Goal: Transaction & Acquisition: Purchase product/service

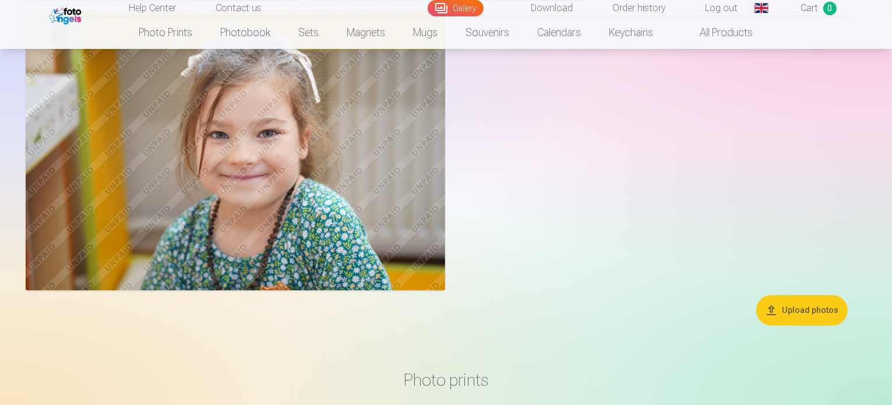
scroll to position [6868, 0]
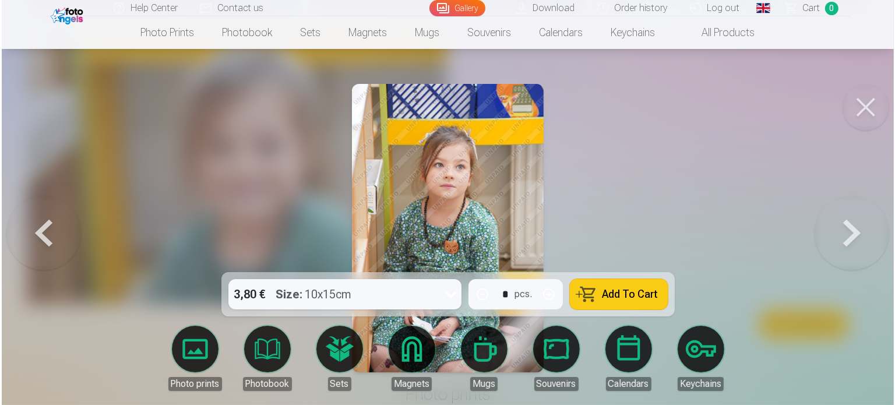
scroll to position [6889, 0]
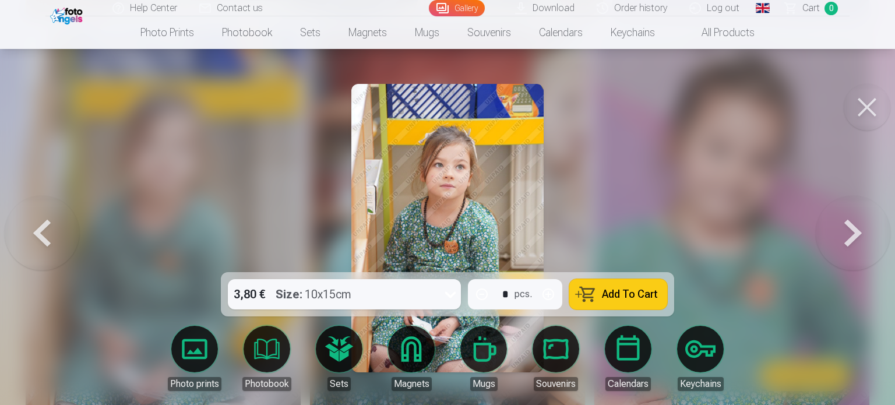
click at [550, 291] on button "button" at bounding box center [549, 294] width 28 height 28
click at [604, 292] on span "Add To Cart" at bounding box center [630, 294] width 56 height 10
type input "*"
click at [871, 107] on button at bounding box center [867, 107] width 47 height 47
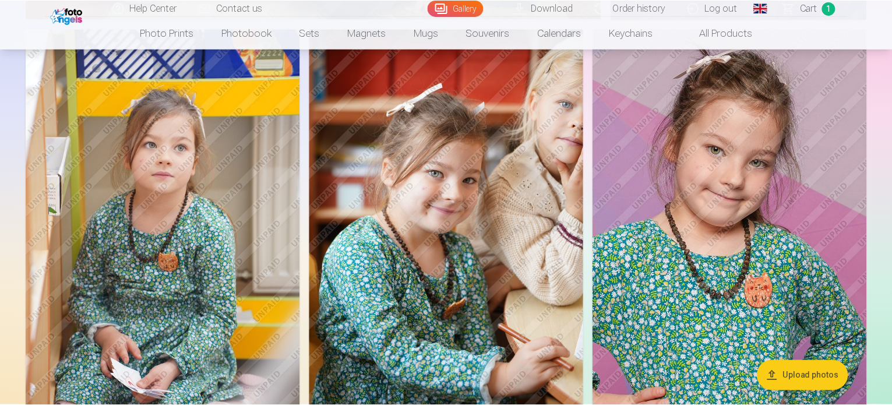
scroll to position [6868, 0]
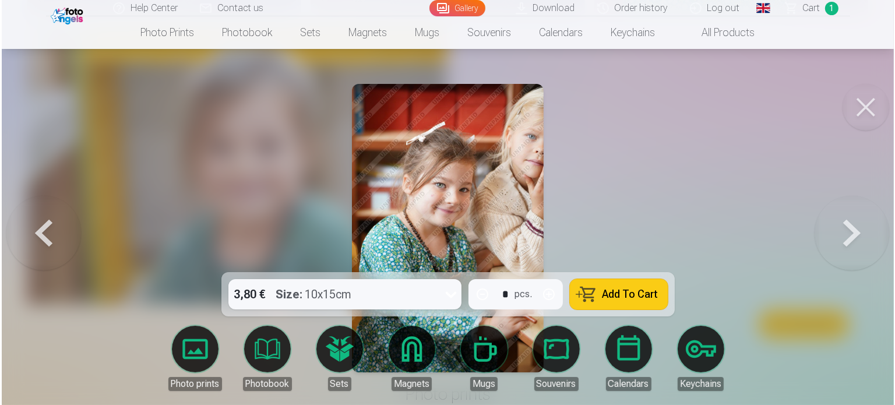
scroll to position [6889, 0]
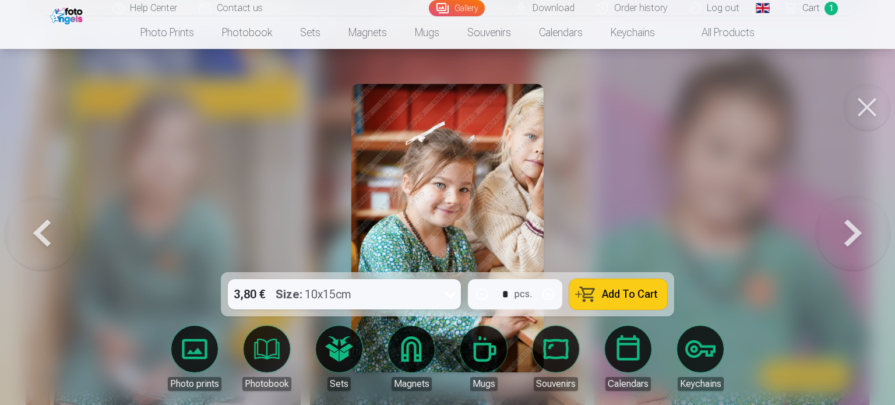
click at [637, 291] on span "Add To Cart" at bounding box center [630, 294] width 56 height 10
click at [871, 105] on button at bounding box center [867, 107] width 47 height 47
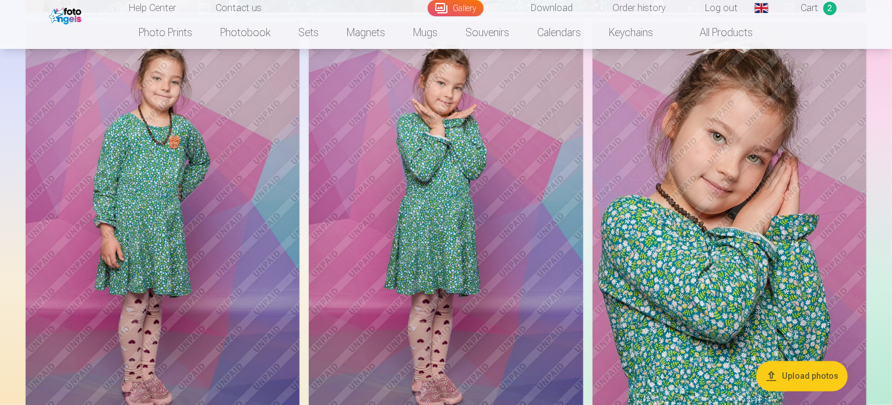
scroll to position [6448, 0]
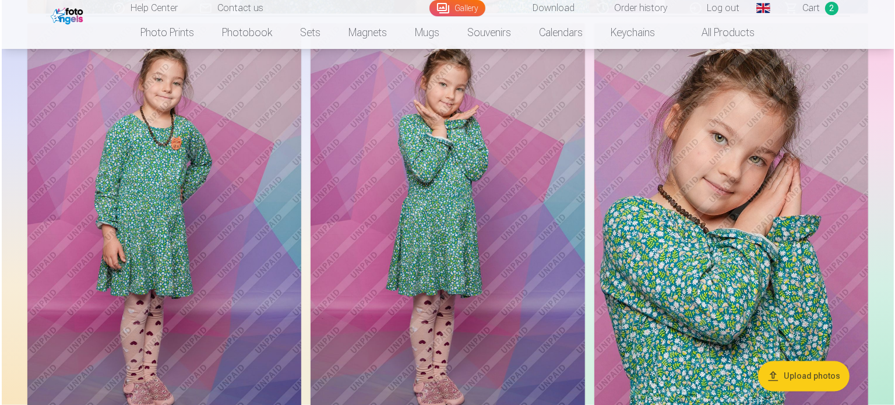
scroll to position [6467, 0]
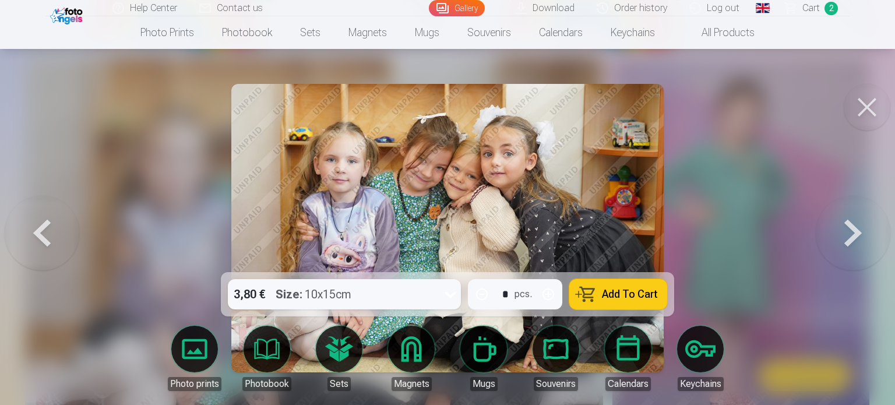
click at [627, 294] on span "Add To Cart" at bounding box center [630, 294] width 56 height 10
click at [876, 101] on button at bounding box center [867, 107] width 47 height 47
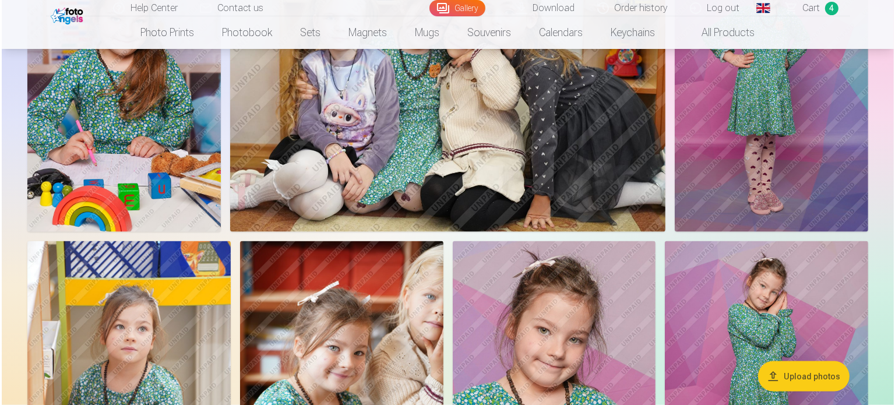
scroll to position [5912, 0]
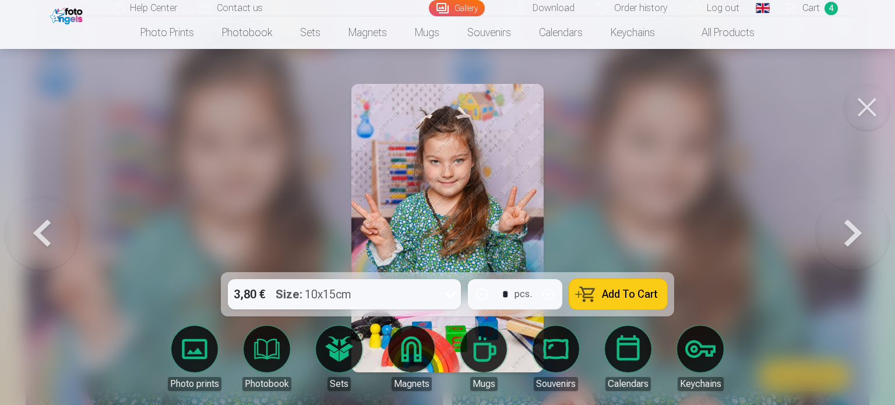
click at [551, 294] on button "button" at bounding box center [549, 294] width 28 height 28
click at [639, 290] on span "Add To Cart" at bounding box center [630, 294] width 56 height 10
type input "*"
click at [874, 102] on button at bounding box center [867, 107] width 47 height 47
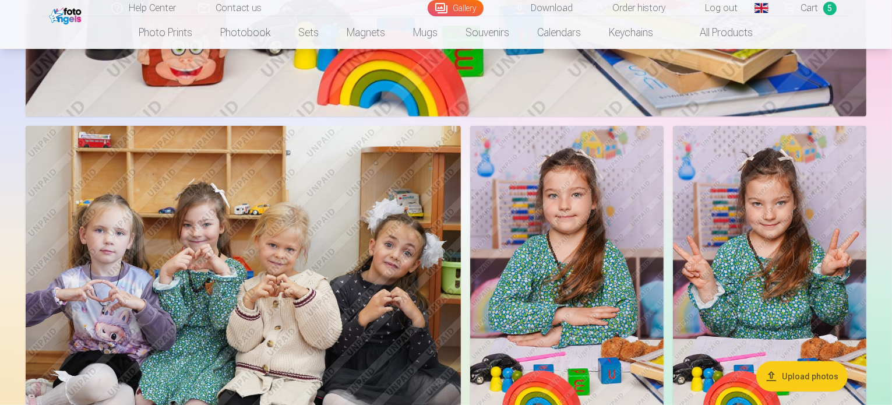
scroll to position [5403, 0]
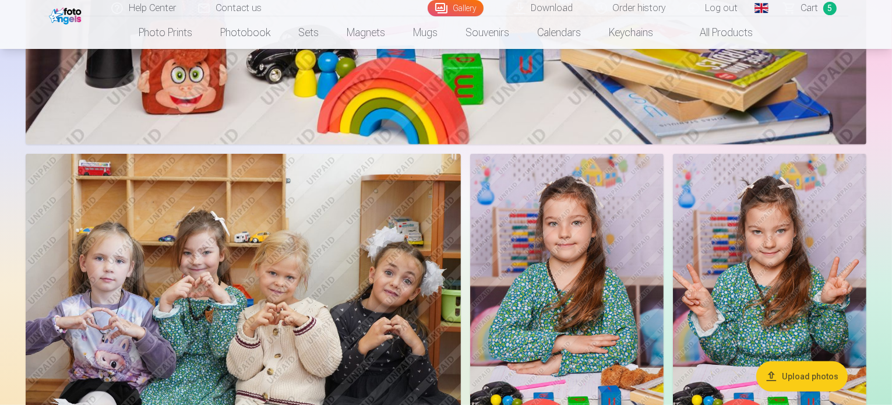
click at [664, 196] on img at bounding box center [567, 299] width 194 height 290
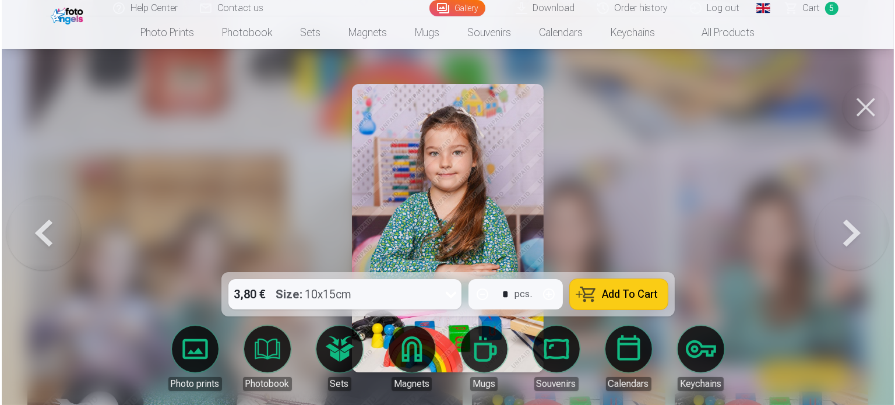
scroll to position [5419, 0]
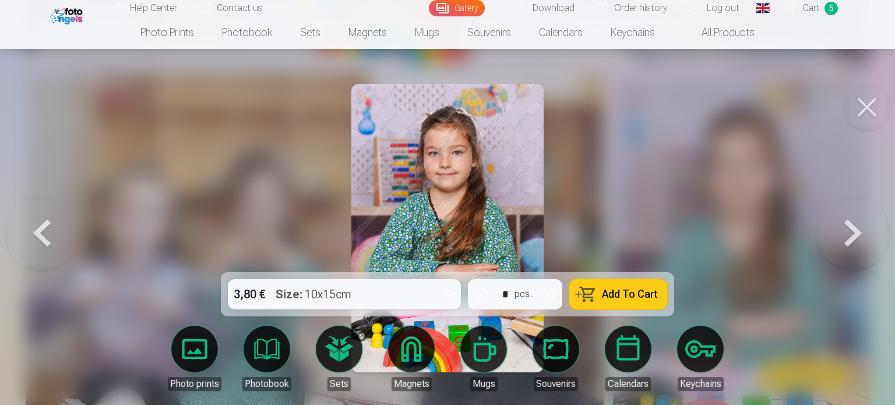
click at [639, 289] on span "Add To Cart" at bounding box center [630, 294] width 56 height 10
click at [874, 112] on button at bounding box center [867, 107] width 47 height 47
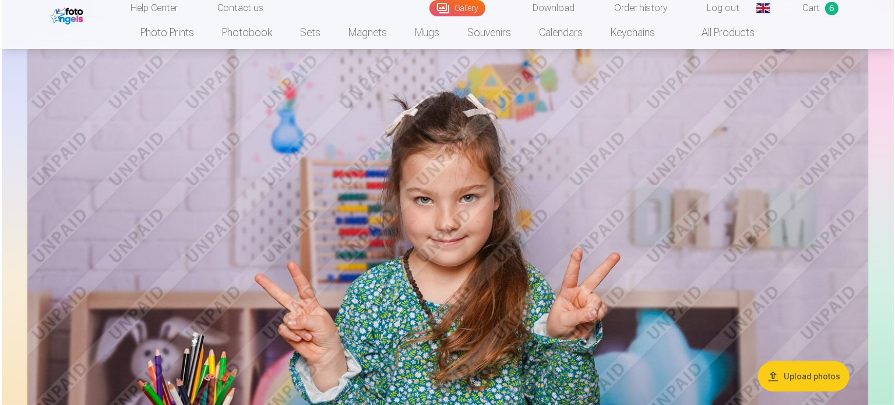
scroll to position [4937, 0]
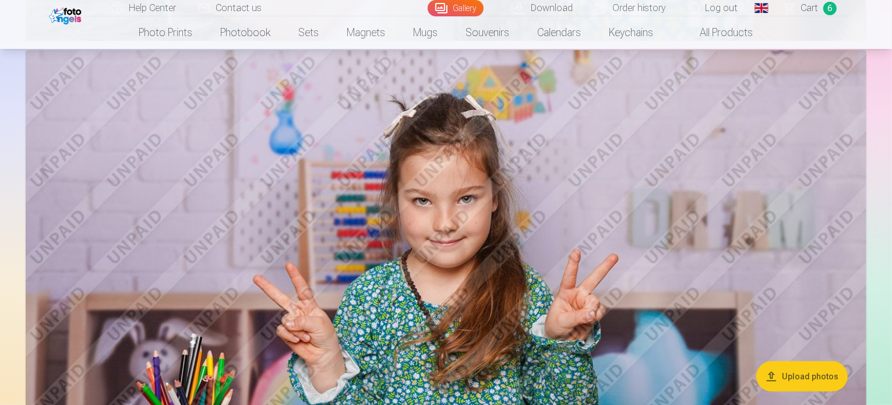
click at [481, 184] on img at bounding box center [446, 330] width 841 height 561
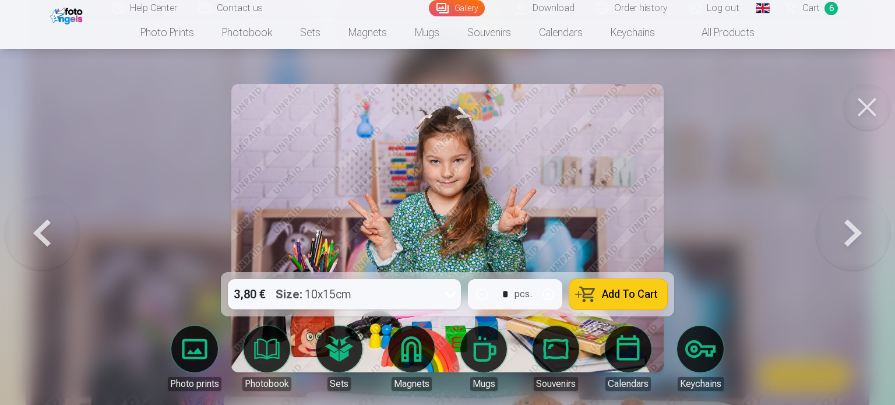
click at [631, 293] on span "Add To Cart" at bounding box center [630, 294] width 56 height 10
click at [870, 100] on button at bounding box center [867, 107] width 47 height 47
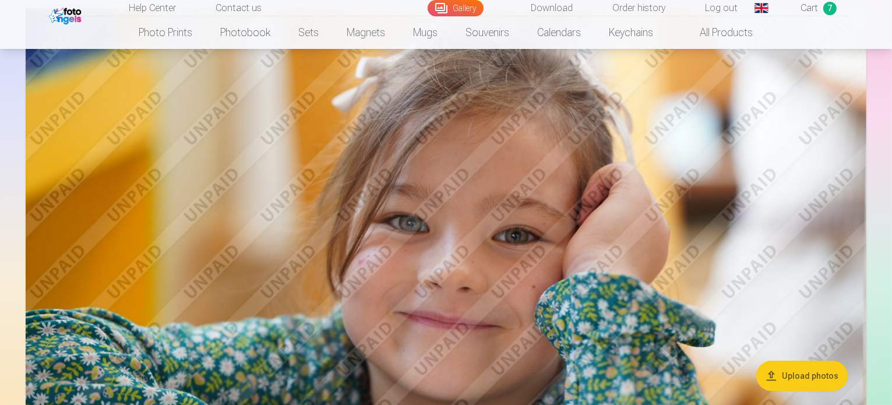
scroll to position [4408, 0]
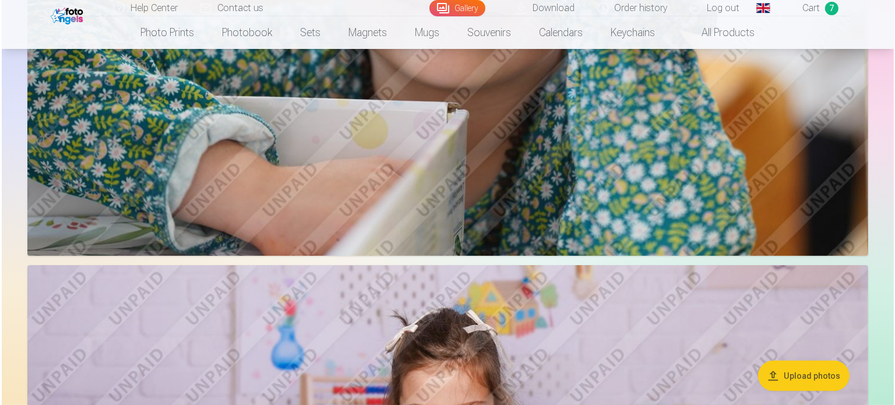
scroll to position [4374, 0]
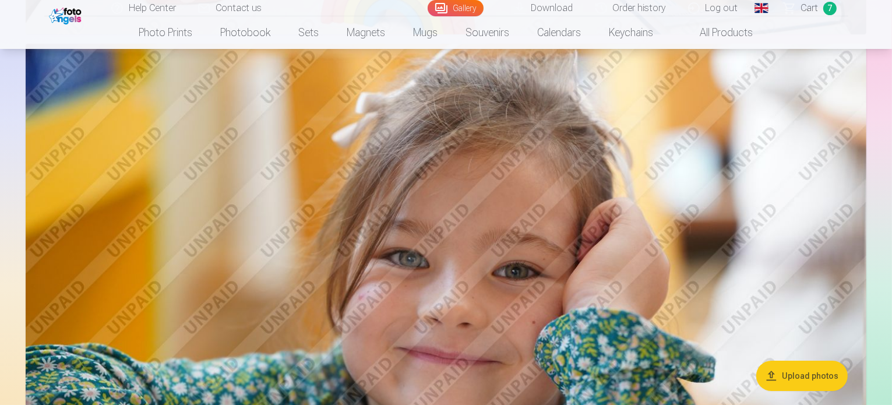
click at [569, 177] on img at bounding box center [446, 324] width 841 height 561
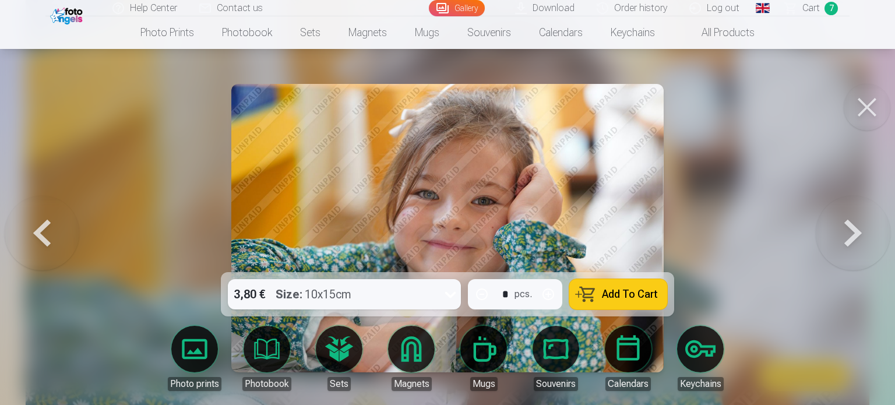
click at [551, 293] on button "button" at bounding box center [549, 294] width 28 height 28
click at [649, 293] on span "Add To Cart" at bounding box center [630, 294] width 56 height 10
type input "*"
click at [876, 104] on button at bounding box center [867, 107] width 47 height 47
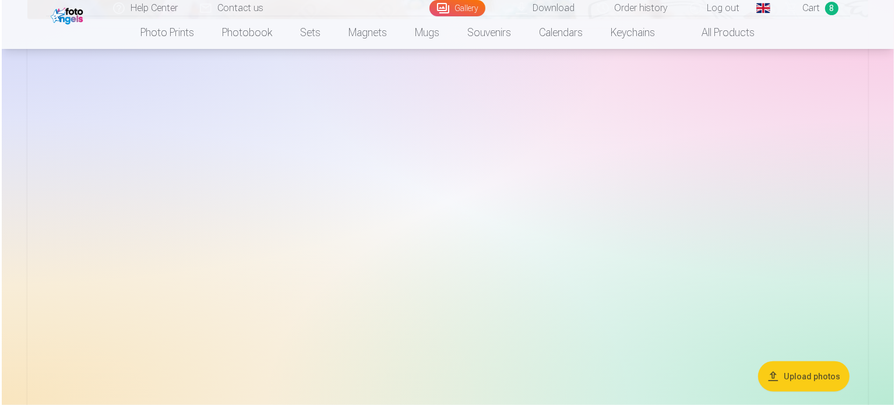
scroll to position [1323, 0]
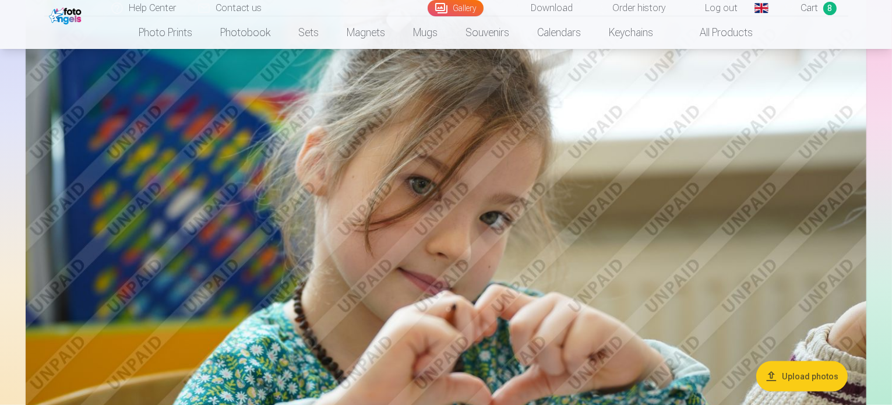
drag, startPoint x: 524, startPoint y: 206, endPoint x: 475, endPoint y: 170, distance: 61.2
click at [475, 170] on img at bounding box center [446, 225] width 841 height 561
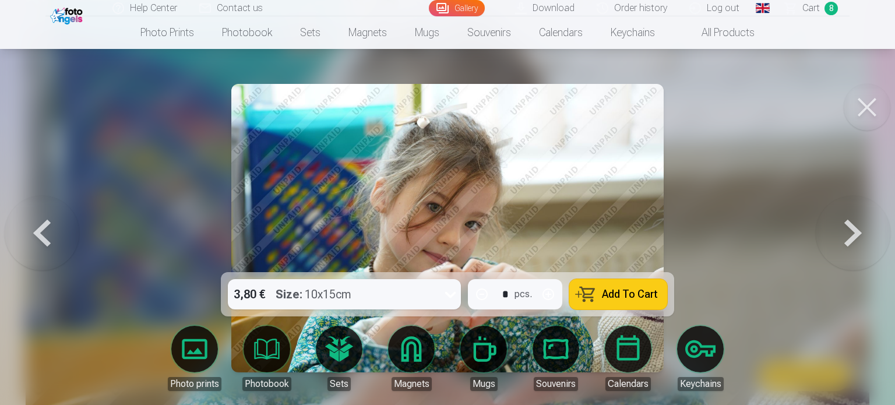
click at [636, 290] on span "Add To Cart" at bounding box center [630, 294] width 56 height 10
click at [863, 110] on button at bounding box center [867, 107] width 47 height 47
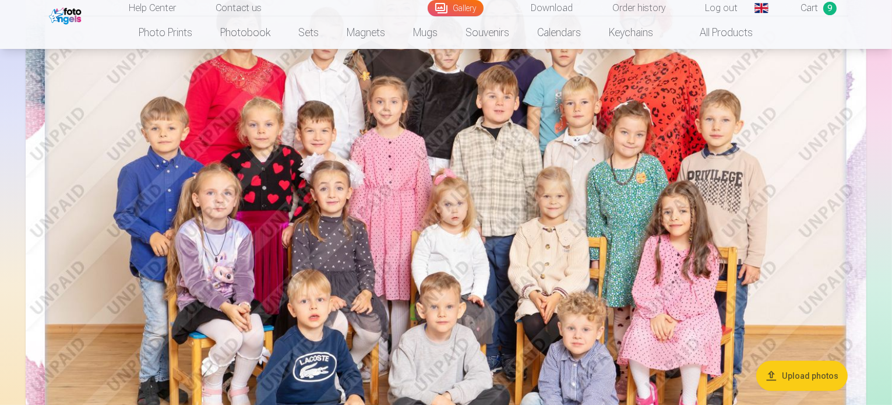
scroll to position [111, 0]
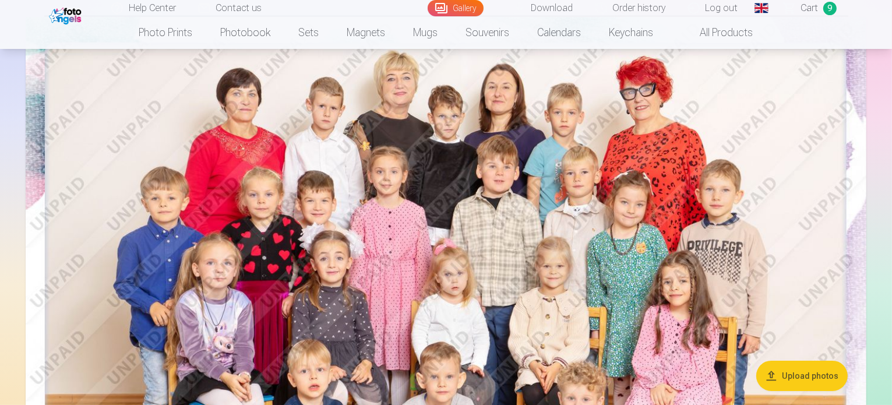
click at [563, 151] on img at bounding box center [446, 297] width 841 height 561
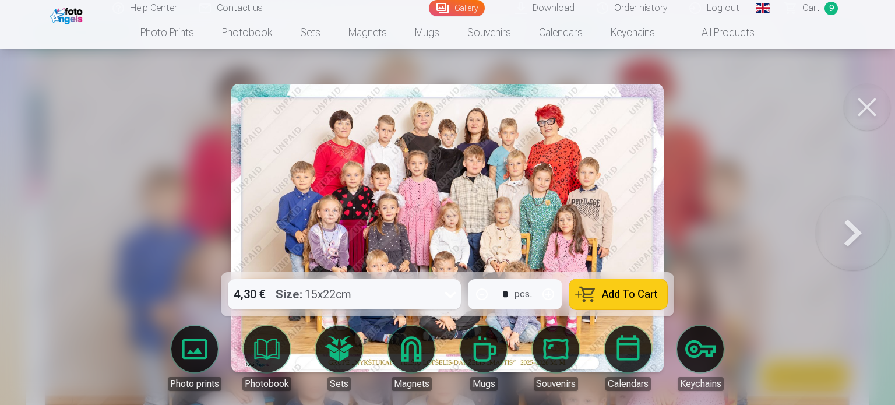
click at [638, 303] on button "Add To Cart" at bounding box center [618, 294] width 98 height 30
click at [865, 107] on button at bounding box center [867, 107] width 47 height 47
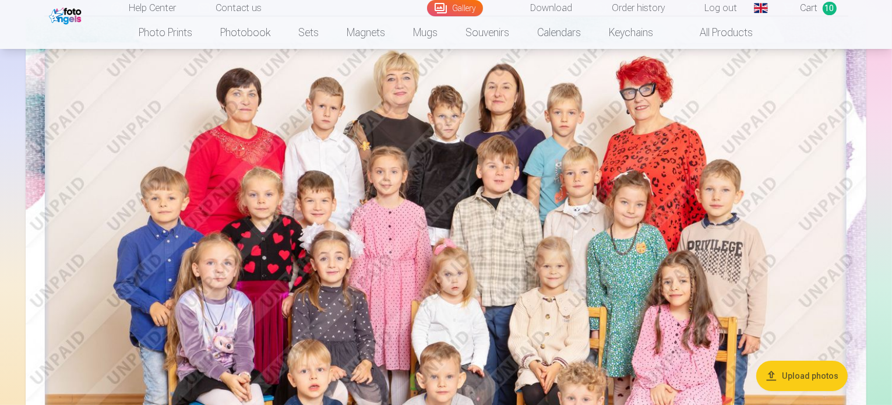
click at [809, 6] on span "Сart" at bounding box center [809, 8] width 17 height 14
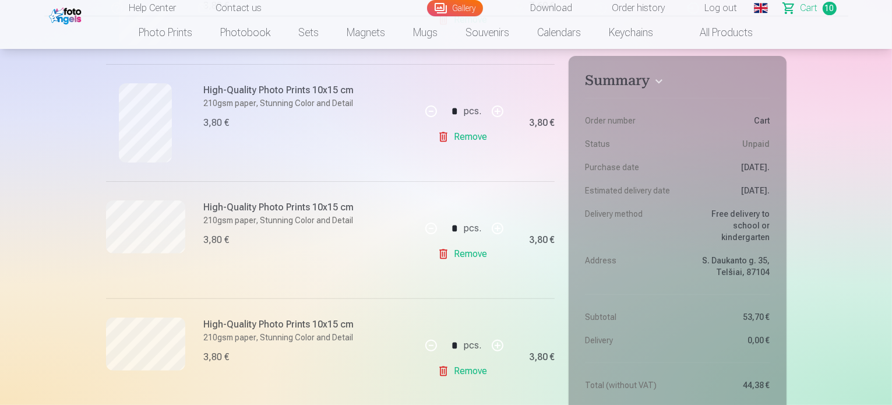
scroll to position [382, 0]
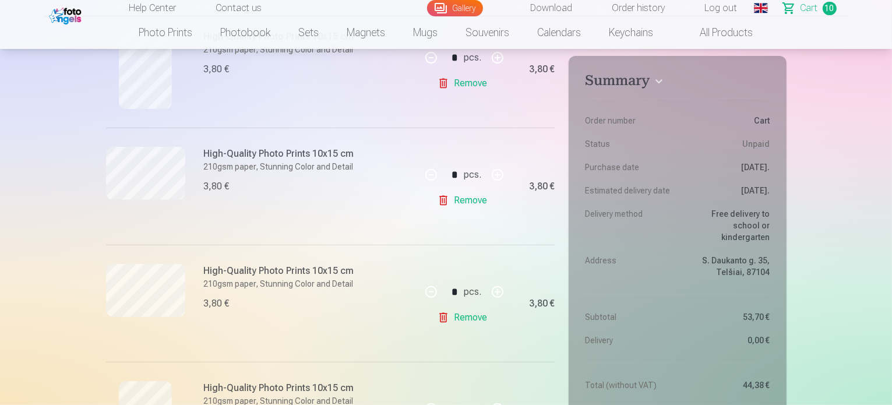
click at [466, 322] on link "Remove" at bounding box center [465, 317] width 54 height 23
type input "*"
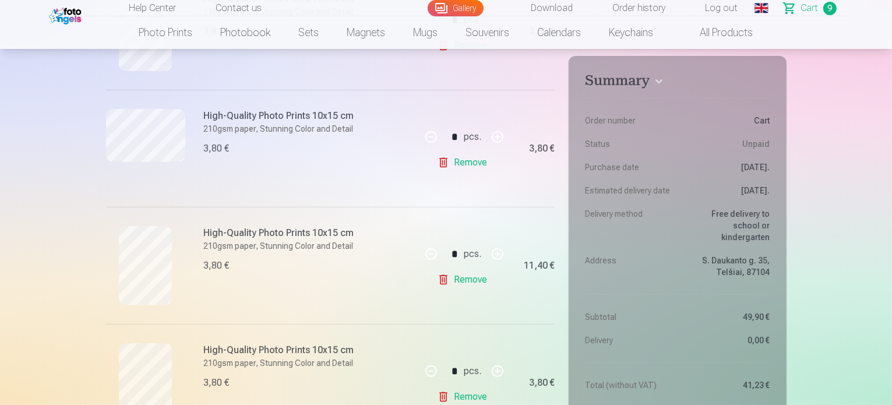
scroll to position [446, 0]
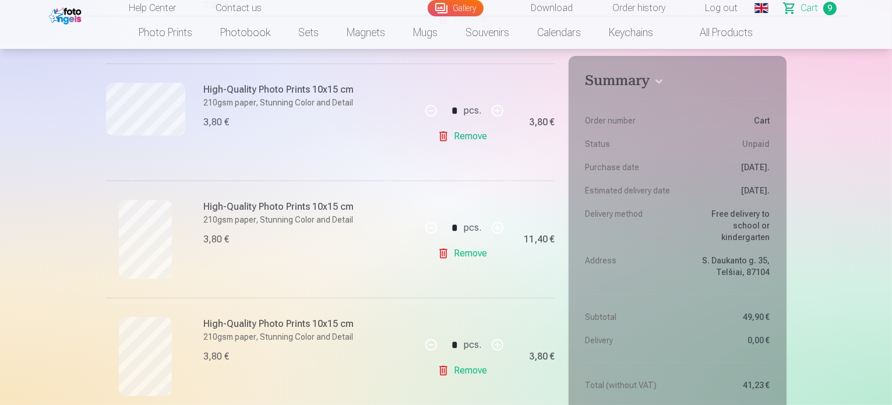
click at [434, 227] on button "button" at bounding box center [431, 228] width 28 height 28
type input "*"
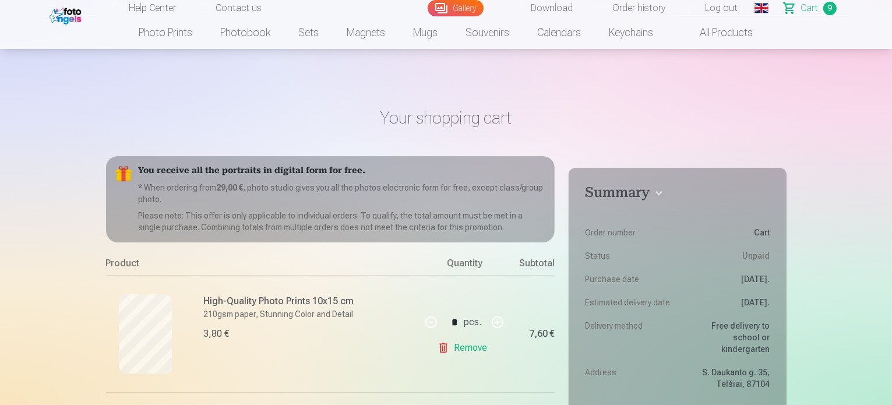
scroll to position [98, 0]
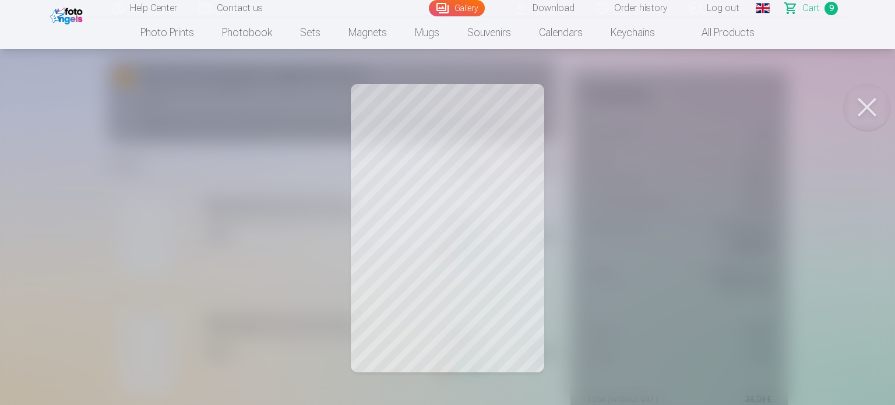
click at [867, 105] on button at bounding box center [867, 107] width 47 height 47
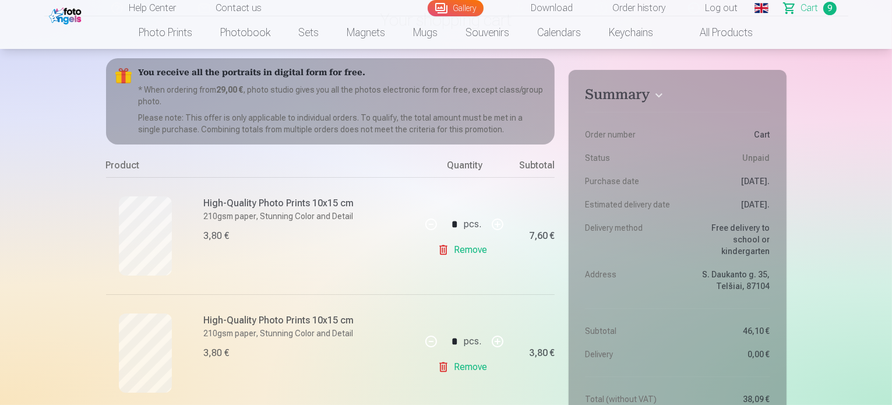
click at [429, 222] on button "button" at bounding box center [431, 224] width 28 height 28
type input "*"
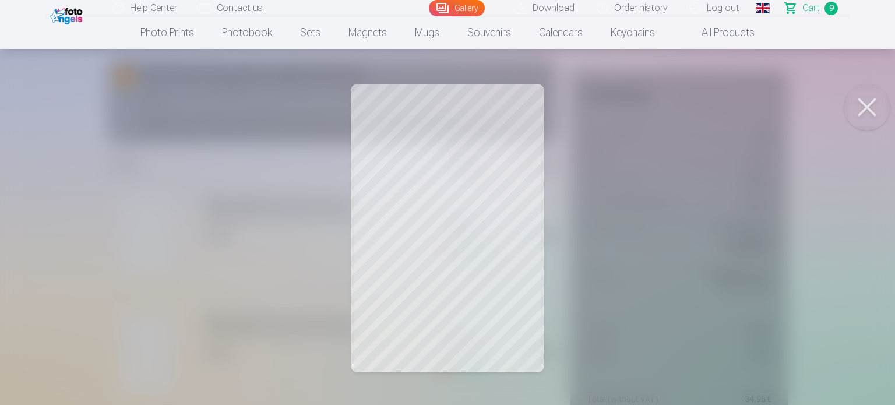
click at [861, 106] on button at bounding box center [867, 107] width 47 height 47
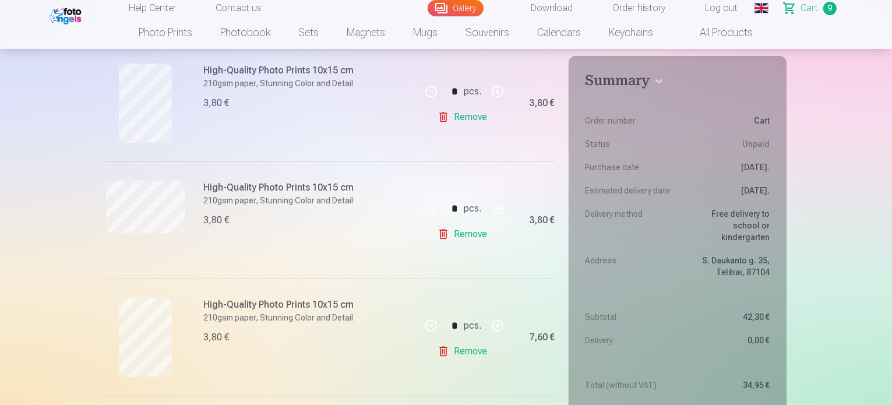
scroll to position [486, 0]
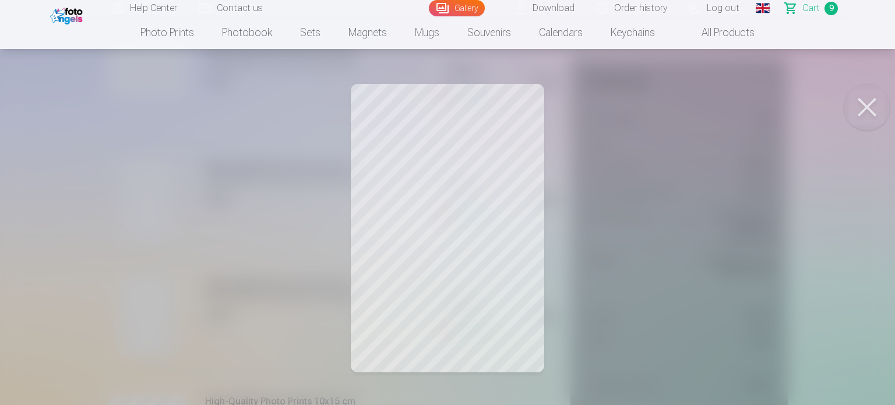
click at [874, 103] on button at bounding box center [867, 107] width 47 height 47
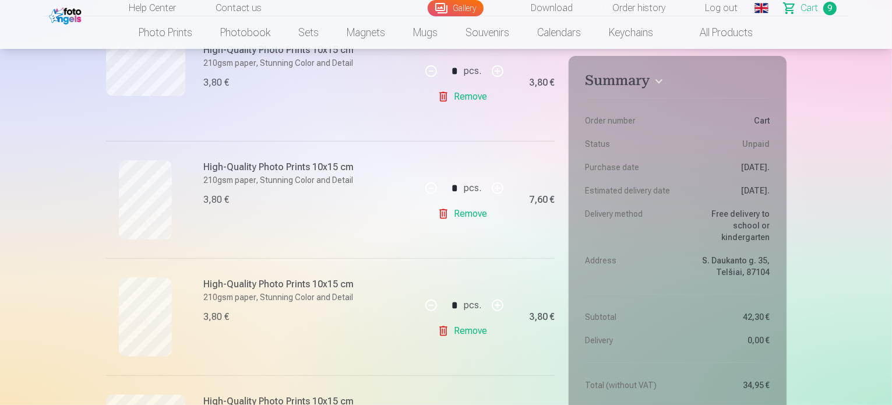
click at [118, 310] on div at bounding box center [145, 316] width 79 height 79
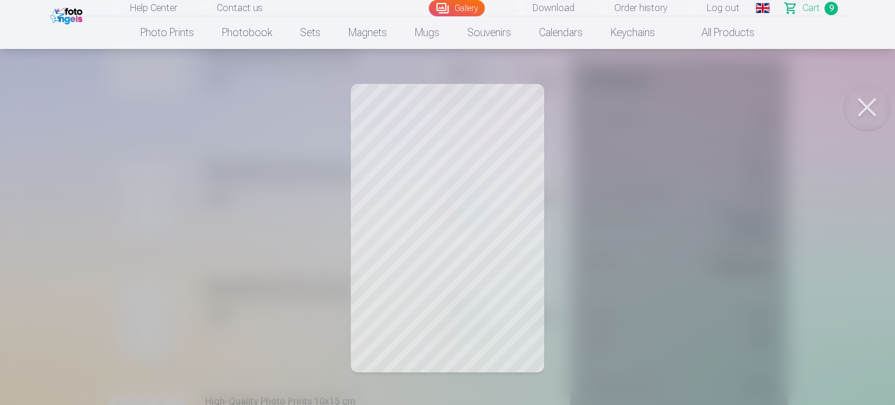
click at [873, 103] on button at bounding box center [867, 107] width 47 height 47
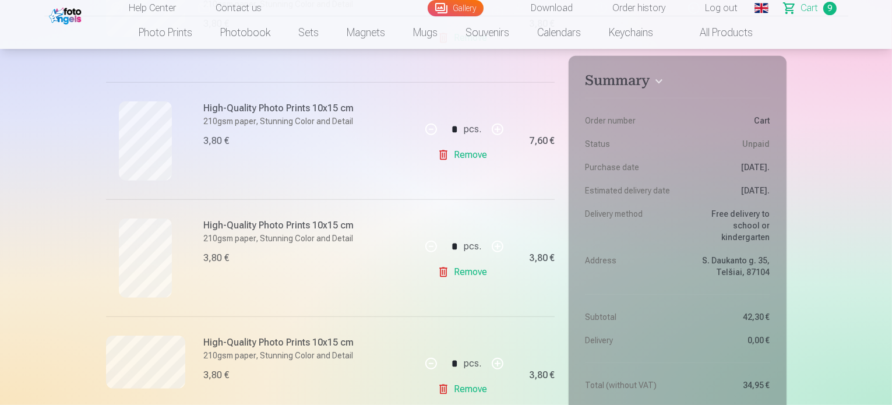
scroll to position [558, 0]
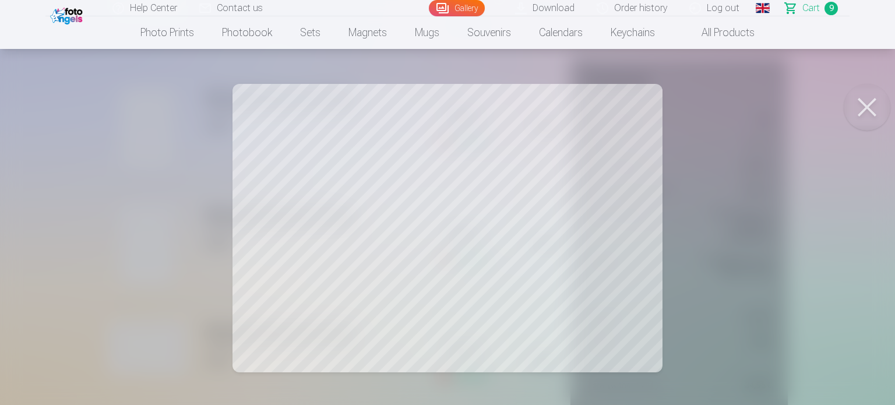
click at [873, 104] on button at bounding box center [867, 107] width 47 height 47
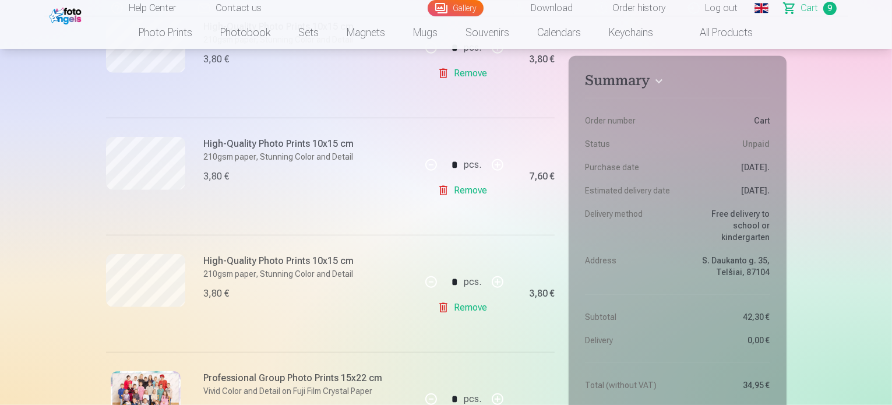
scroll to position [893, 0]
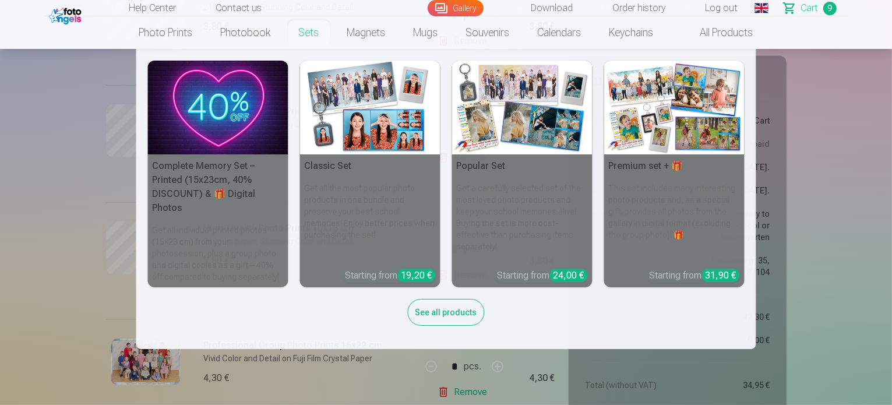
click at [118, 130] on nav "Complete Memory Set – Printed (15x23cm, 40% DISCOUNT) & 🎁 Digital Photos Get al…" at bounding box center [446, 199] width 892 height 300
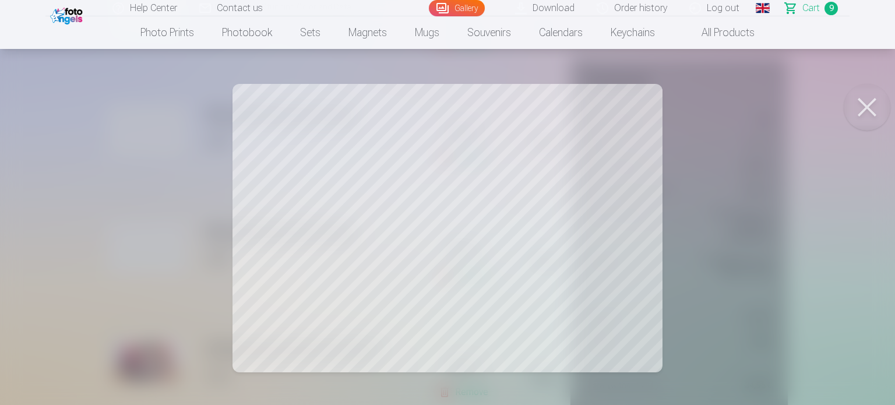
click at [870, 113] on button at bounding box center [867, 107] width 47 height 47
click at [867, 114] on button at bounding box center [867, 107] width 47 height 47
click at [871, 107] on button at bounding box center [867, 107] width 47 height 47
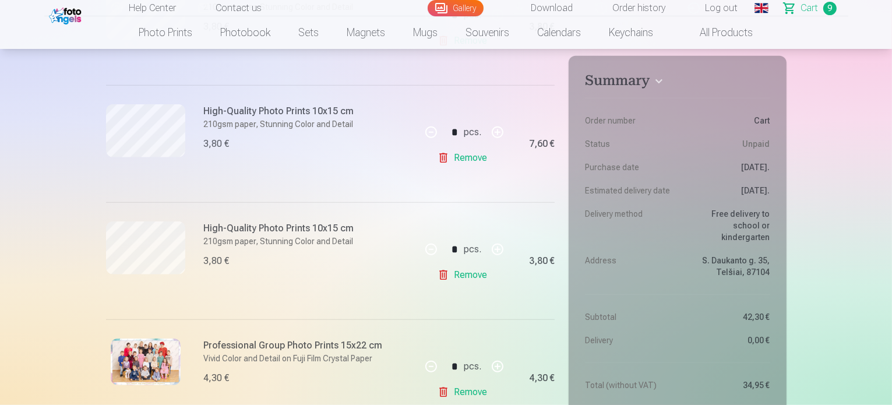
click at [505, 133] on button "button" at bounding box center [498, 132] width 28 height 28
type input "*"
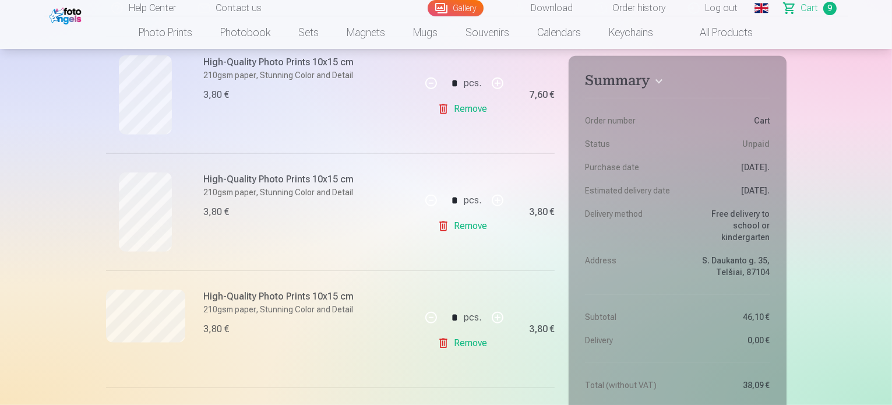
scroll to position [578, 0]
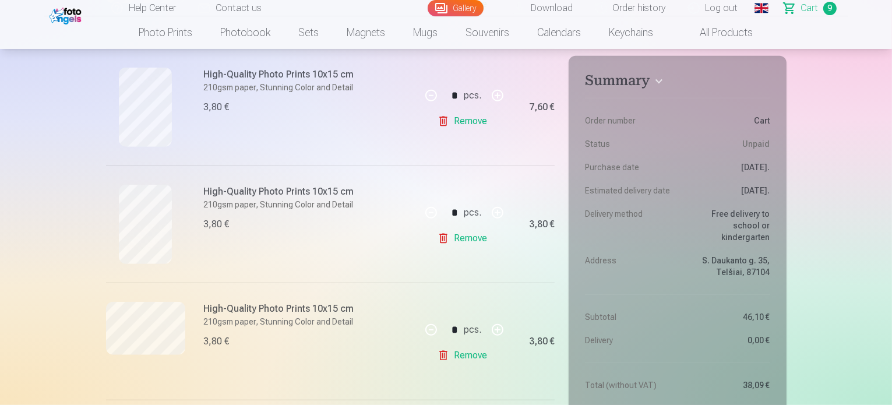
click at [431, 99] on button "button" at bounding box center [431, 96] width 28 height 28
type input "*"
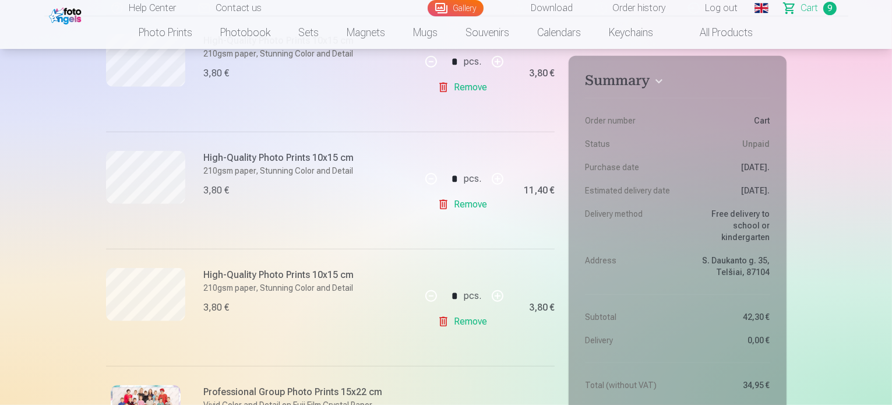
scroll to position [860, 0]
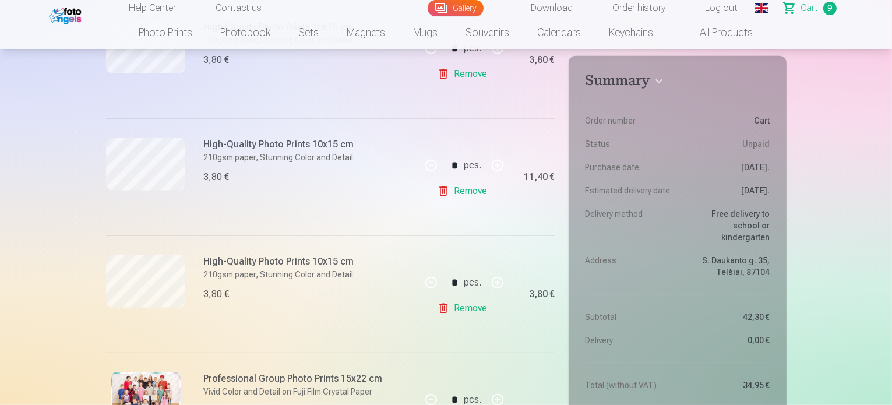
click at [469, 309] on link "Remove" at bounding box center [465, 308] width 54 height 23
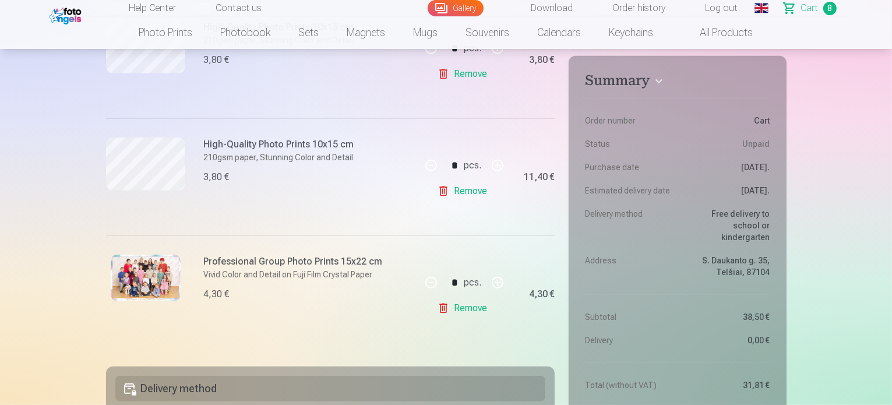
drag, startPoint x: 892, startPoint y: 82, endPoint x: 895, endPoint y: 46, distance: 35.7
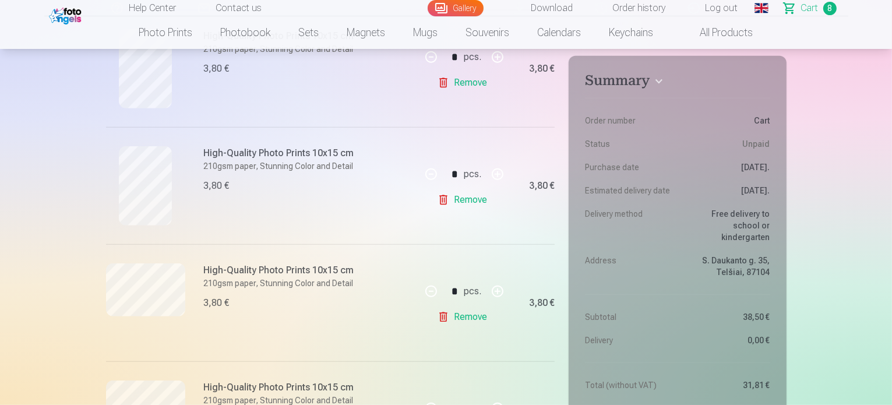
scroll to position [668, 0]
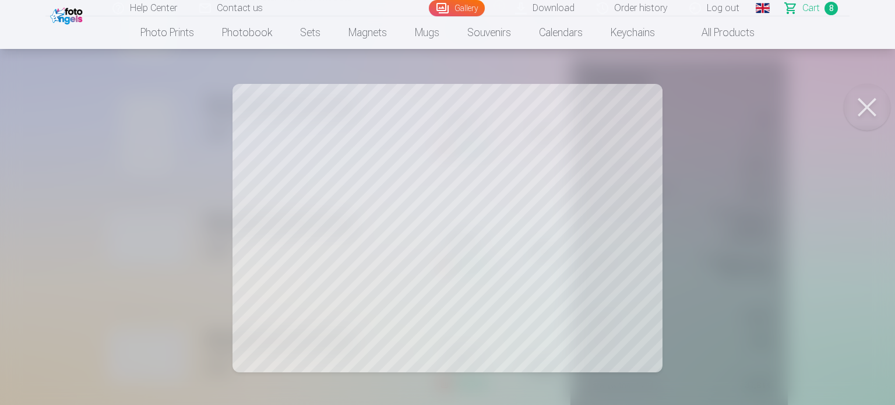
click at [858, 106] on button at bounding box center [867, 107] width 47 height 47
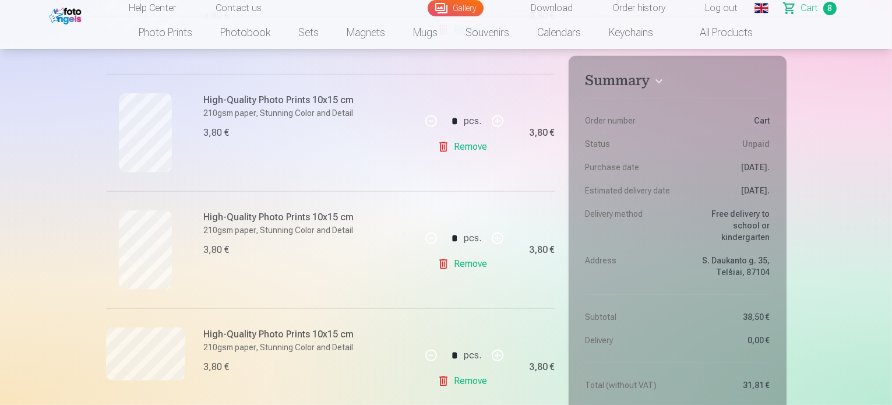
scroll to position [540, 0]
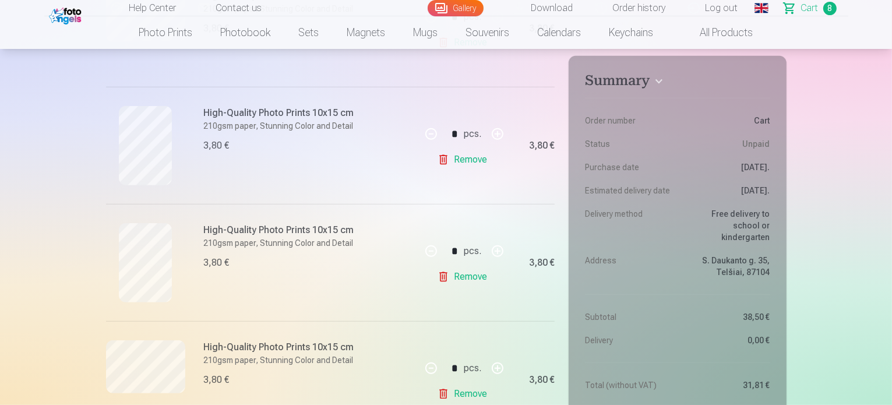
click at [765, 13] on link "Global" at bounding box center [761, 8] width 23 height 16
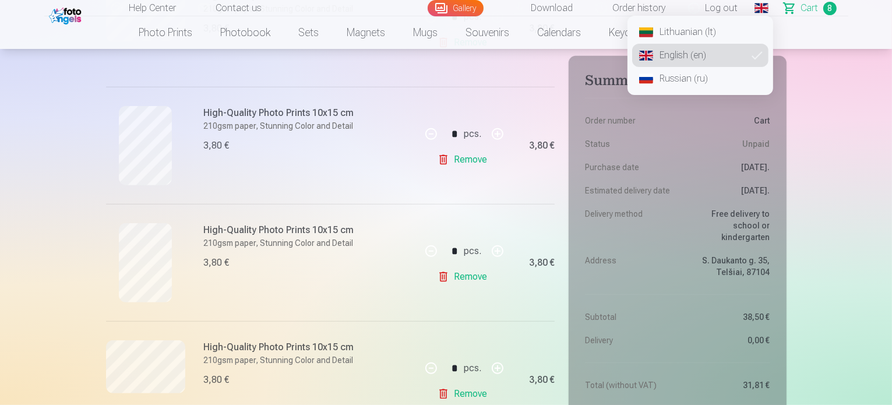
click at [702, 30] on link "Lithuanian (lt)" at bounding box center [700, 31] width 136 height 23
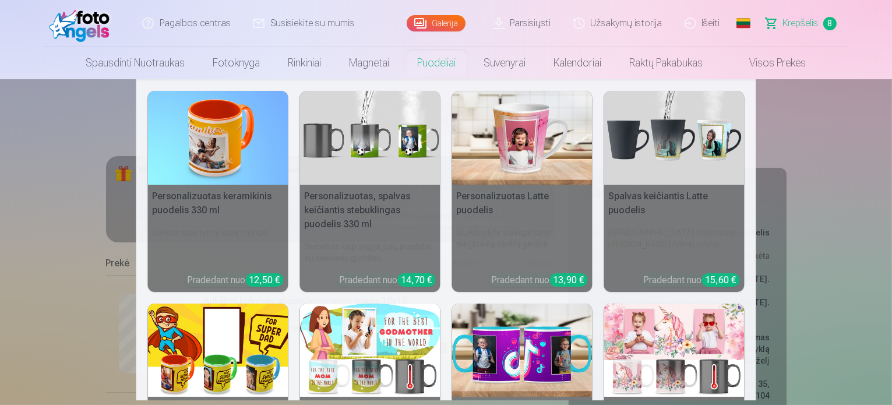
click at [445, 63] on link "Puodeliai" at bounding box center [437, 63] width 66 height 33
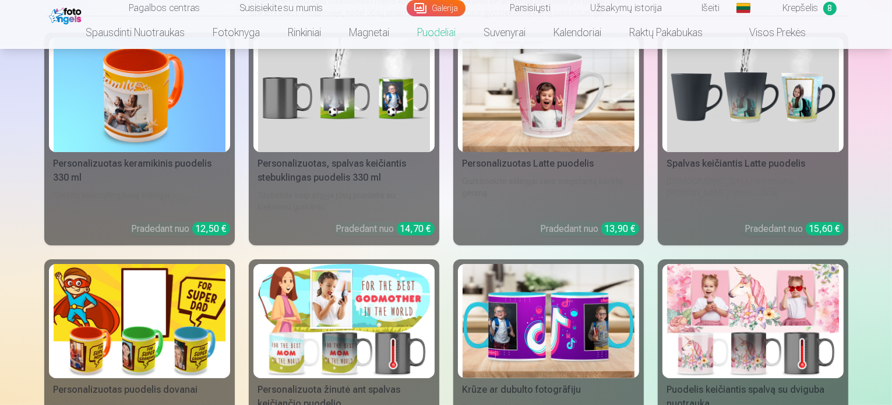
scroll to position [177, 0]
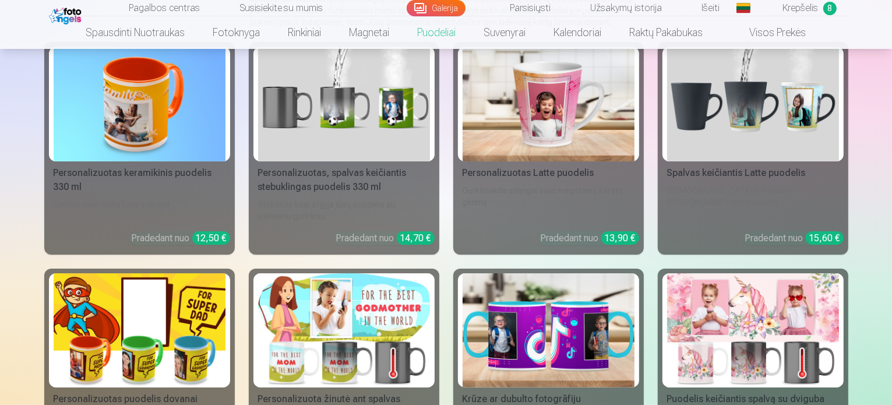
click at [125, 161] on img at bounding box center [140, 104] width 172 height 115
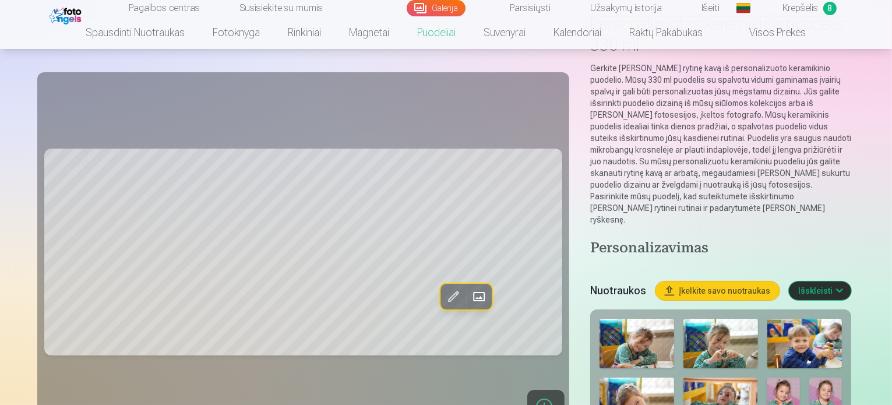
scroll to position [104, 0]
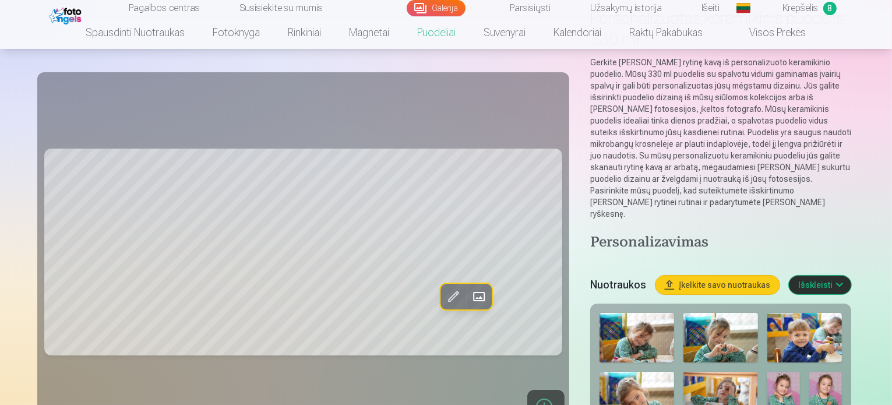
click at [674, 372] on img at bounding box center [637, 397] width 74 height 50
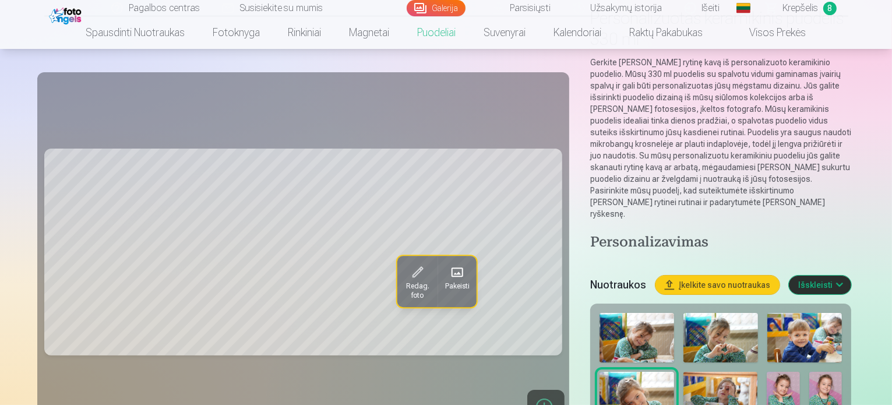
click at [684, 372] on img at bounding box center [721, 397] width 74 height 50
click at [767, 372] on img at bounding box center [783, 397] width 33 height 50
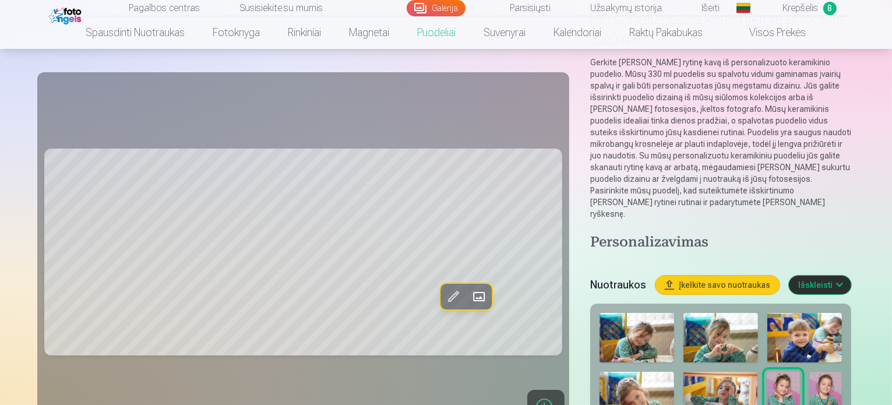
click at [810, 372] on img at bounding box center [826, 397] width 33 height 50
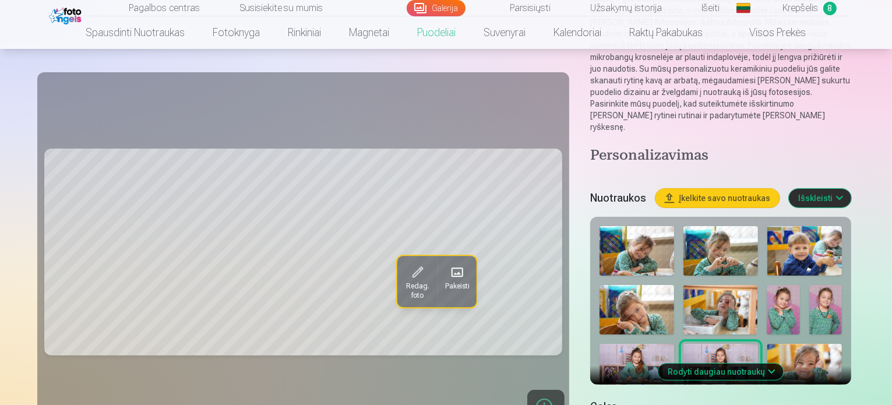
scroll to position [216, 0]
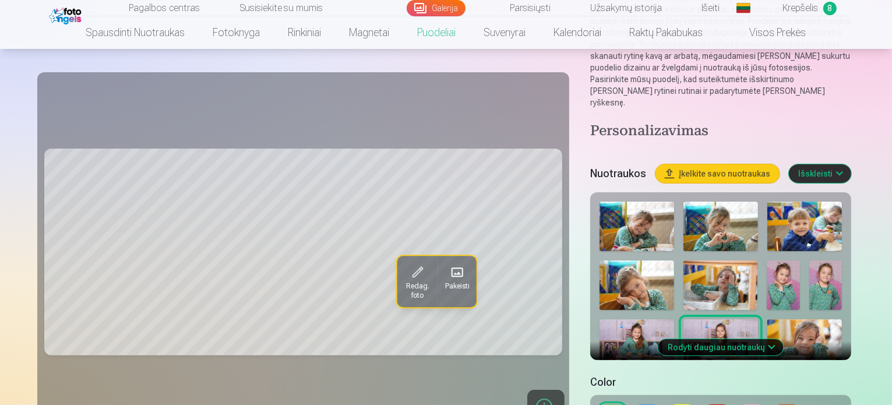
click at [768, 319] on img at bounding box center [805, 344] width 75 height 50
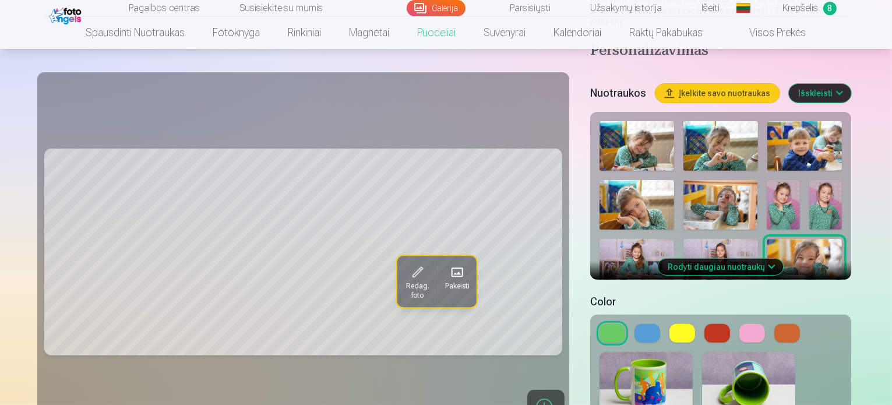
scroll to position [259, 0]
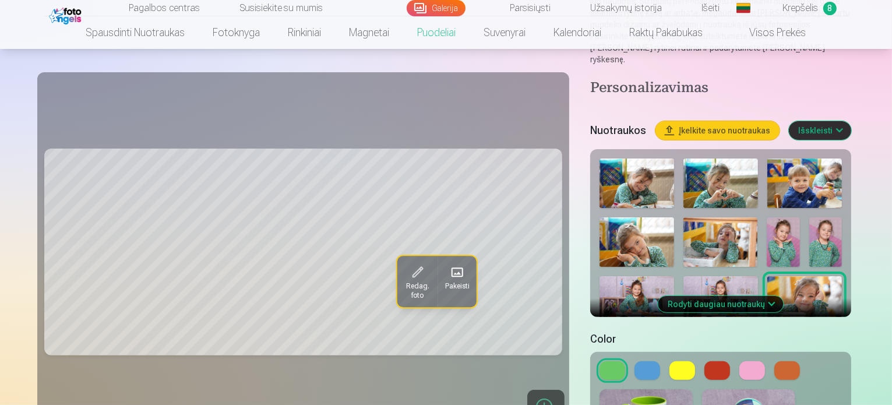
click at [742, 296] on button "Rodyti daugiau nuotraukų" at bounding box center [721, 304] width 125 height 16
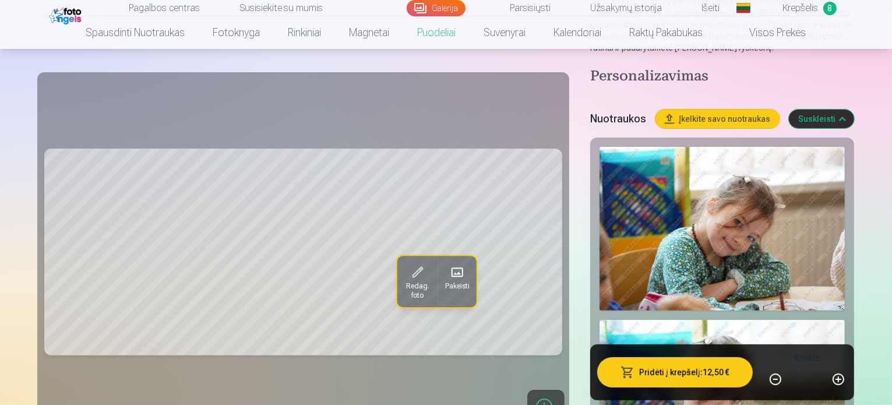
click at [845, 320] on img at bounding box center [722, 402] width 245 height 164
click at [667, 147] on img at bounding box center [722, 229] width 245 height 164
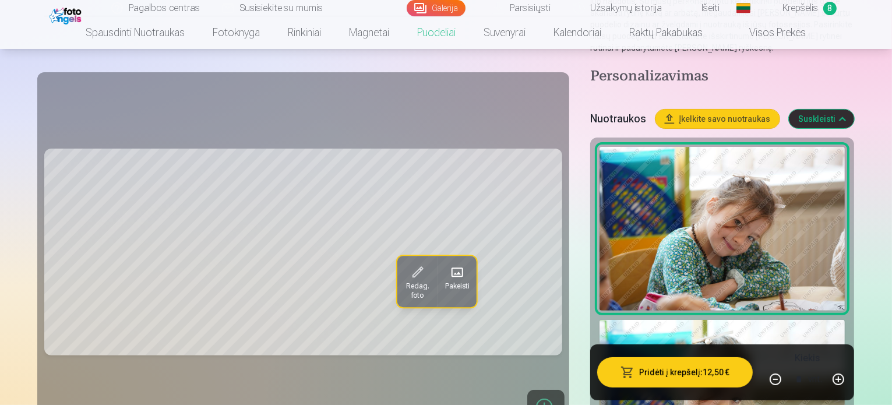
click at [781, 320] on img at bounding box center [722, 402] width 245 height 164
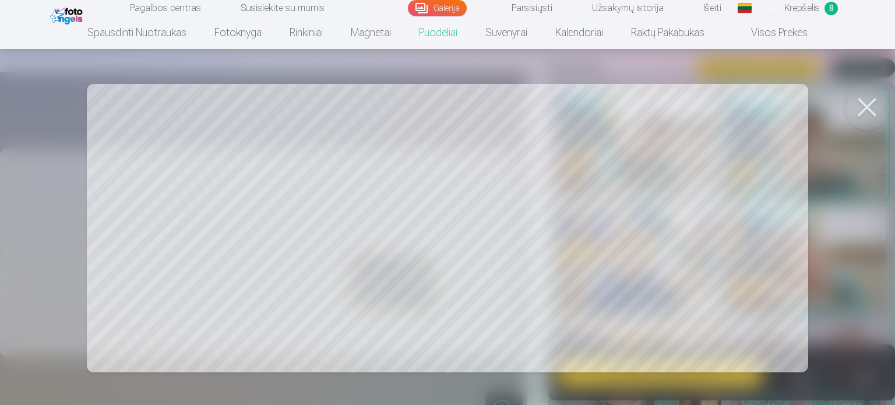
click at [869, 103] on button at bounding box center [867, 107] width 47 height 47
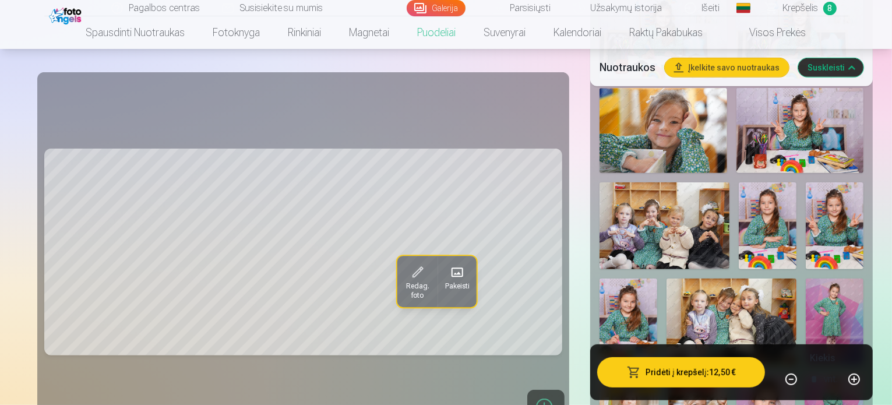
scroll to position [691, 0]
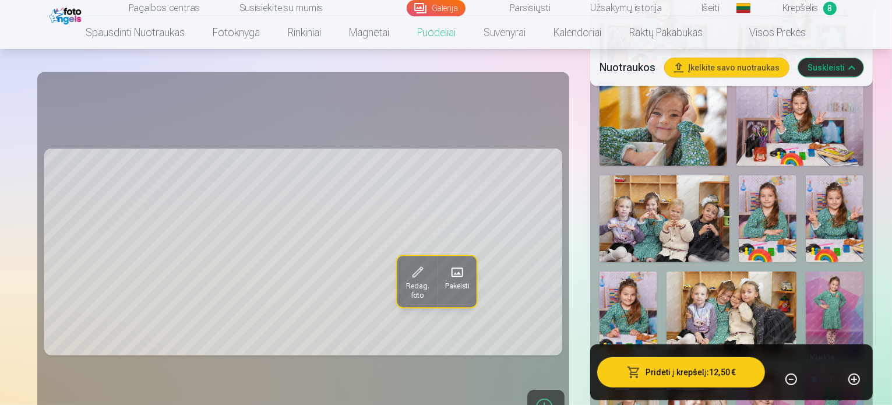
click at [656, 166] on img at bounding box center [664, 123] width 128 height 85
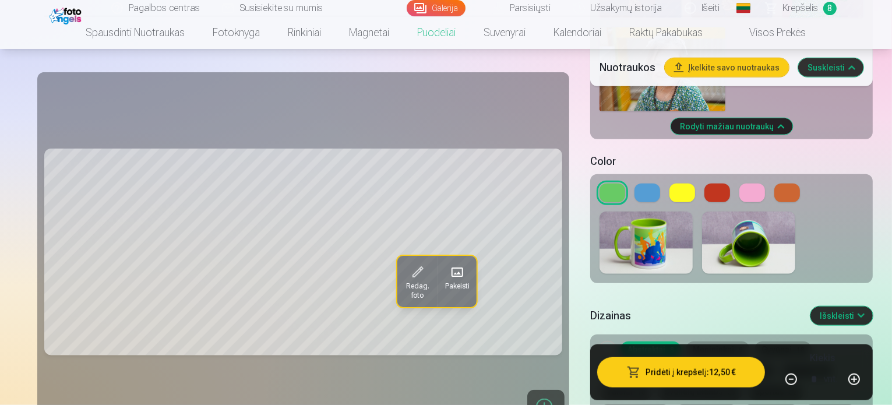
scroll to position [1091, 0]
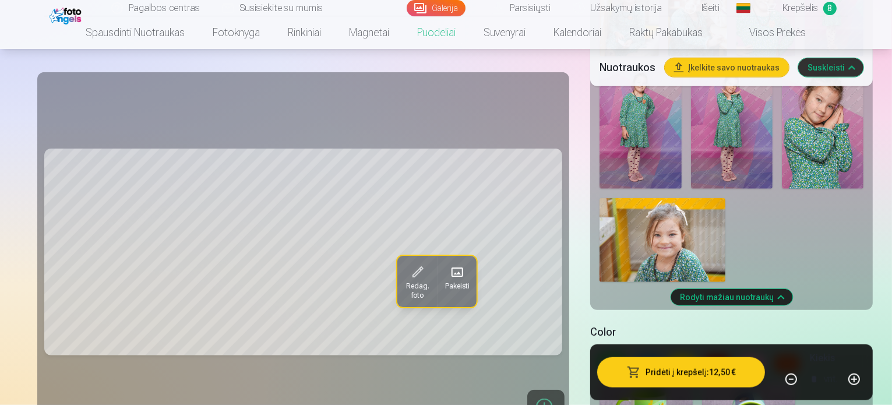
click at [635, 354] on button at bounding box center [648, 363] width 26 height 19
click at [670, 354] on button at bounding box center [683, 363] width 26 height 19
click at [705, 354] on button at bounding box center [718, 363] width 26 height 19
click at [740, 354] on button at bounding box center [753, 363] width 26 height 19
click at [775, 354] on button at bounding box center [788, 363] width 26 height 19
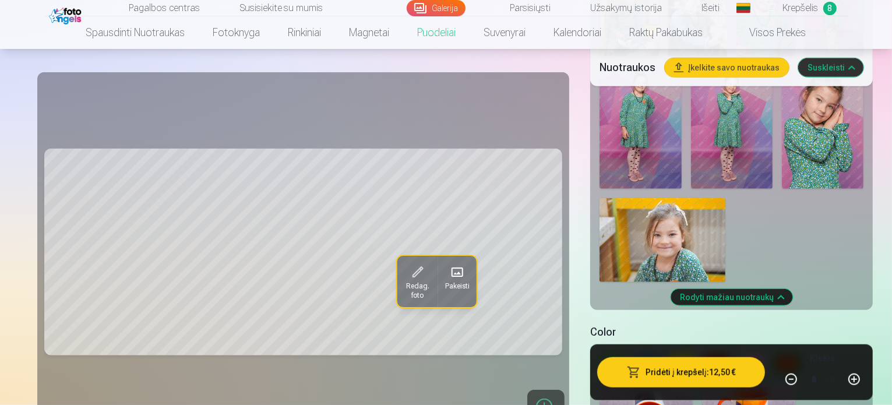
click at [740, 354] on button at bounding box center [753, 363] width 26 height 19
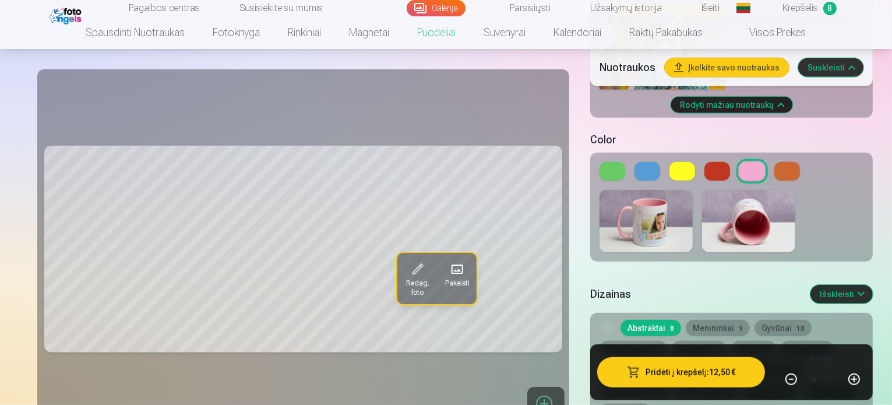
scroll to position [1226, 0]
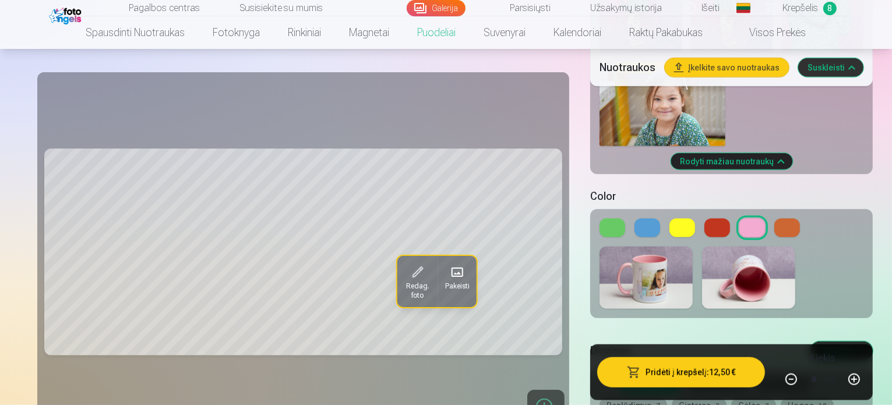
click at [686, 377] on button "Menininkai 9" at bounding box center [718, 385] width 64 height 16
click at [688, 377] on button "Menininkai 9" at bounding box center [718, 385] width 64 height 16
click at [755, 377] on button "Gyvūnai 18" at bounding box center [783, 385] width 57 height 16
click at [860, 342] on button "Išskleisti" at bounding box center [842, 351] width 62 height 19
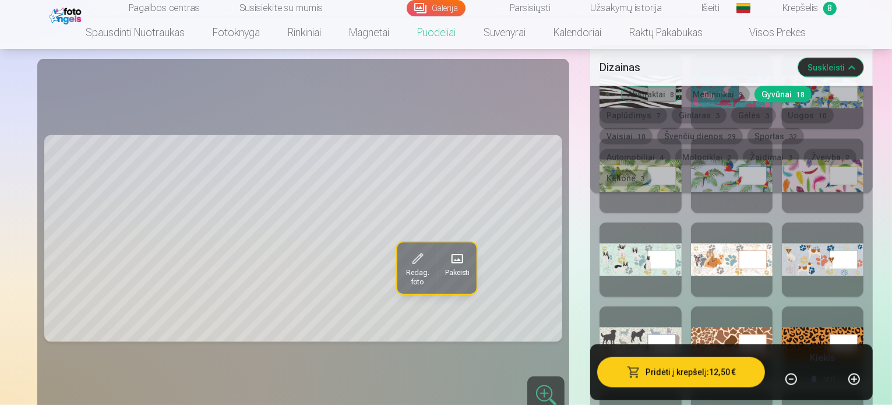
scroll to position [1672, 0]
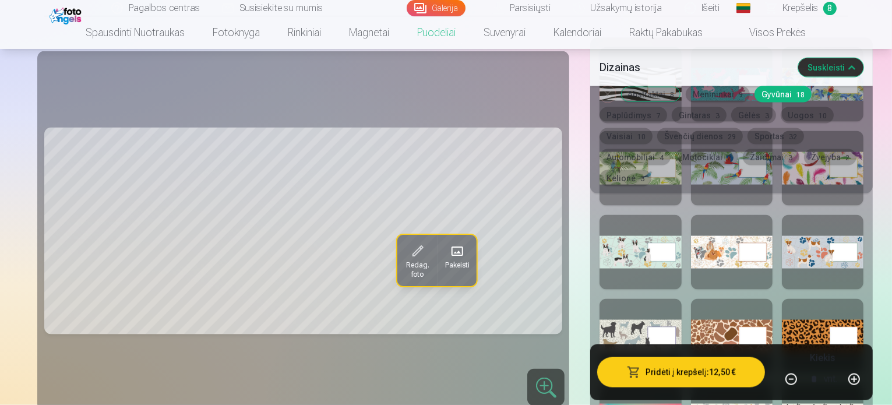
click at [600, 299] on div at bounding box center [641, 336] width 82 height 75
click at [708, 299] on div at bounding box center [732, 336] width 82 height 75
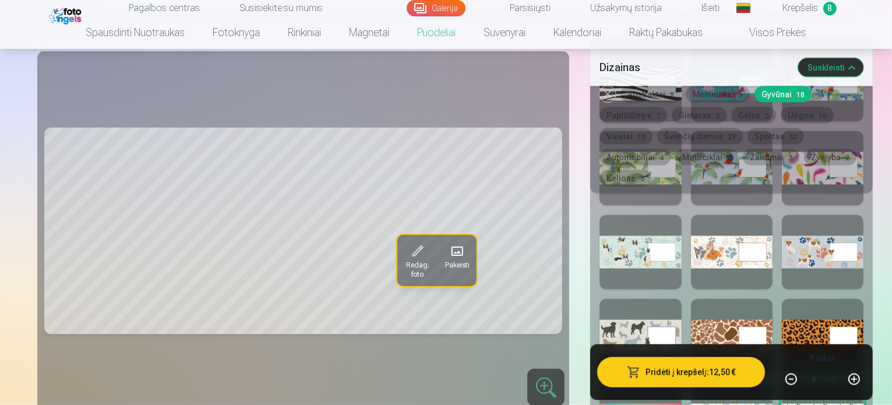
click at [815, 299] on div at bounding box center [823, 336] width 82 height 75
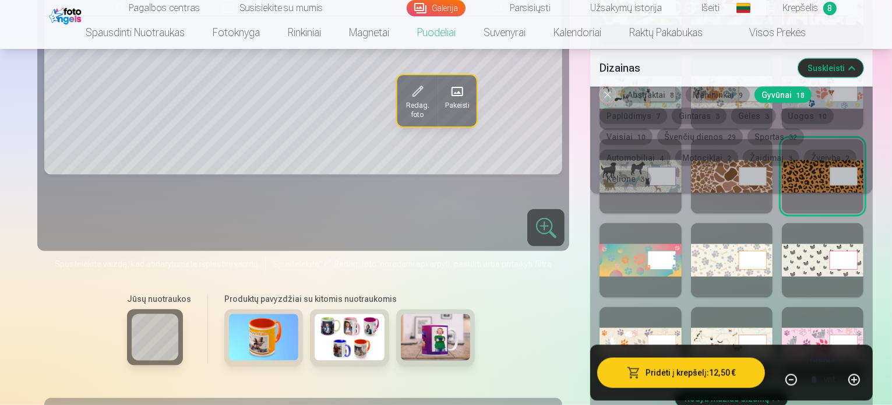
scroll to position [1847, 0]
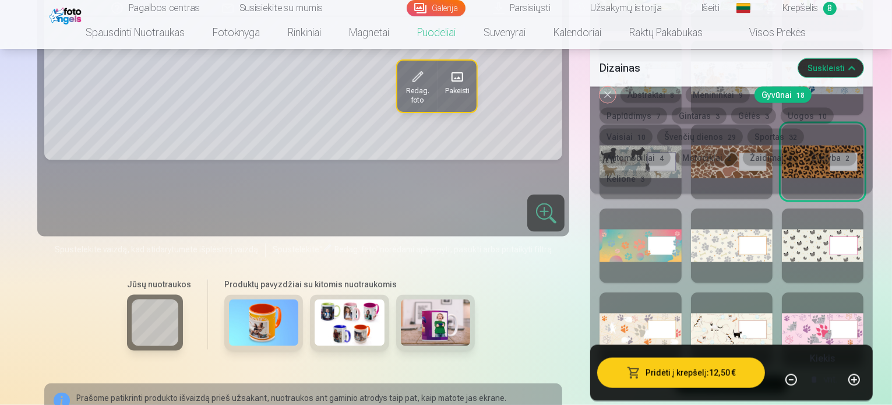
click at [691, 293] on div at bounding box center [732, 330] width 82 height 75
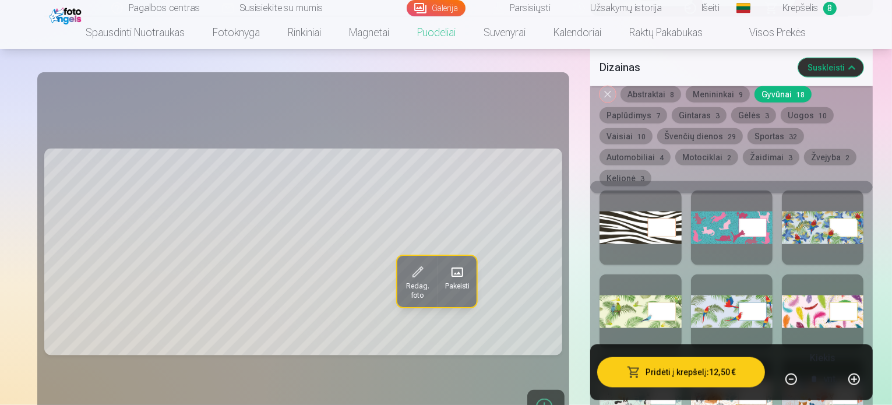
scroll to position [1468, 0]
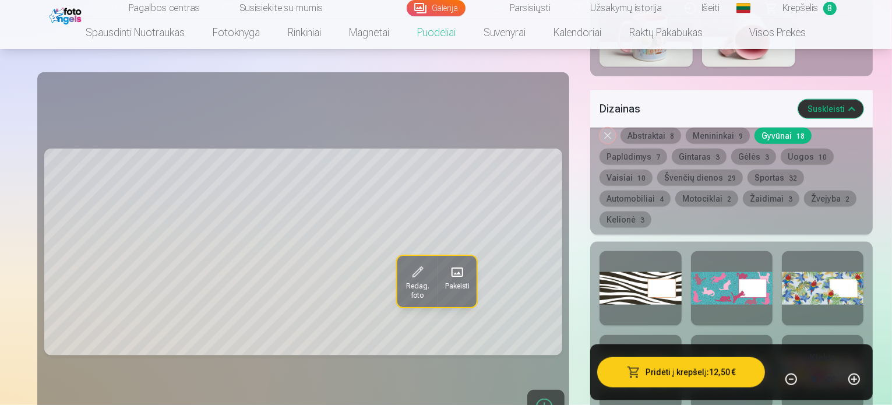
click at [699, 251] on div at bounding box center [732, 288] width 82 height 75
click at [810, 335] on div at bounding box center [823, 372] width 82 height 75
click at [720, 335] on div at bounding box center [732, 372] width 82 height 75
click at [600, 335] on div at bounding box center [641, 372] width 82 height 75
click at [706, 251] on div at bounding box center [732, 288] width 82 height 75
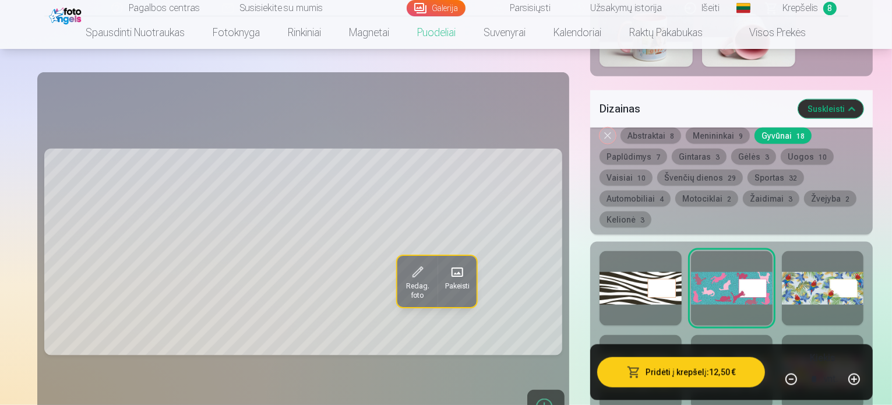
click at [816, 251] on div at bounding box center [823, 288] width 82 height 75
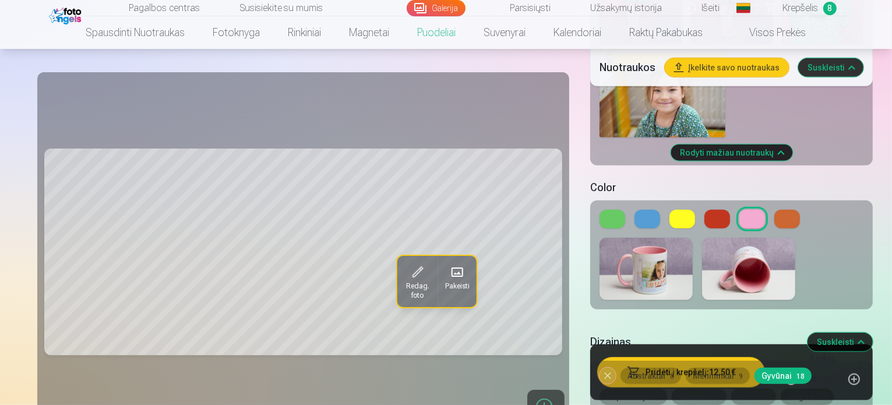
scroll to position [1310, 0]
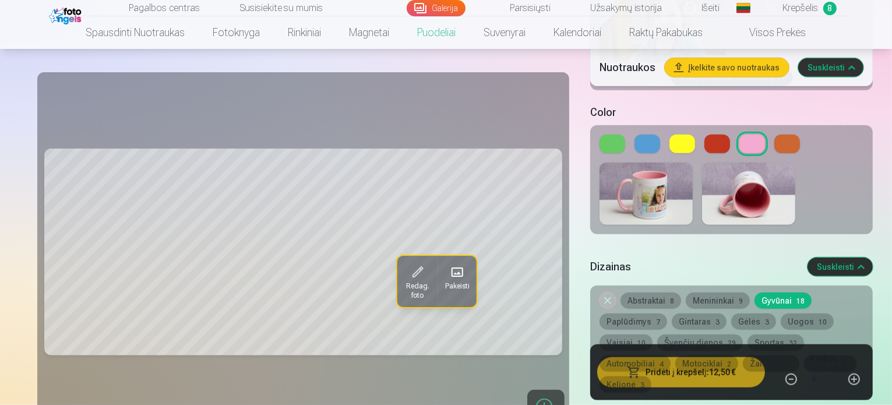
click at [686, 293] on button "Menininkai 9" at bounding box center [718, 301] width 64 height 16
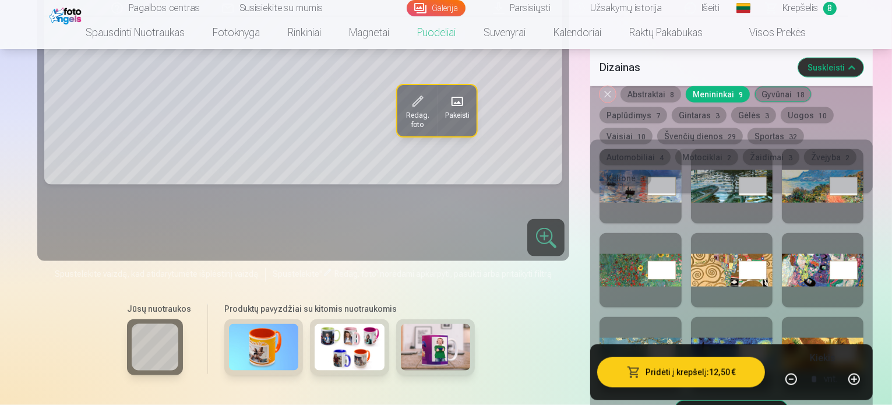
scroll to position [1512, 0]
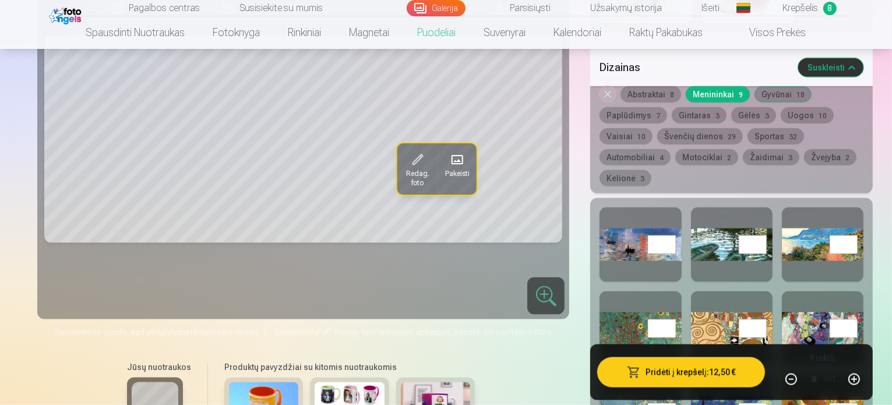
click at [697, 375] on div at bounding box center [732, 412] width 82 height 75
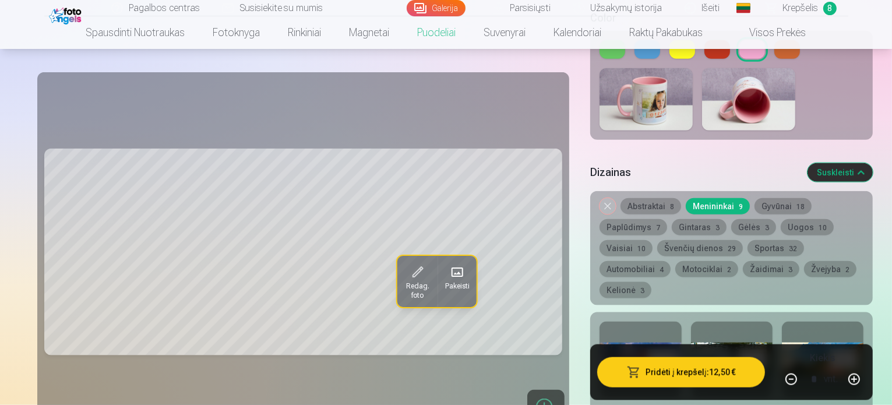
scroll to position [1427, 0]
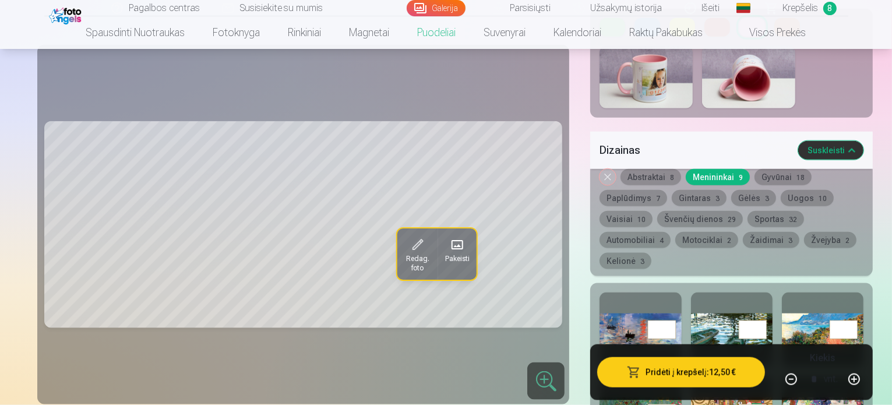
click at [695, 293] on div at bounding box center [732, 330] width 82 height 75
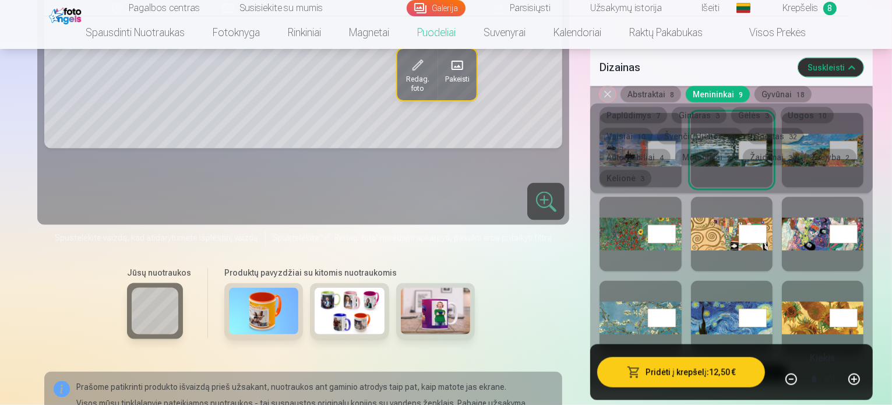
scroll to position [1629, 0]
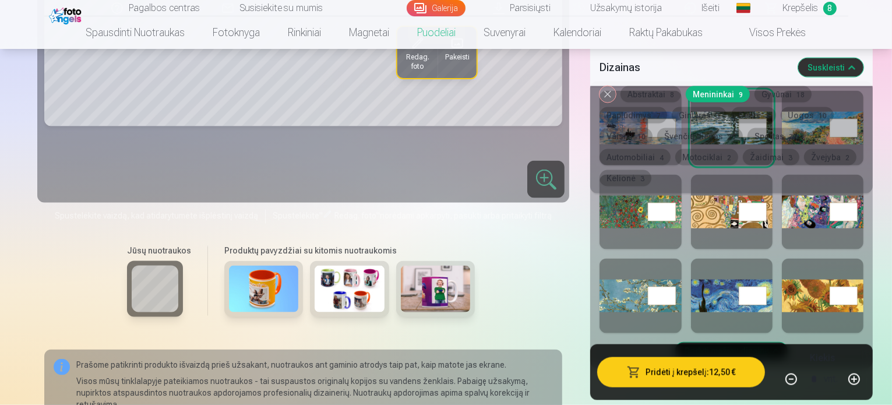
click at [691, 259] on div at bounding box center [732, 296] width 82 height 75
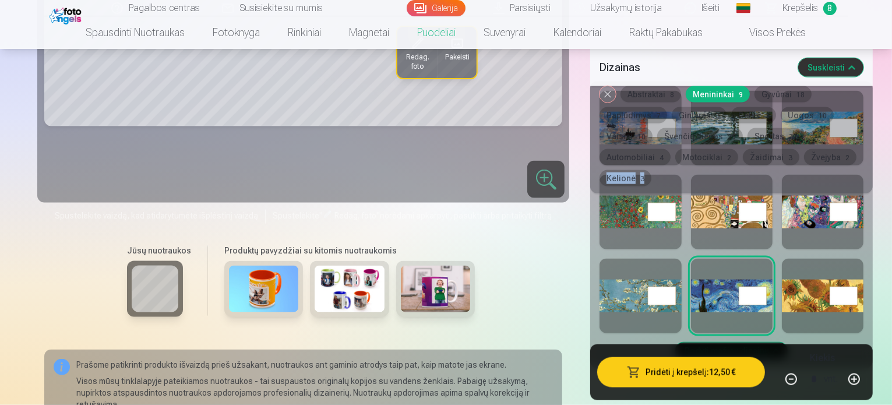
drag, startPoint x: 891, startPoint y: 123, endPoint x: 895, endPoint y: 111, distance: 12.2
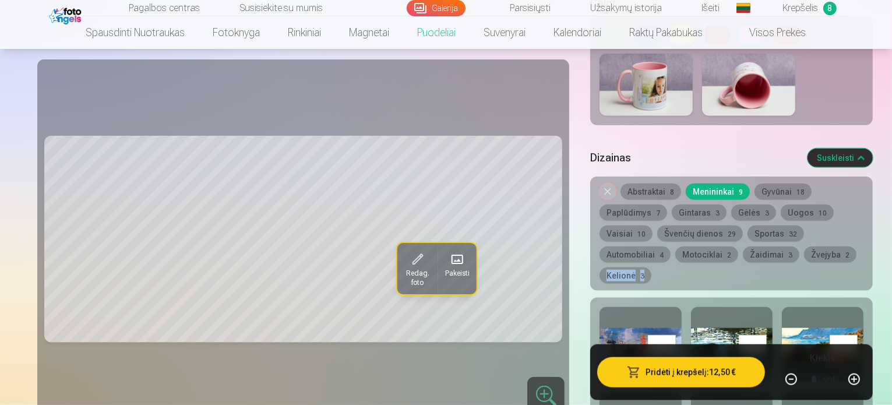
scroll to position [1353, 0]
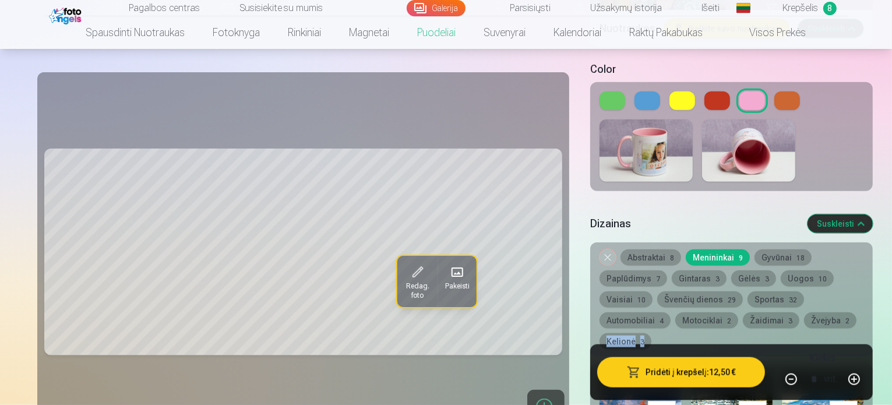
click at [672, 270] on button "Gintaras 3" at bounding box center [699, 278] width 55 height 16
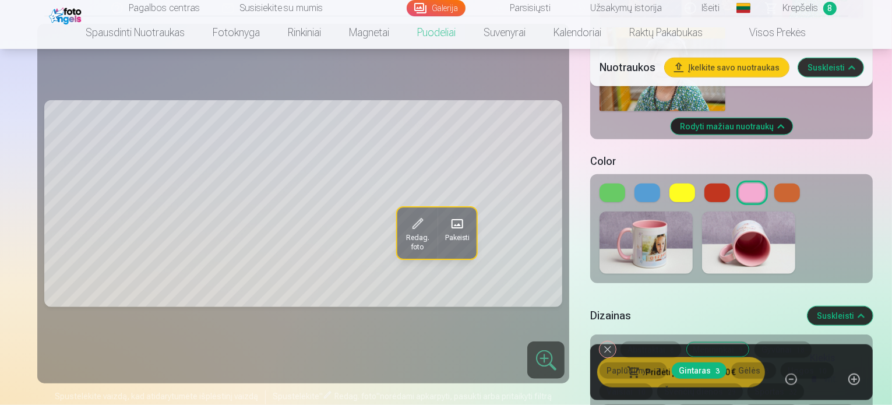
scroll to position [1296, 0]
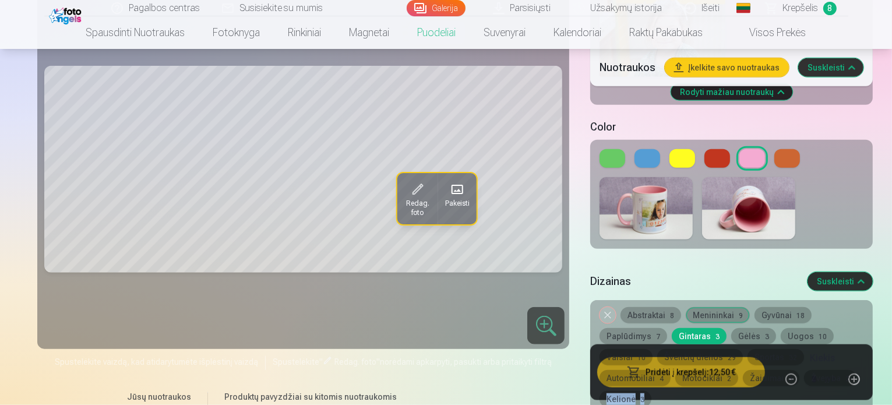
click at [732, 328] on button "Gėlės 3" at bounding box center [754, 336] width 45 height 16
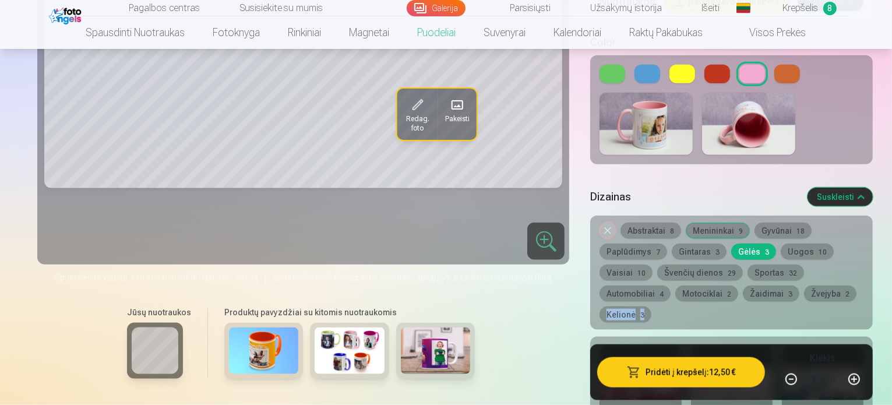
scroll to position [1303, 0]
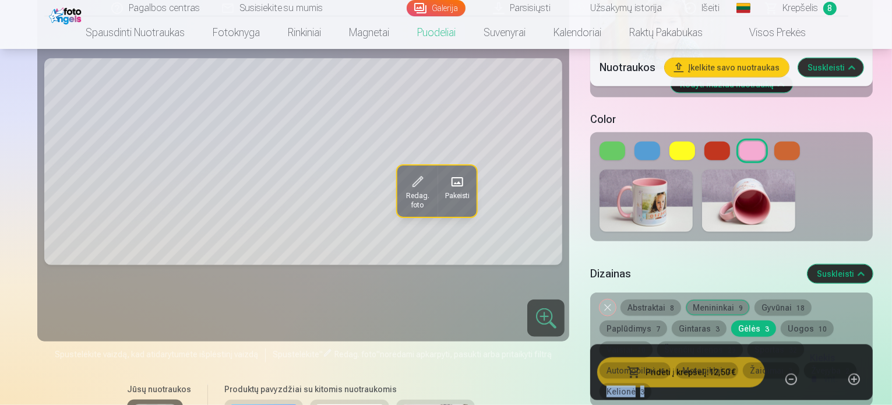
click at [781, 321] on button "Uogos 10" at bounding box center [807, 329] width 53 height 16
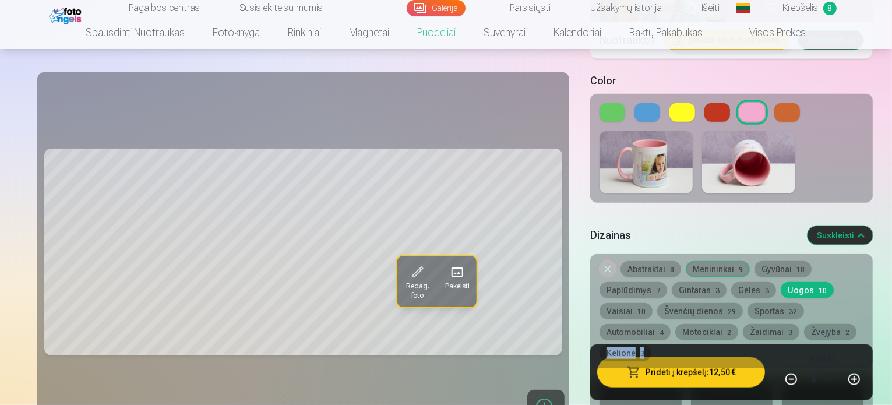
scroll to position [1328, 0]
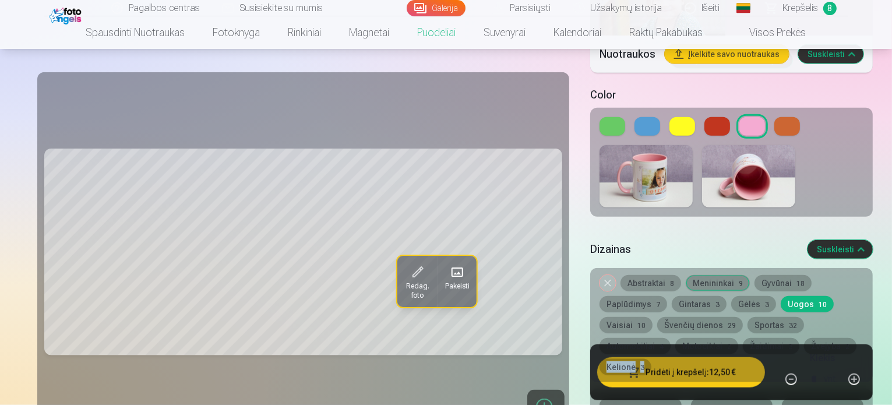
click at [653, 317] on button "Vaisiai 10" at bounding box center [626, 325] width 53 height 16
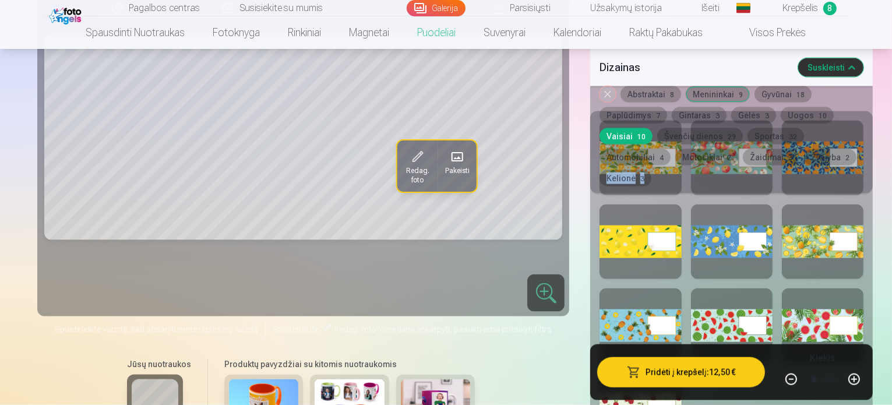
scroll to position [1407, 0]
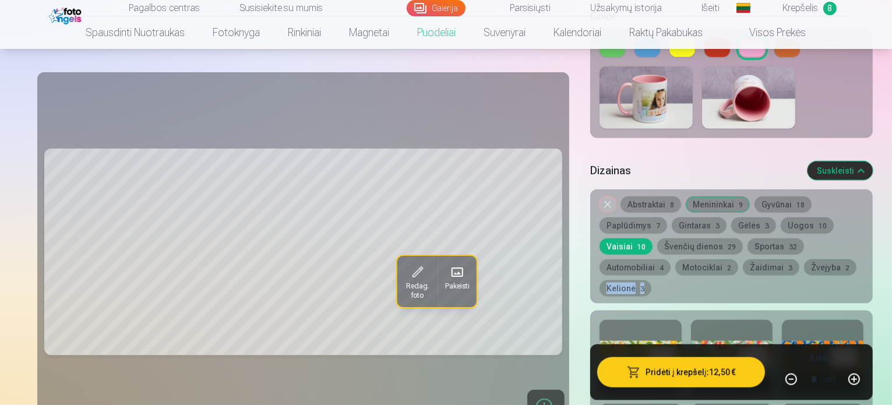
click at [743, 238] on button "Švenčių dienos 29" at bounding box center [701, 246] width 86 height 16
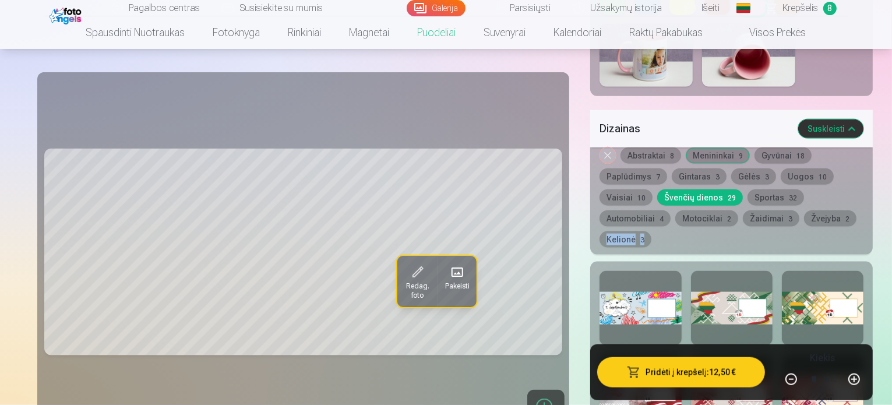
scroll to position [1441, 0]
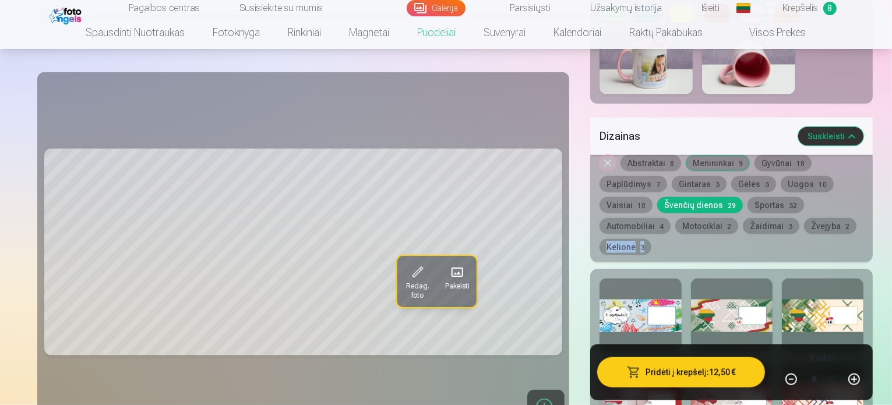
click at [655, 218] on button "Automobiliai 4" at bounding box center [635, 226] width 71 height 16
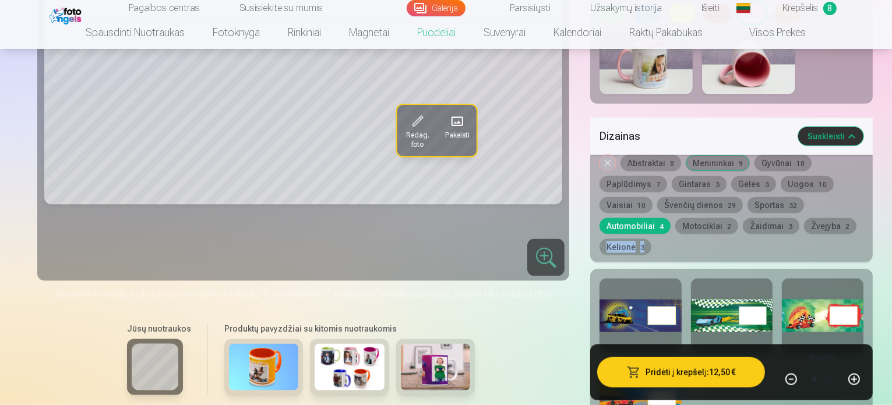
click at [718, 218] on button "Motociklai 2" at bounding box center [707, 226] width 63 height 16
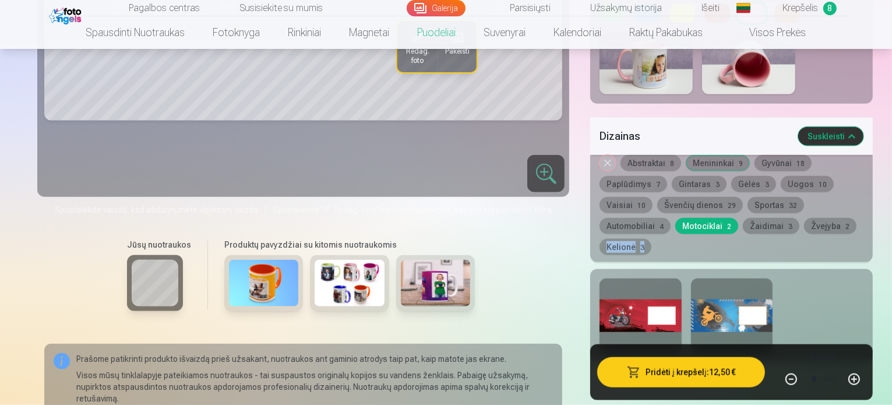
click at [790, 218] on button "Žaidimai 3" at bounding box center [771, 226] width 57 height 16
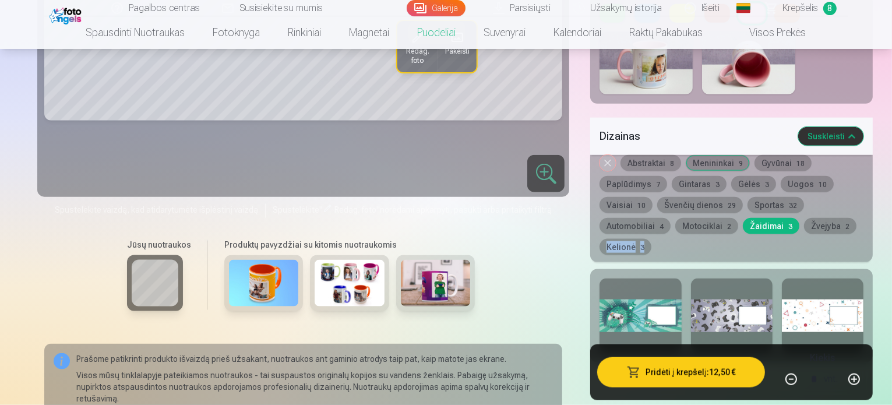
click at [839, 218] on button "Žvejyba 2" at bounding box center [830, 226] width 52 height 16
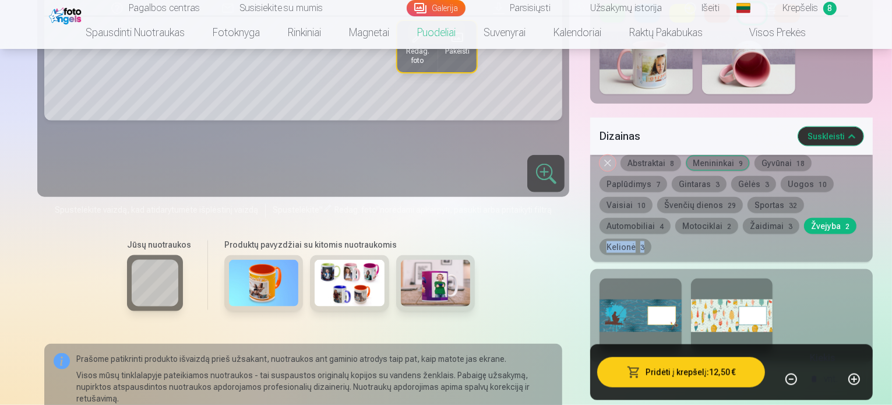
click at [600, 239] on button "Kelionė 3" at bounding box center [626, 247] width 52 height 16
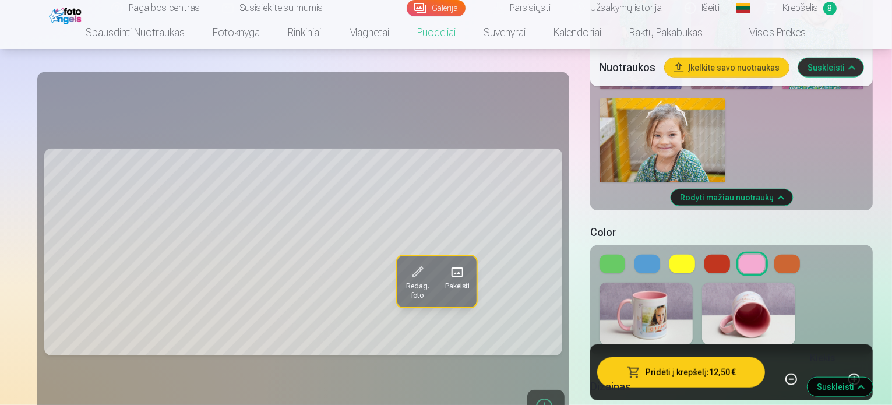
scroll to position [1127, 0]
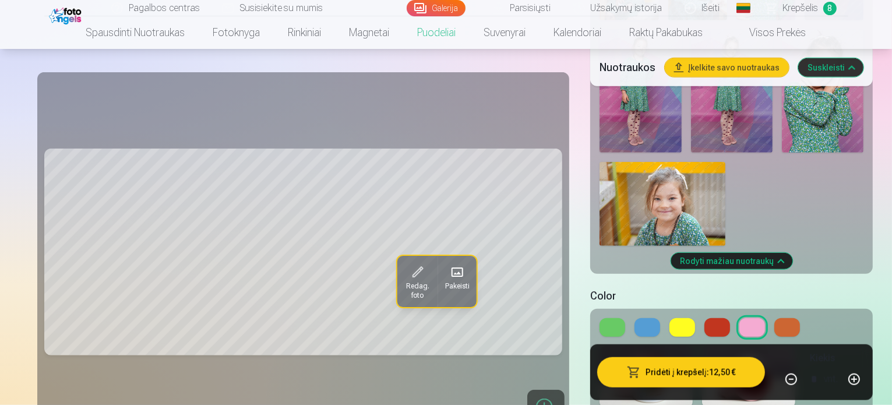
click at [670, 318] on button at bounding box center [683, 327] width 26 height 19
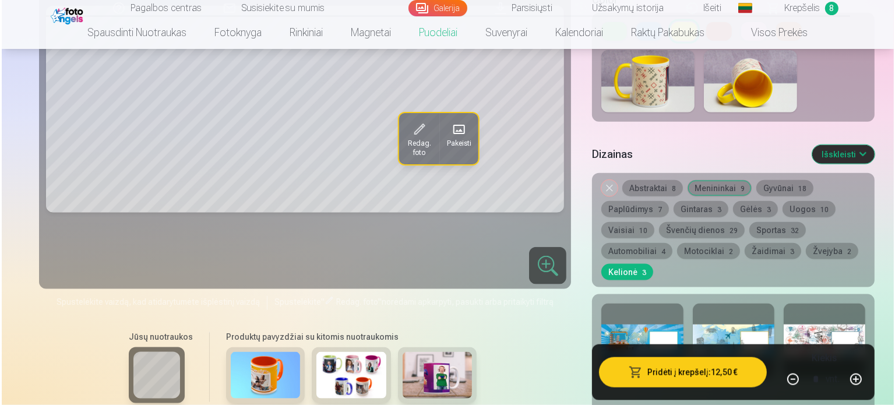
scroll to position [1426, 0]
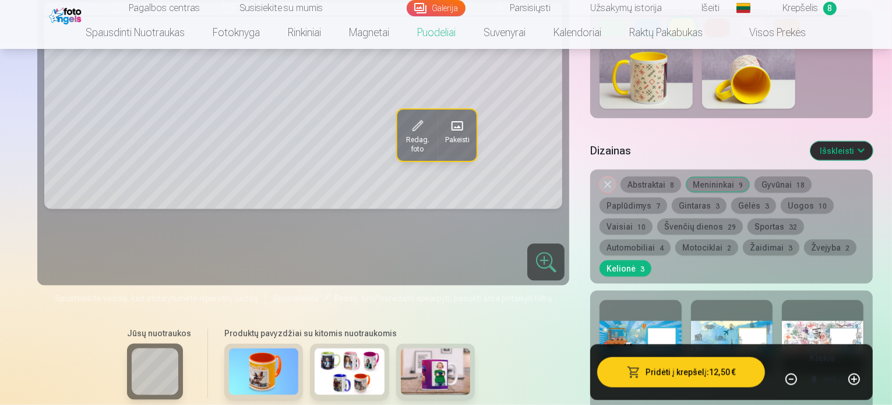
click at [714, 375] on button "Pridėti į krepšelį : 12,50 €" at bounding box center [681, 372] width 168 height 30
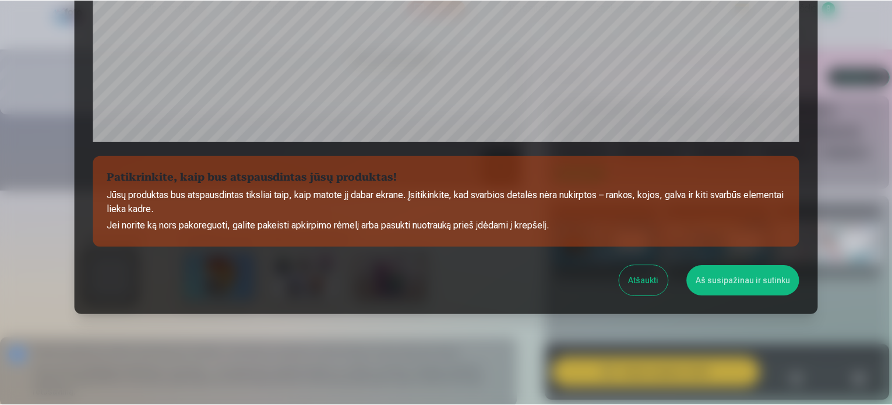
scroll to position [434, 0]
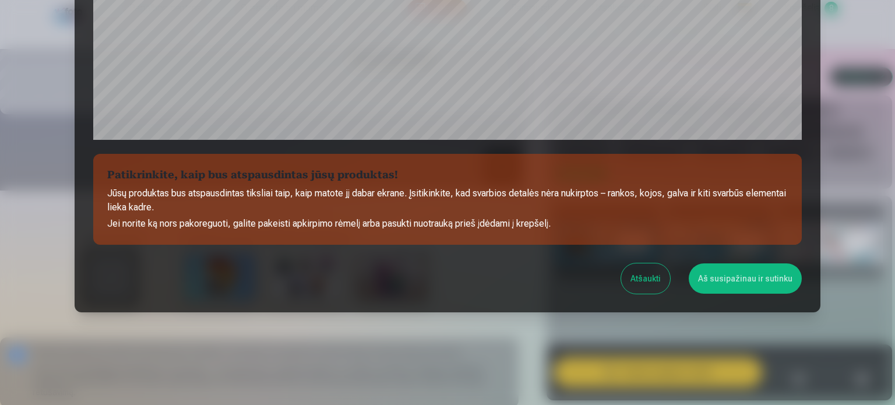
drag, startPoint x: 881, startPoint y: 119, endPoint x: 877, endPoint y: 110, distance: 10.4
click at [877, 110] on div at bounding box center [447, 202] width 895 height 405
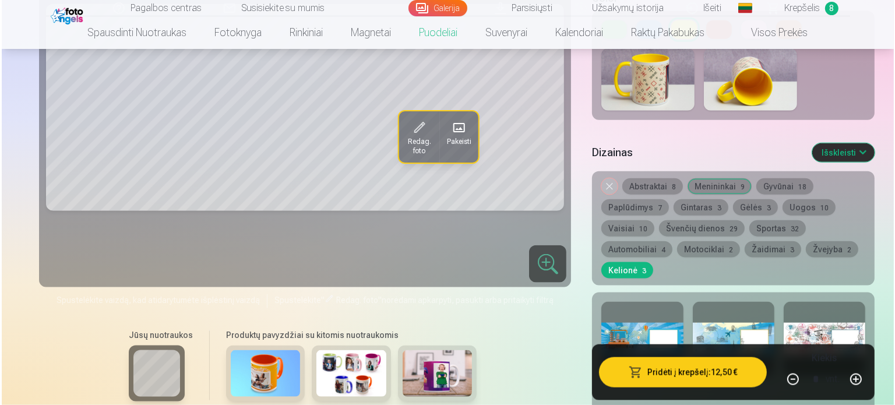
scroll to position [1424, 0]
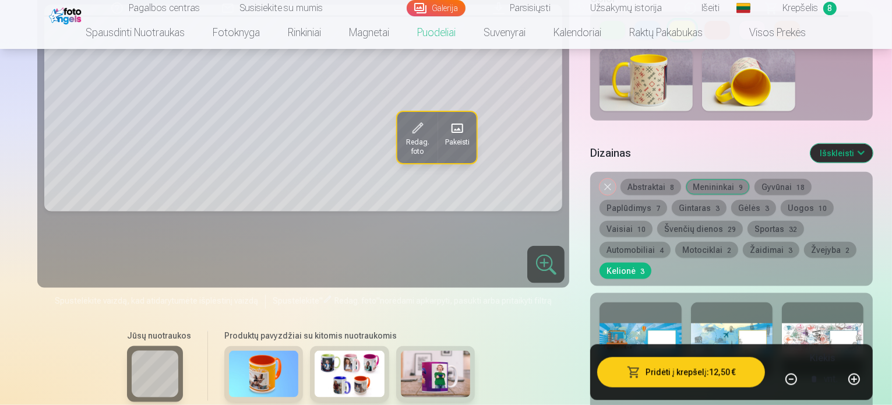
click at [703, 371] on button "Pridėti į krepšelį : 12,50 €" at bounding box center [681, 372] width 168 height 30
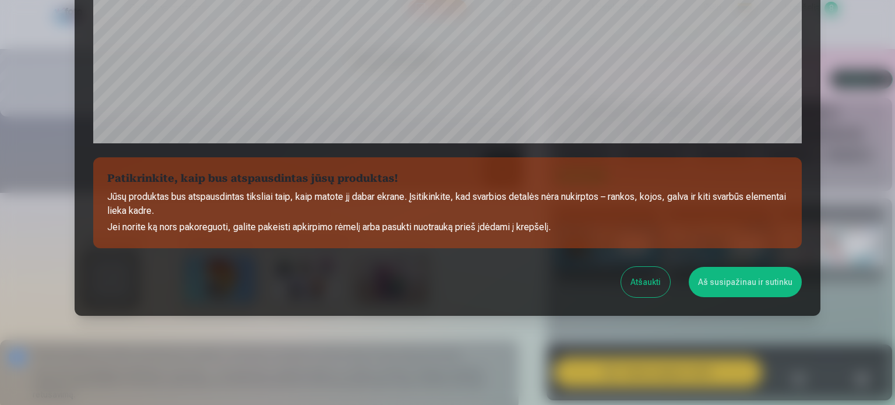
scroll to position [434, 0]
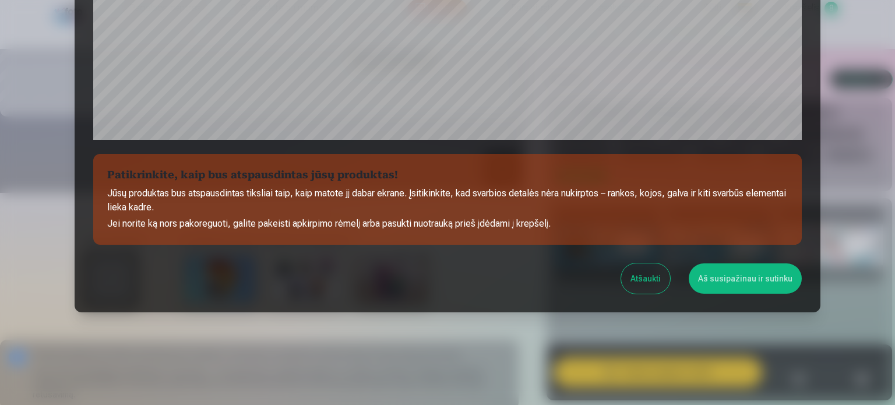
click at [746, 272] on button "Aš susipažinau ir sutinku" at bounding box center [745, 278] width 113 height 30
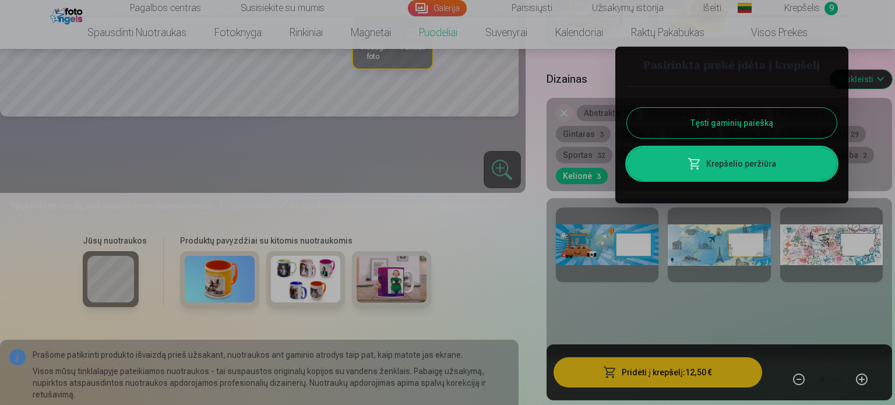
click at [740, 120] on button "Tęsti gaminių paiešką" at bounding box center [732, 123] width 210 height 30
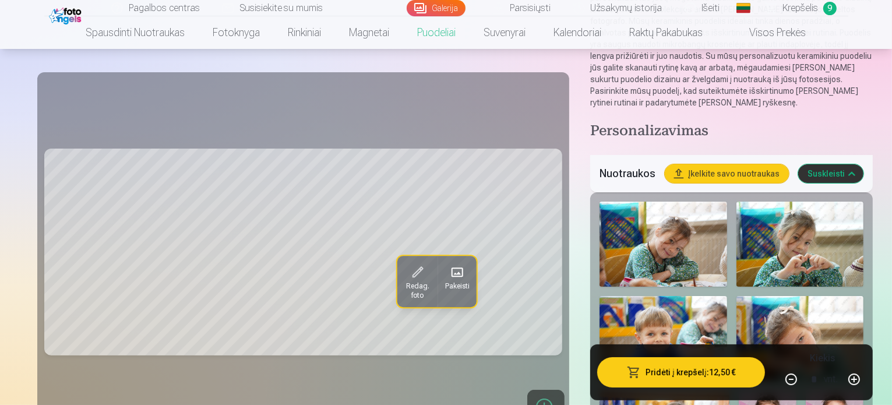
scroll to position [178, 0]
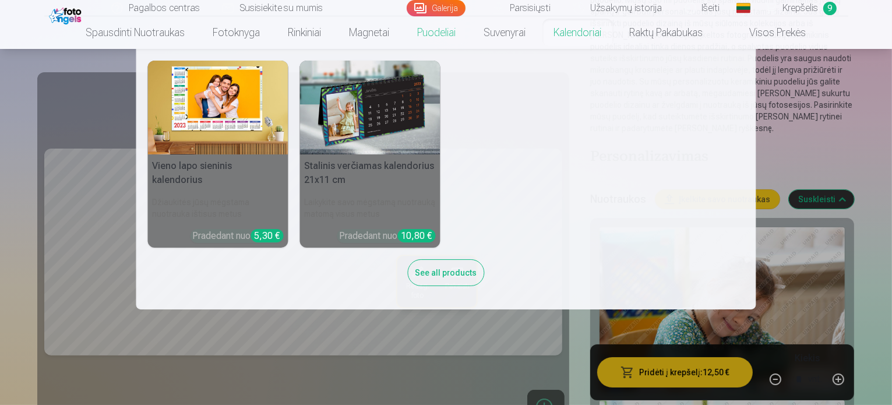
click at [581, 31] on link "Kalendoriai" at bounding box center [578, 32] width 76 height 33
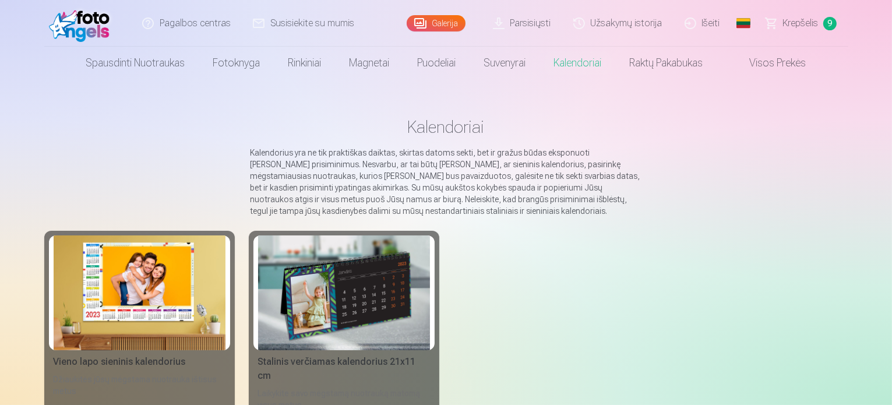
click at [119, 297] on img at bounding box center [140, 292] width 172 height 115
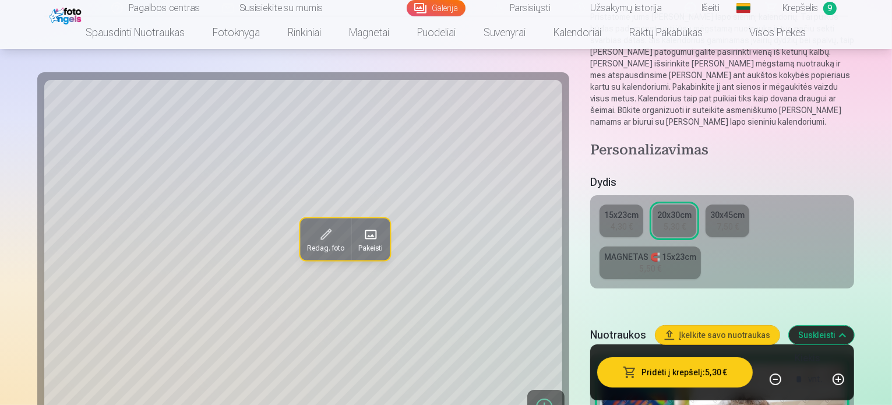
scroll to position [164, 0]
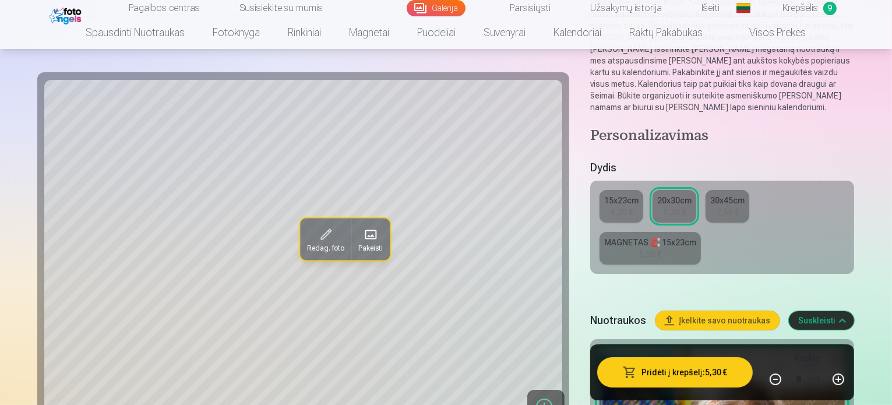
click at [754, 311] on button "Įkelkite savo nuotraukas" at bounding box center [718, 320] width 124 height 19
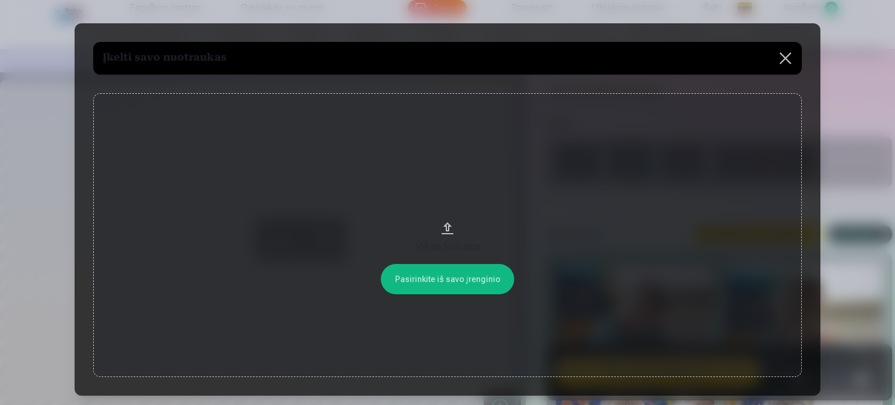
click at [455, 280] on button "Vilkite failą arba" at bounding box center [447, 235] width 709 height 284
click at [464, 249] on div "Vilkite failą arba" at bounding box center [447, 247] width 685 height 14
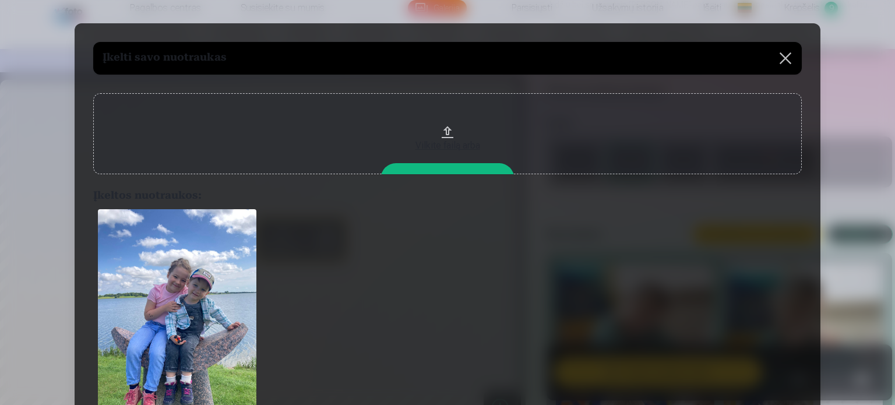
drag, startPoint x: 828, startPoint y: 101, endPoint x: 848, endPoint y: 77, distance: 30.7
click at [849, 72] on div at bounding box center [447, 202] width 895 height 405
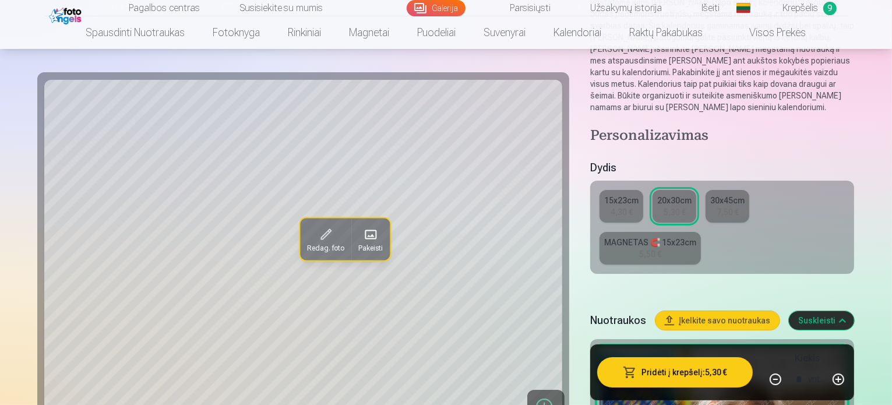
click at [846, 181] on div "15x23cm 4,30 € 20x30cm 5,30 € 30x45cm 7,50 € MAGNETAS 🧲 15x23cm 5,50 €" at bounding box center [722, 227] width 264 height 93
click at [855, 311] on button "Suskleisti" at bounding box center [821, 320] width 65 height 19
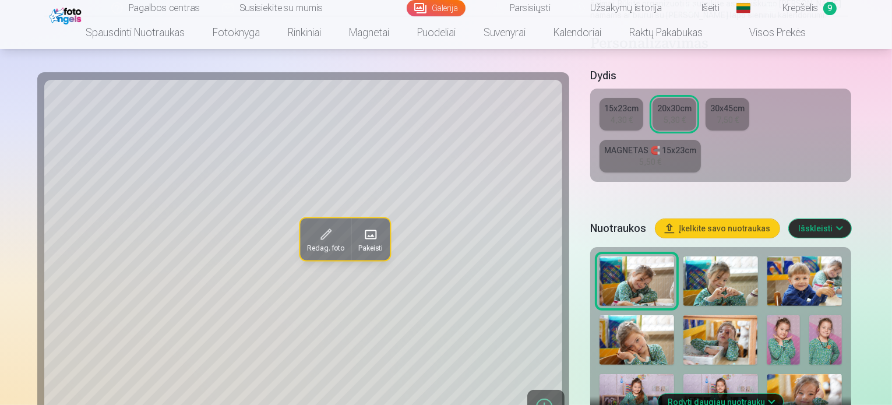
scroll to position [268, 0]
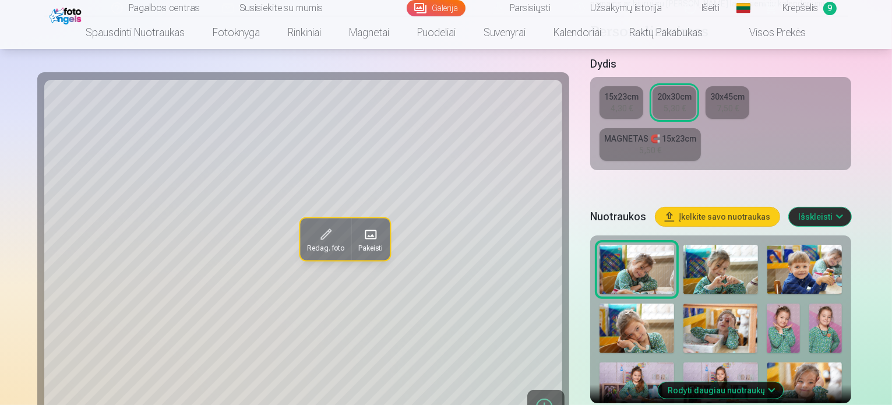
click at [758, 363] on img at bounding box center [721, 388] width 75 height 50
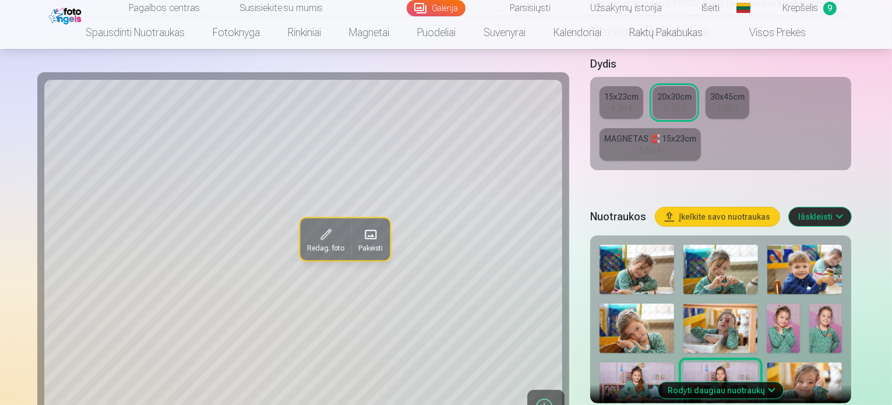
click at [749, 382] on button "Rodyti daugiau nuotraukų" at bounding box center [721, 390] width 125 height 16
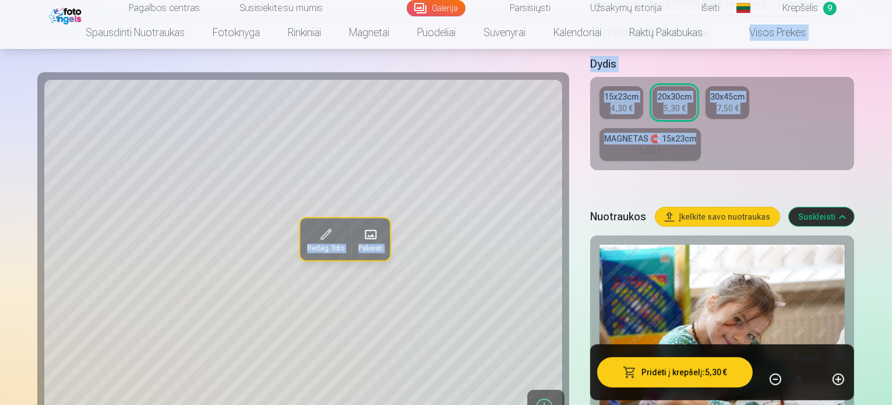
drag, startPoint x: 891, startPoint y: 38, endPoint x: 895, endPoint y: 67, distance: 28.9
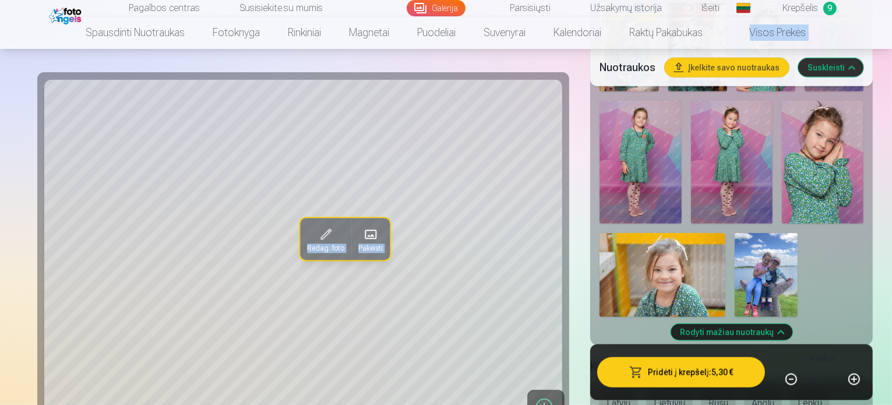
scroll to position [1125, 0]
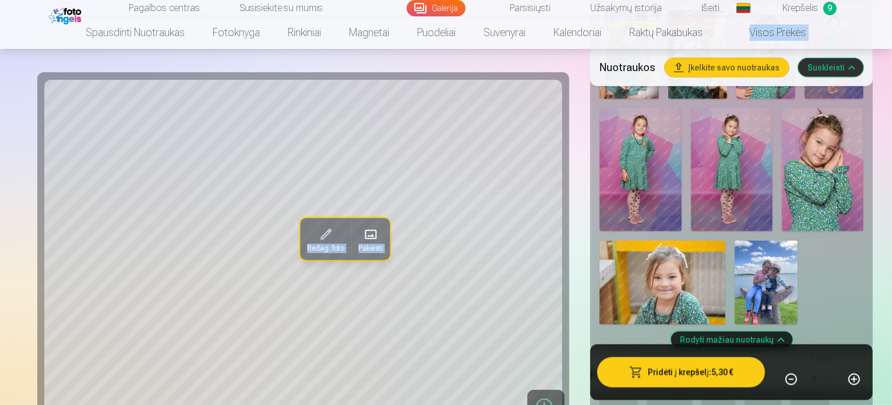
click at [735, 241] on img at bounding box center [766, 283] width 63 height 84
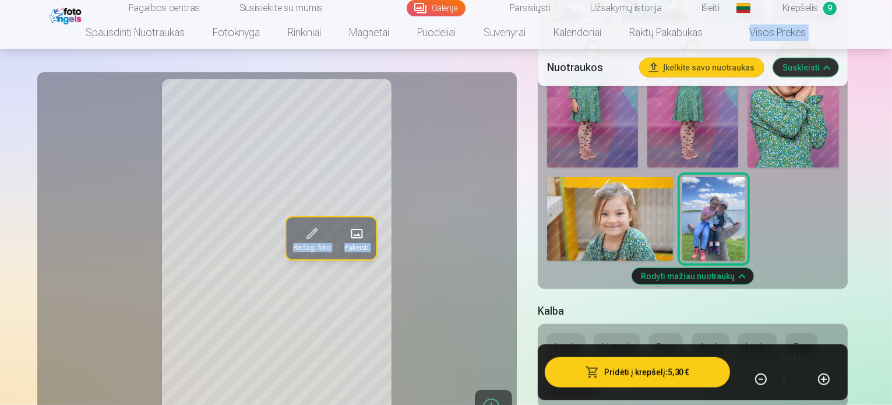
scroll to position [1233, 0]
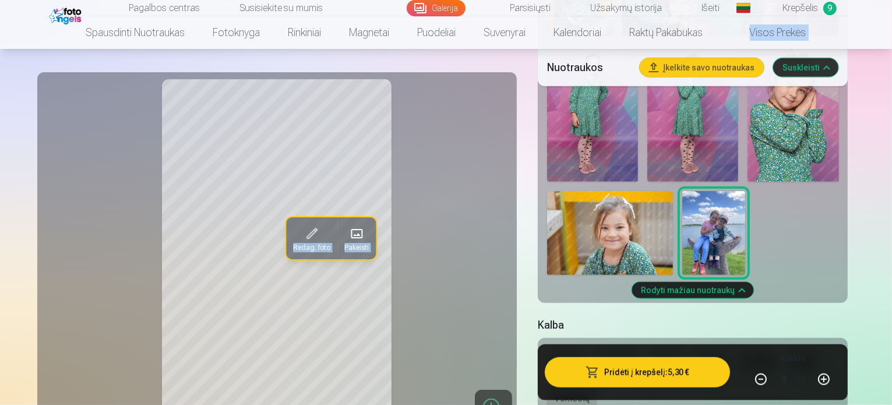
click at [629, 347] on button "Lietuvių" at bounding box center [617, 361] width 45 height 28
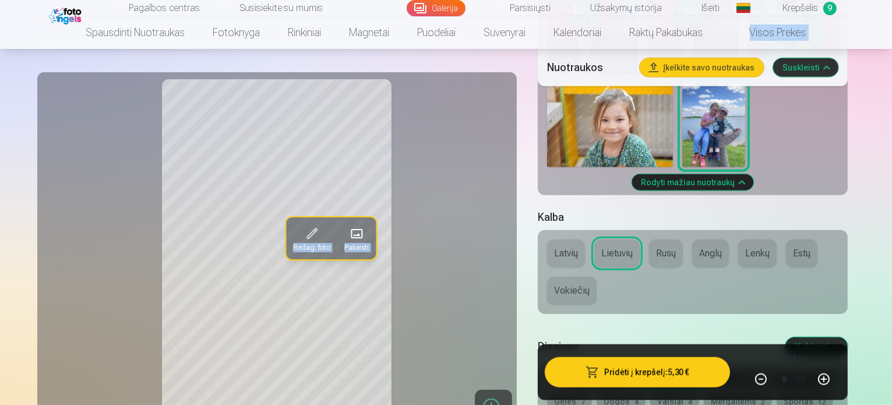
click at [606, 372] on button "Abstraktai 20" at bounding box center [600, 380] width 65 height 16
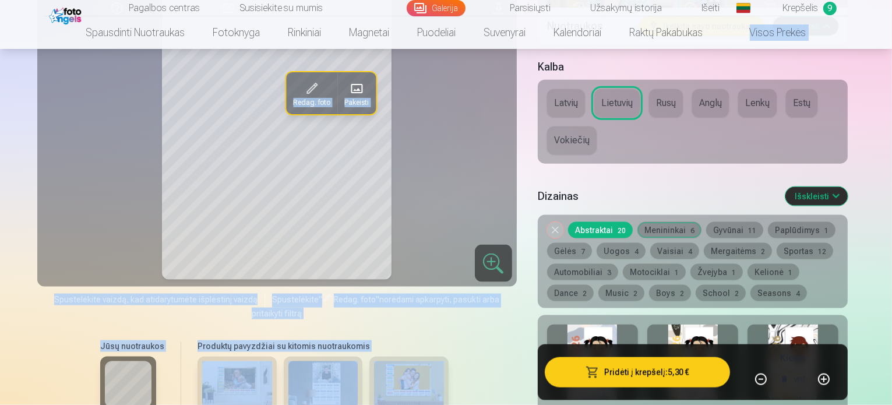
scroll to position [1340, 0]
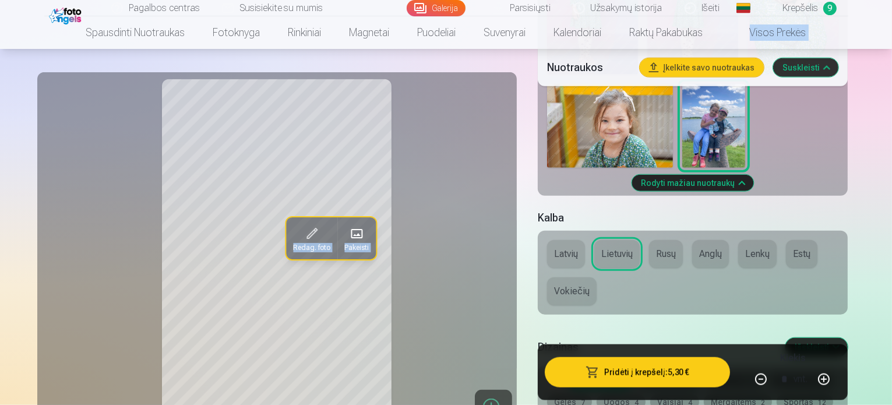
click at [578, 394] on button "Gėlės 7" at bounding box center [569, 402] width 45 height 16
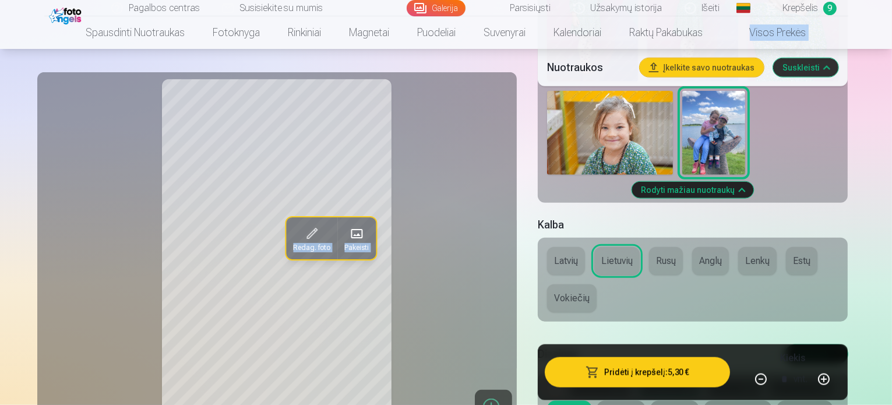
scroll to position [1319, 0]
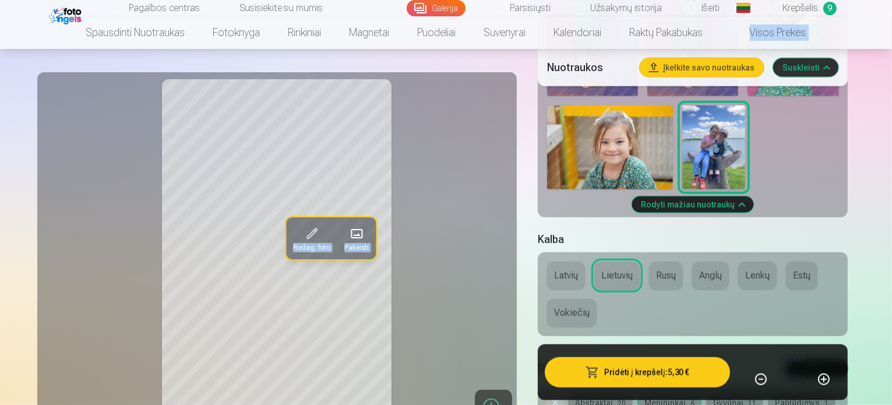
click at [678, 395] on button "Menininkai 6" at bounding box center [670, 403] width 64 height 16
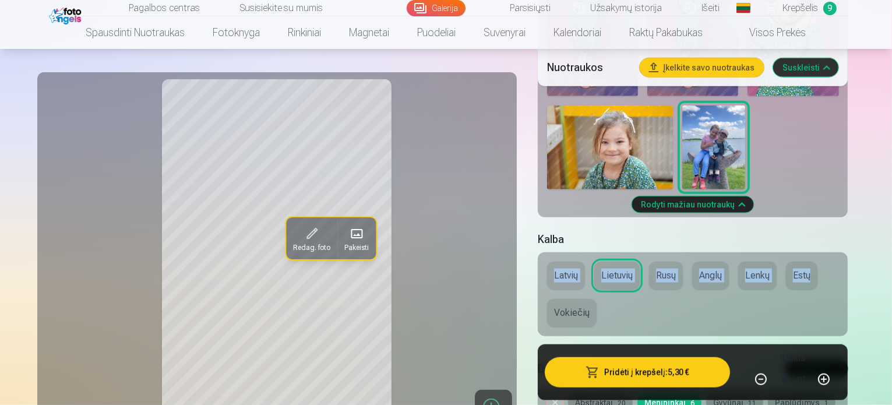
drag, startPoint x: 892, startPoint y: 96, endPoint x: 895, endPoint y: 114, distance: 18.9
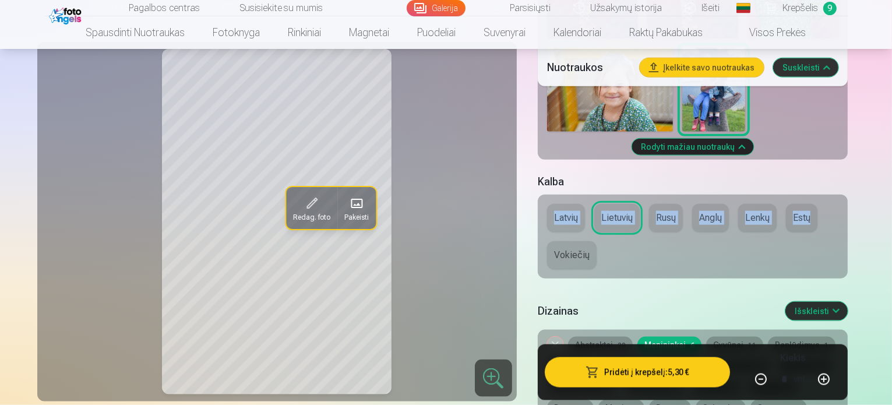
scroll to position [1397, 0]
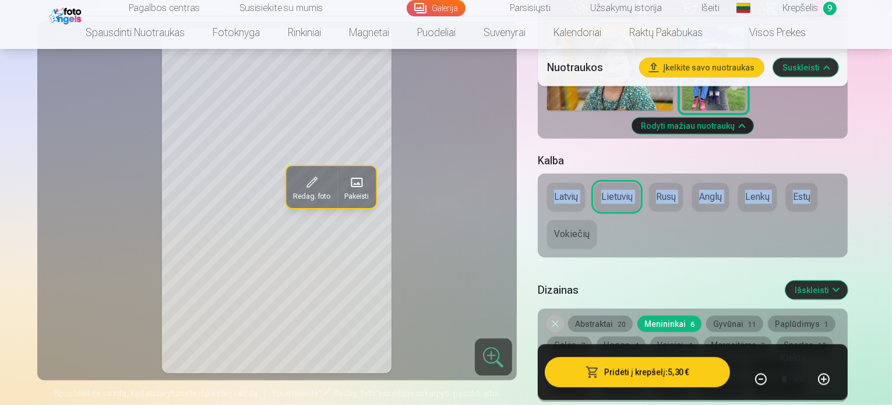
click at [751, 379] on button "Seasons 4" at bounding box center [779, 387] width 57 height 16
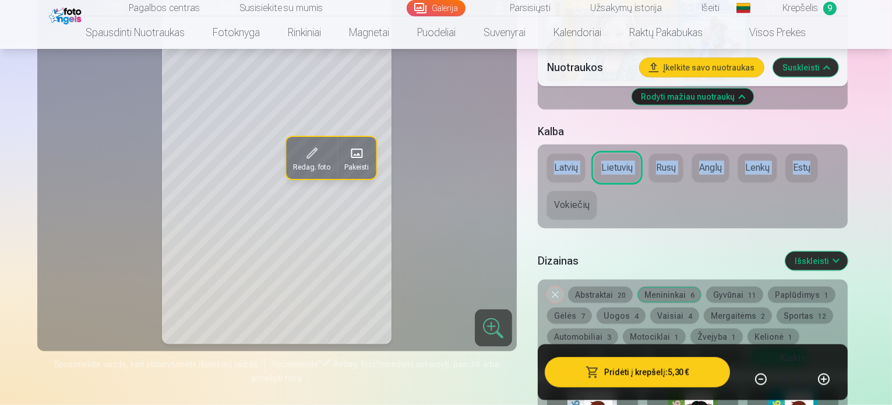
scroll to position [1383, 0]
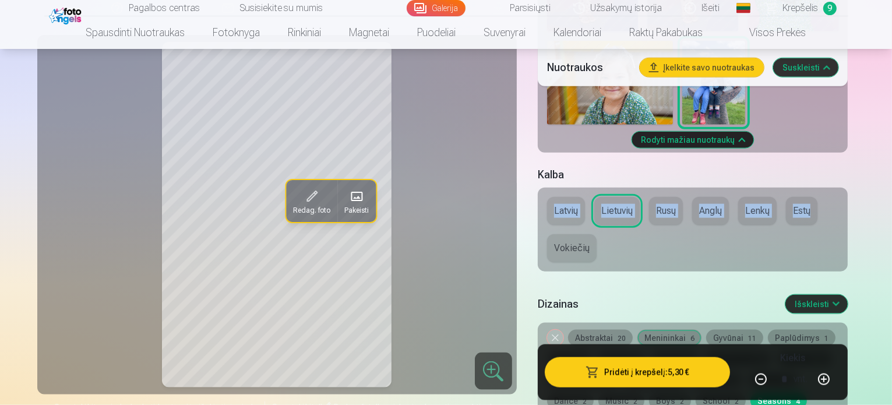
click at [741, 330] on button "Gyvūnai 11" at bounding box center [734, 338] width 57 height 16
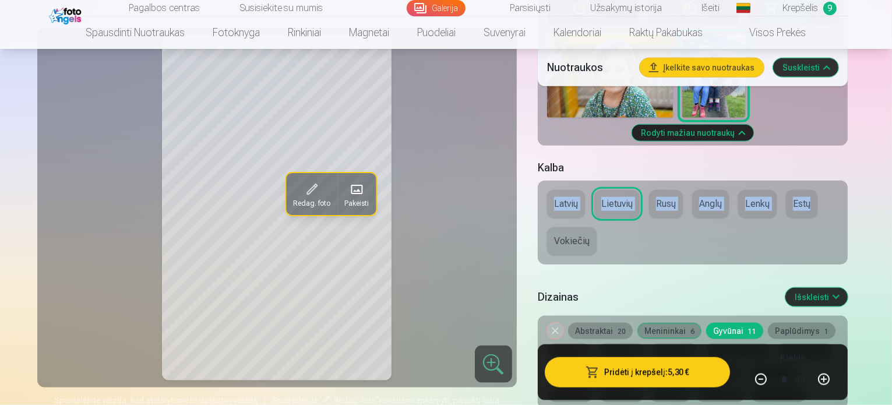
scroll to position [1369, 0]
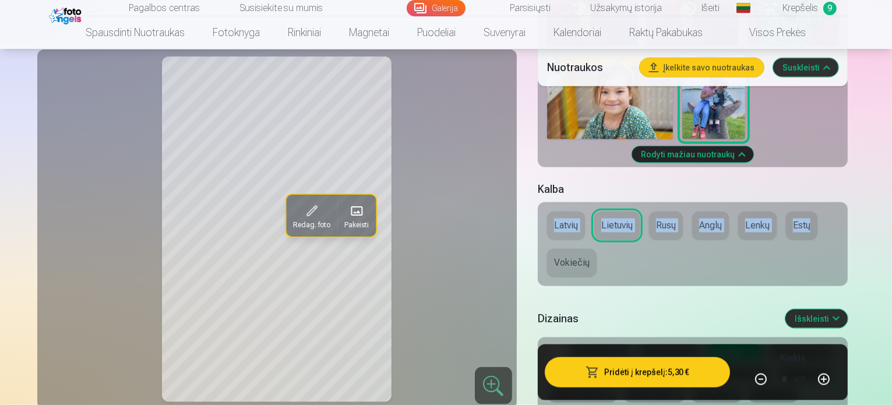
click at [628, 365] on button "Uogos 4" at bounding box center [621, 373] width 49 height 16
click at [849, 202] on div "Latvių Lietuvių Rusų Anglų Lenkų Estų Vokiečių" at bounding box center [693, 244] width 311 height 84
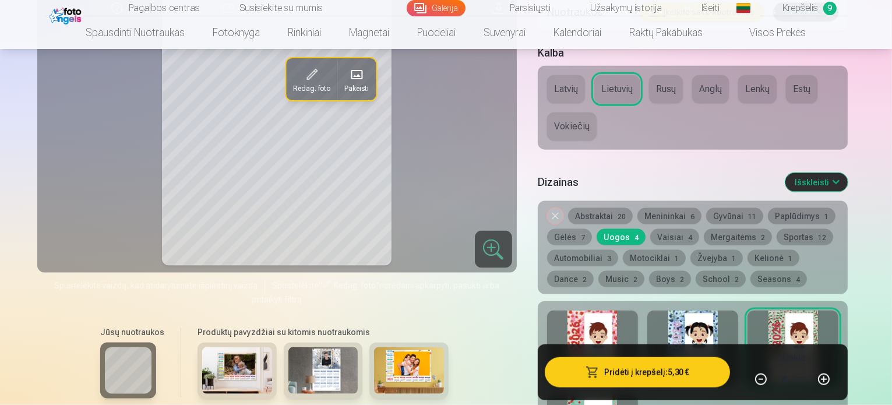
scroll to position [1534, 0]
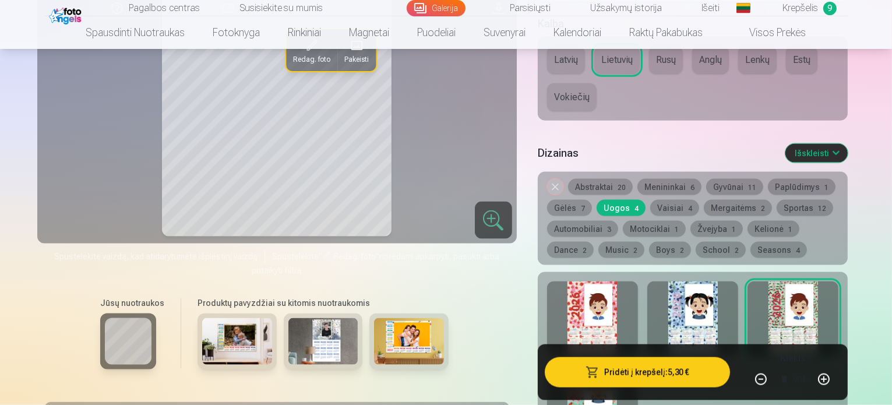
click at [599, 282] on div at bounding box center [592, 319] width 91 height 75
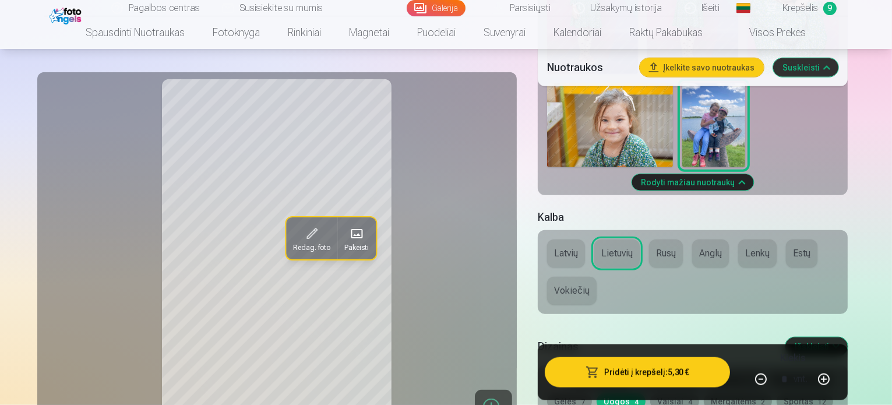
scroll to position [1398, 0]
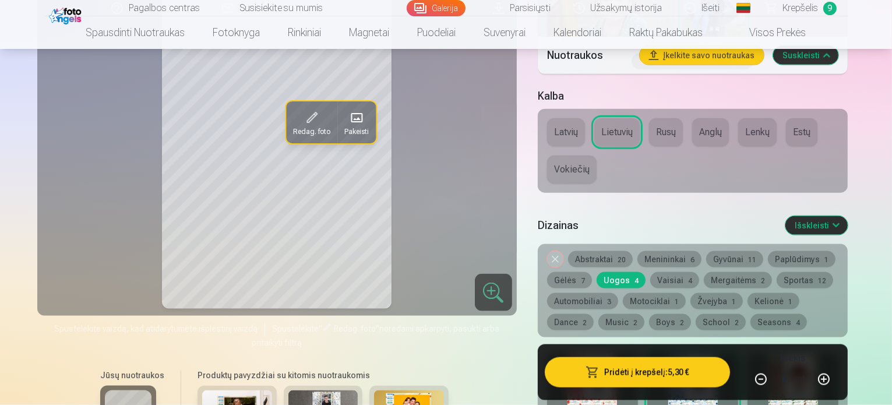
scroll to position [1448, 0]
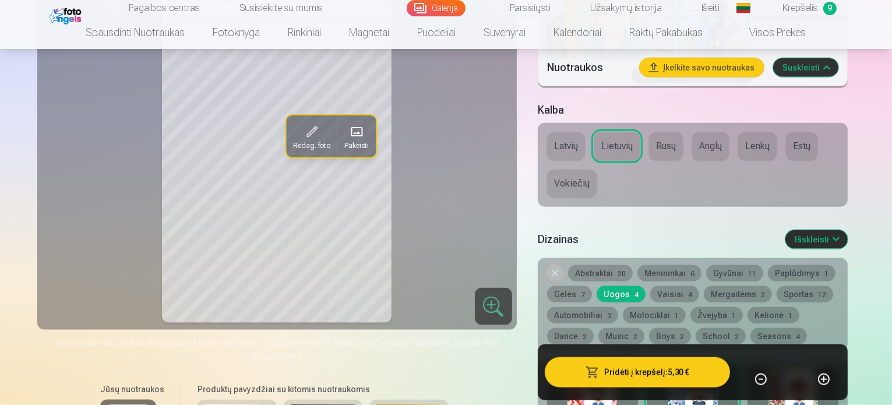
click at [677, 265] on button "Menininkai 6" at bounding box center [670, 273] width 64 height 16
click at [704, 368] on div at bounding box center [693, 405] width 91 height 75
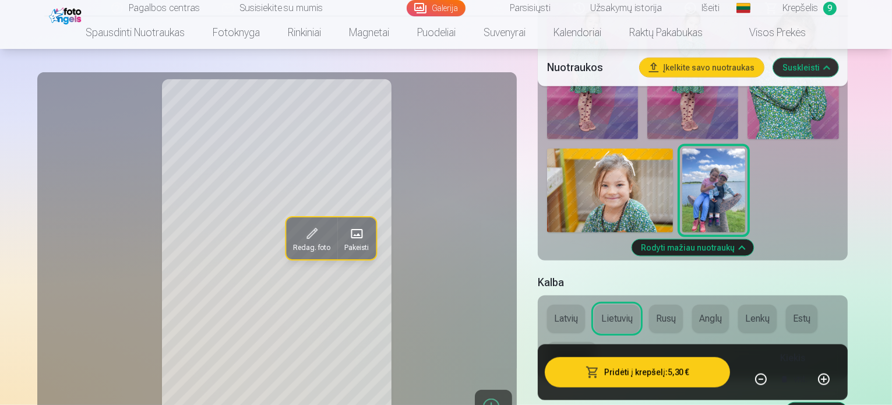
scroll to position [1348, 0]
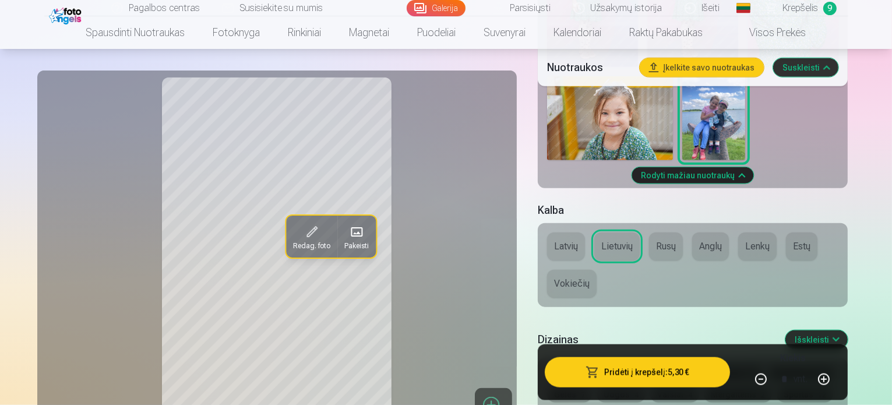
drag, startPoint x: 892, startPoint y: 104, endPoint x: 893, endPoint y: 63, distance: 41.4
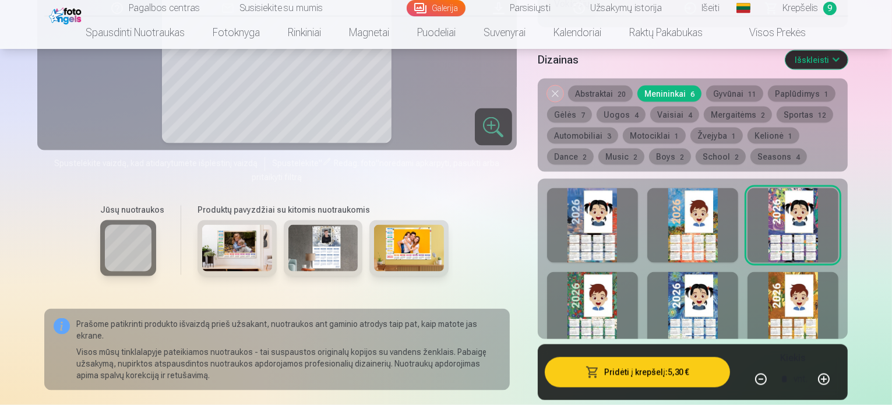
scroll to position [1605, 0]
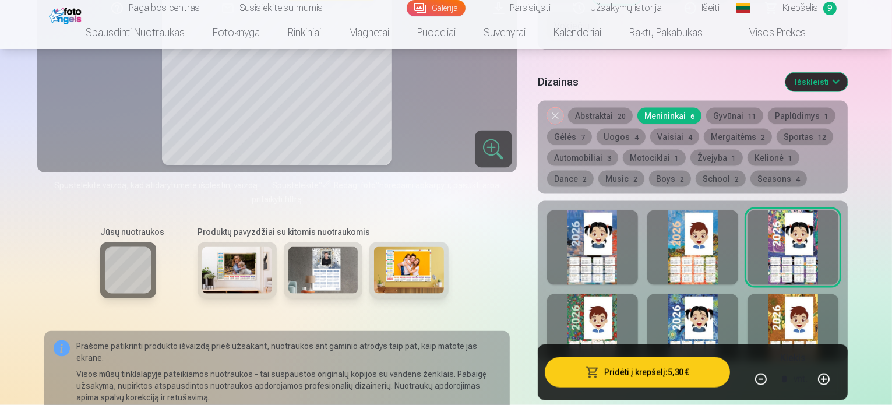
click at [704, 294] on div at bounding box center [693, 331] width 91 height 75
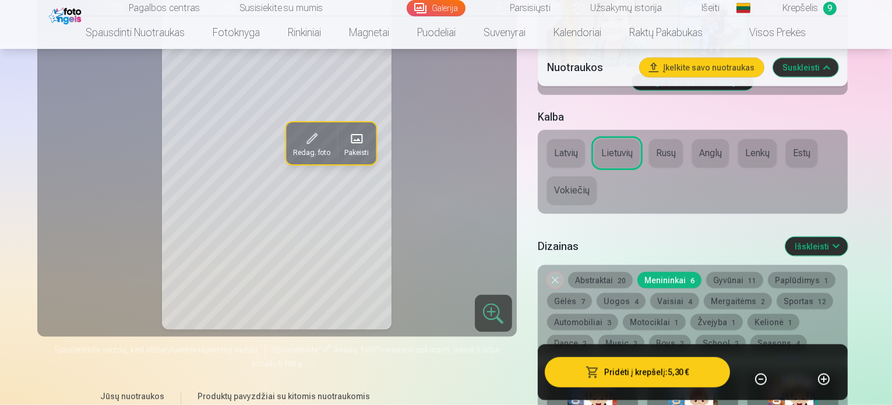
scroll to position [1455, 0]
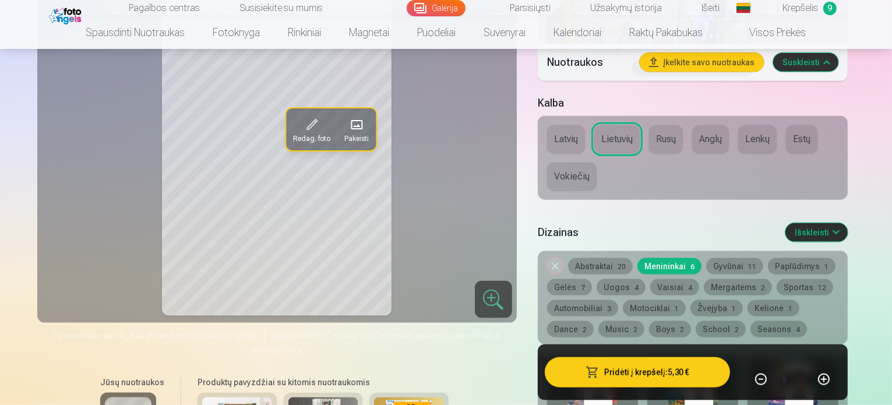
click at [838, 374] on button "button" at bounding box center [824, 379] width 28 height 28
type input "*"
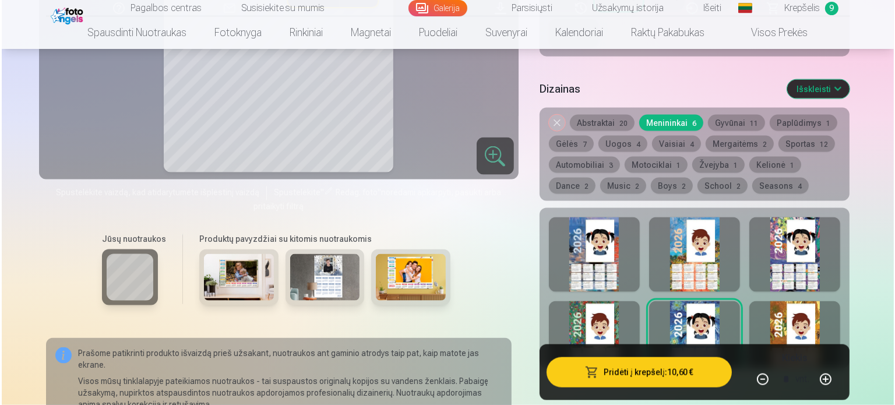
scroll to position [1570, 0]
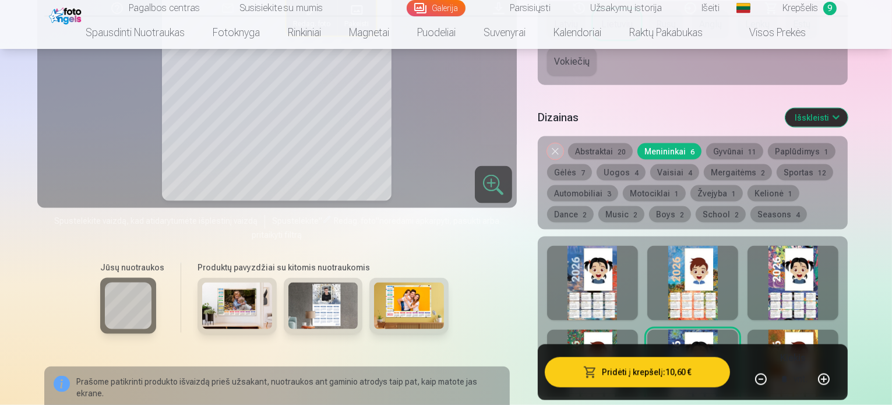
click at [696, 357] on button "Pridėti į krepšelį : 10,60 €" at bounding box center [638, 372] width 186 height 30
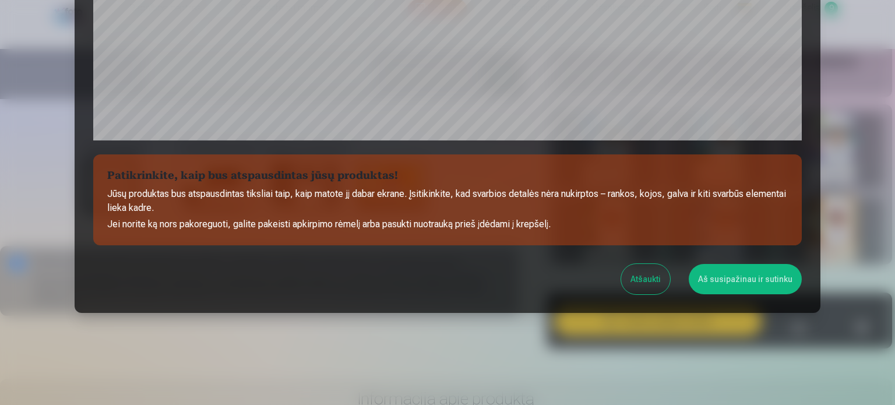
scroll to position [434, 0]
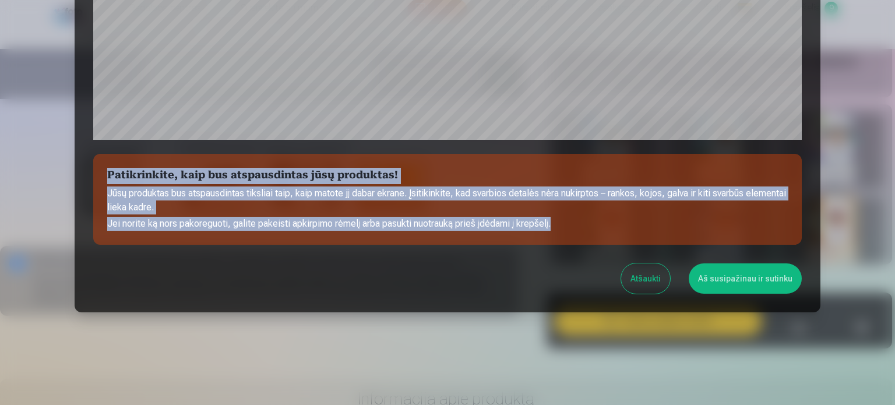
drag, startPoint x: 810, startPoint y: 98, endPoint x: 808, endPoint y: 207, distance: 109.0
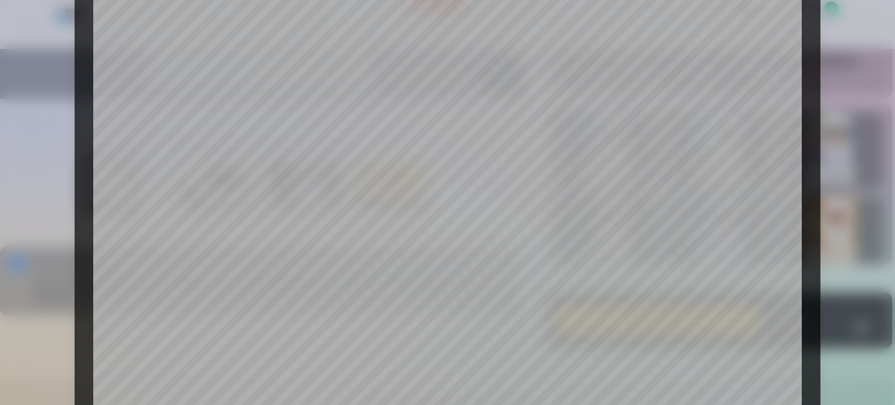
scroll to position [70, 0]
click at [831, 162] on div at bounding box center [447, 202] width 895 height 405
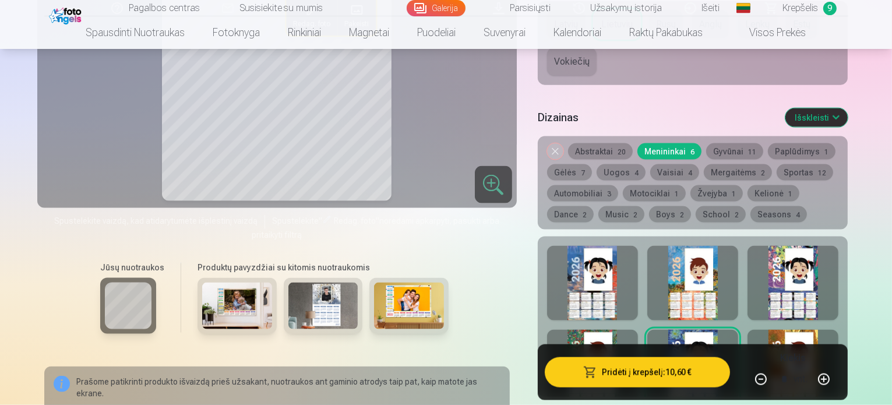
click at [701, 357] on button "Pridėti į krepšelį : 10,60 €" at bounding box center [638, 372] width 186 height 30
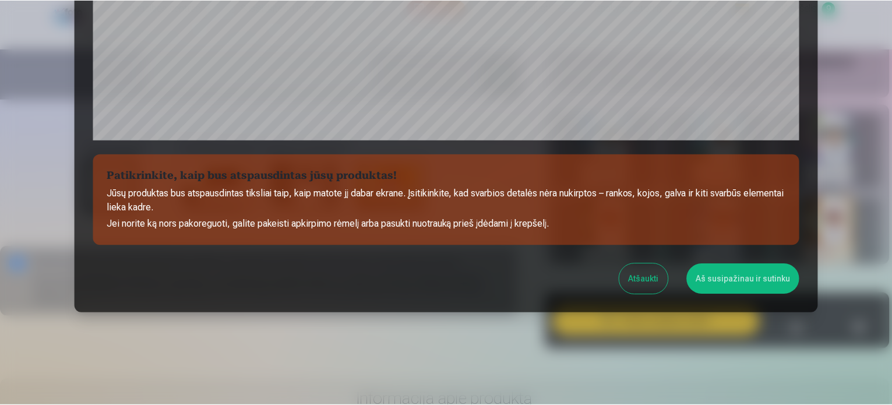
scroll to position [434, 0]
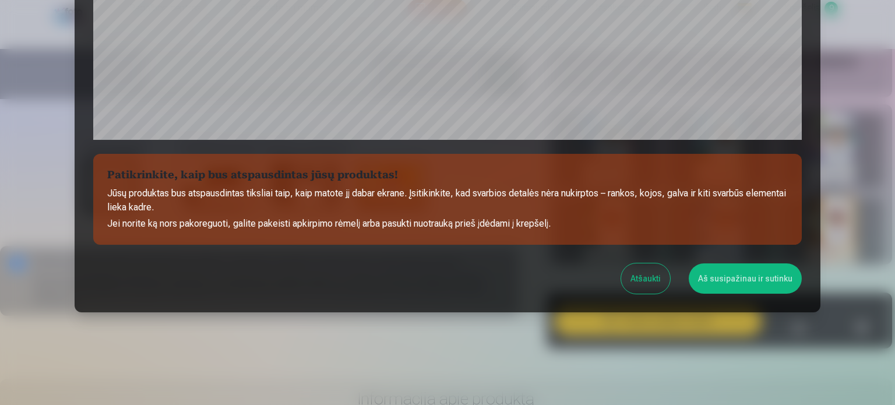
click at [746, 282] on button "Aš susipažinau ir sutinku" at bounding box center [745, 278] width 113 height 30
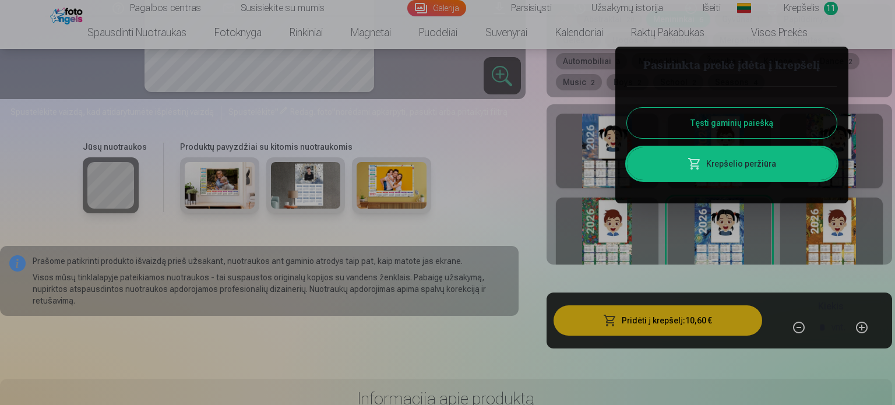
click at [233, 147] on div at bounding box center [447, 202] width 895 height 405
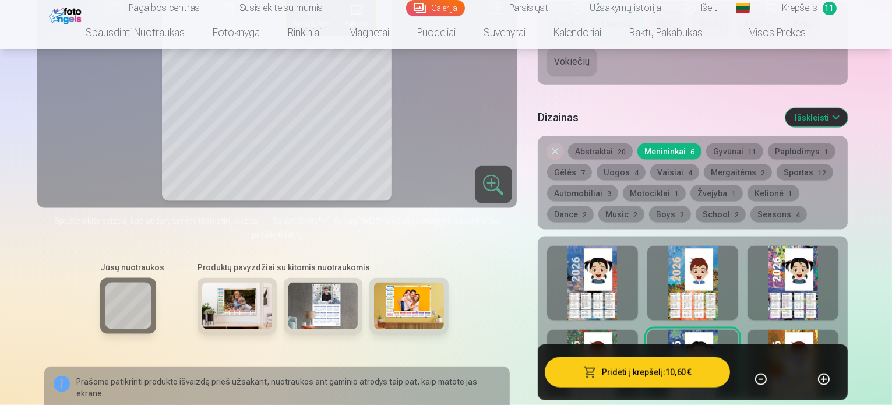
click at [250, 283] on img at bounding box center [237, 306] width 70 height 47
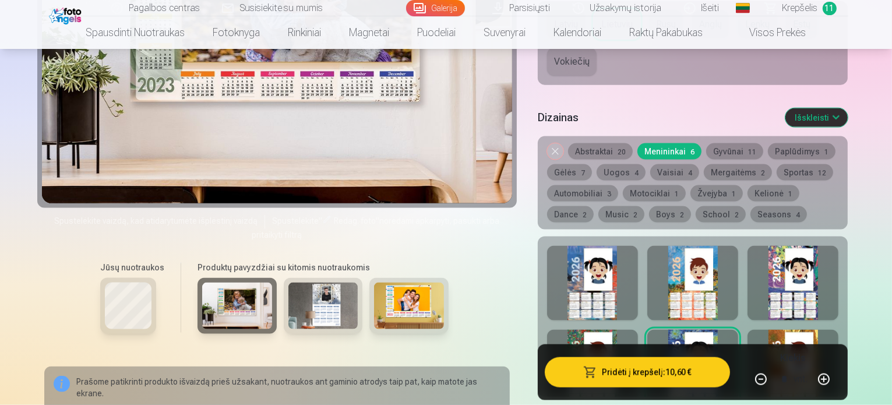
drag, startPoint x: 891, startPoint y: 121, endPoint x: 893, endPoint y: 112, distance: 8.9
click at [875, 40] on nav "Spausdinti nuotraukas Aukštos kokybės spausdintos nuotraukos 210 gsm popierius,…" at bounding box center [446, 32] width 892 height 33
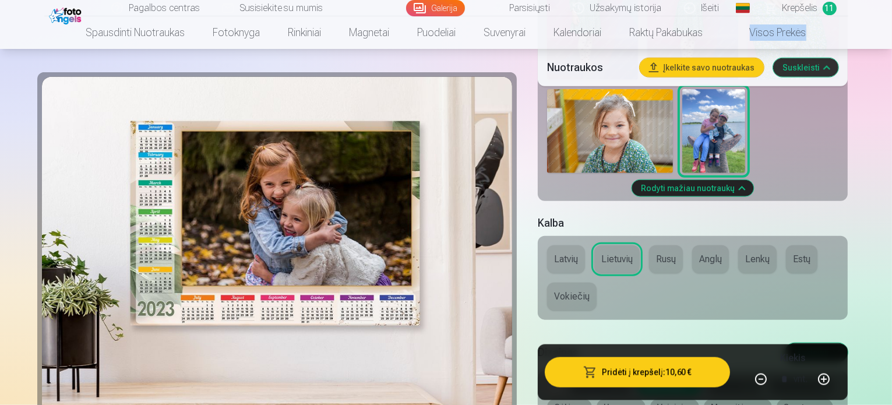
scroll to position [1337, 0]
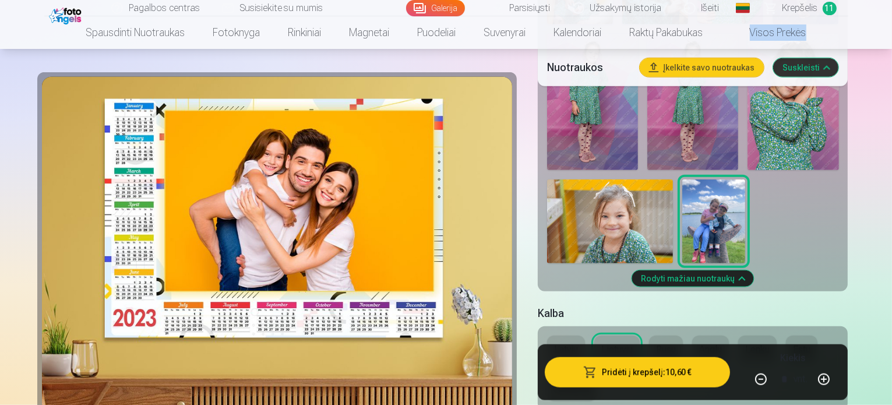
scroll to position [1243, 0]
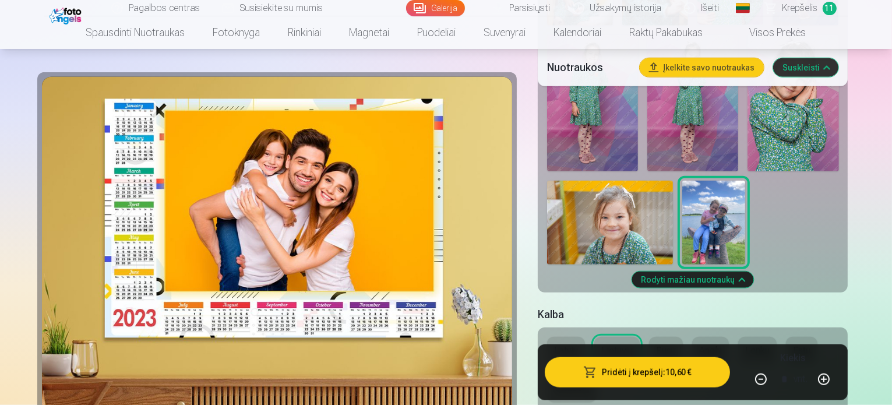
click at [344, 223] on div at bounding box center [277, 252] width 470 height 350
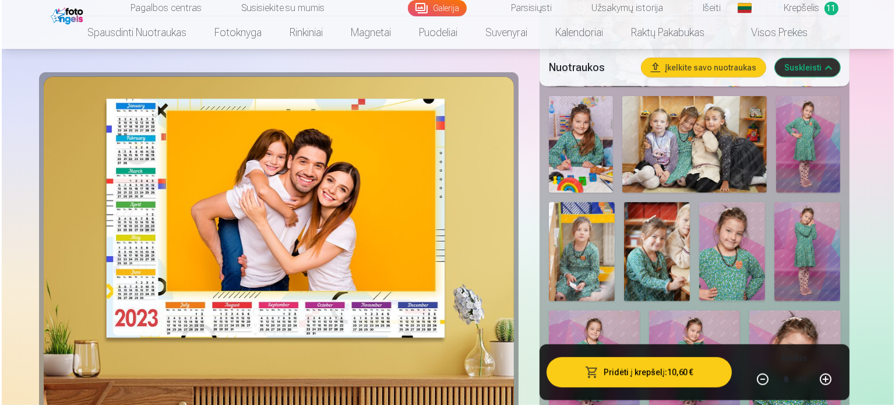
scroll to position [975, 0]
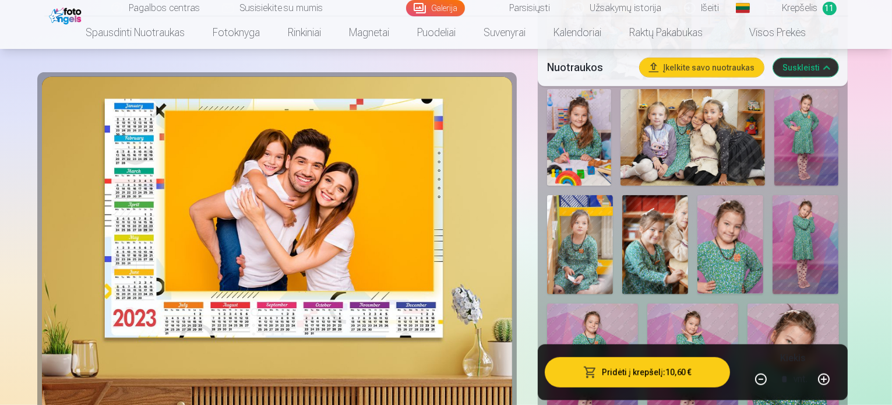
click at [695, 367] on button "Pridėti į krepšelį : 10,60 €" at bounding box center [638, 372] width 186 height 30
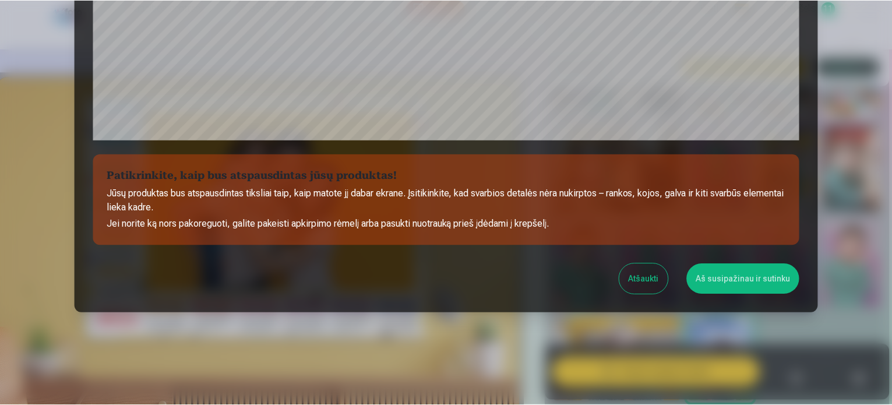
scroll to position [434, 0]
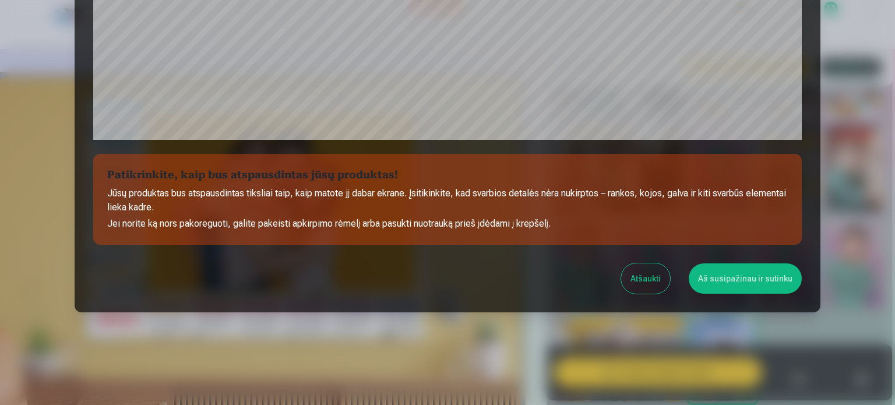
click at [769, 276] on button "Aš susipažinau ir sutinku" at bounding box center [745, 278] width 113 height 30
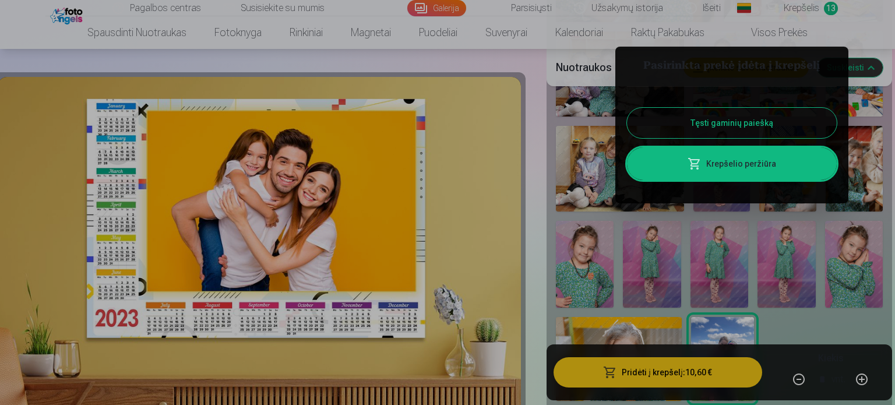
click at [804, 8] on div at bounding box center [447, 202] width 895 height 405
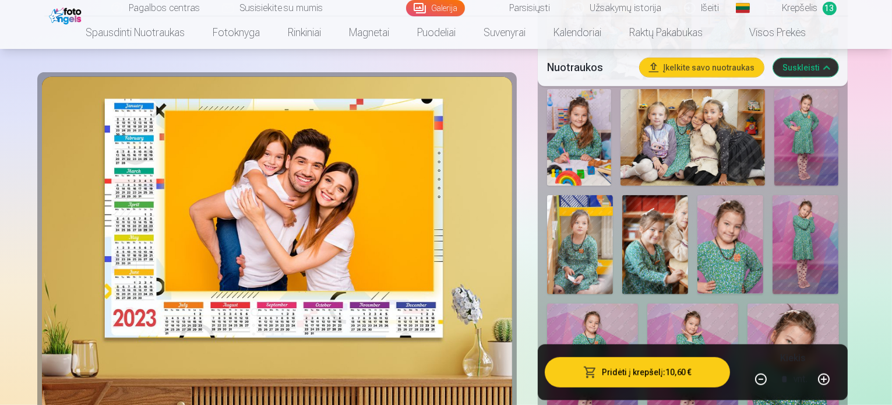
click at [804, 8] on span "Krepšelis" at bounding box center [801, 8] width 36 height 14
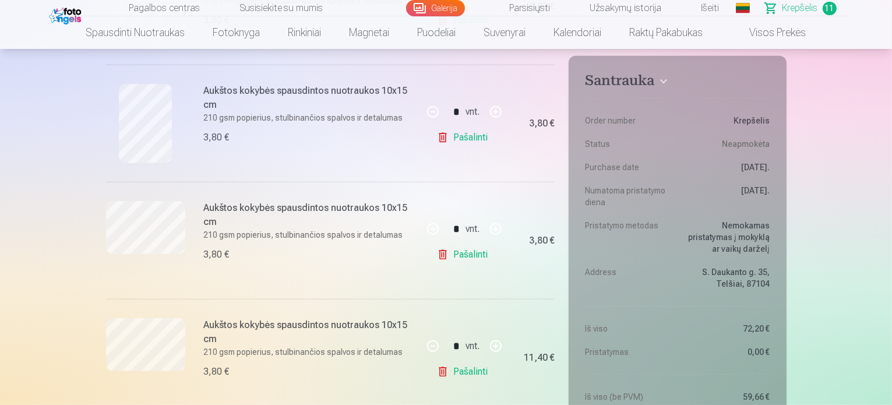
scroll to position [693, 0]
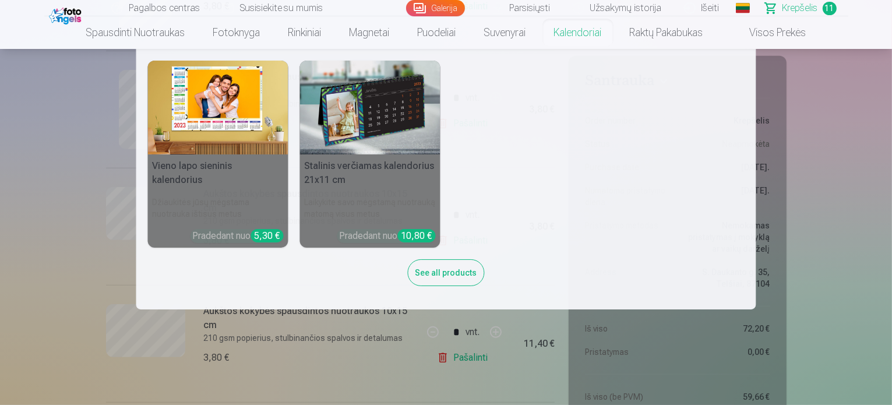
click at [848, 102] on nav "[PERSON_NAME] sieninis [PERSON_NAME] jūsų mėgstama nuotrauka ištisus metus Prad…" at bounding box center [446, 179] width 892 height 261
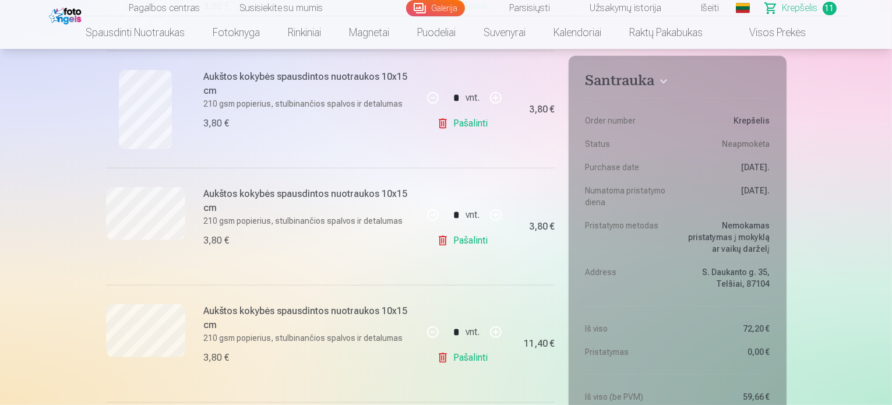
click at [473, 240] on link "Pašalinti" at bounding box center [464, 240] width 55 height 23
type input "*"
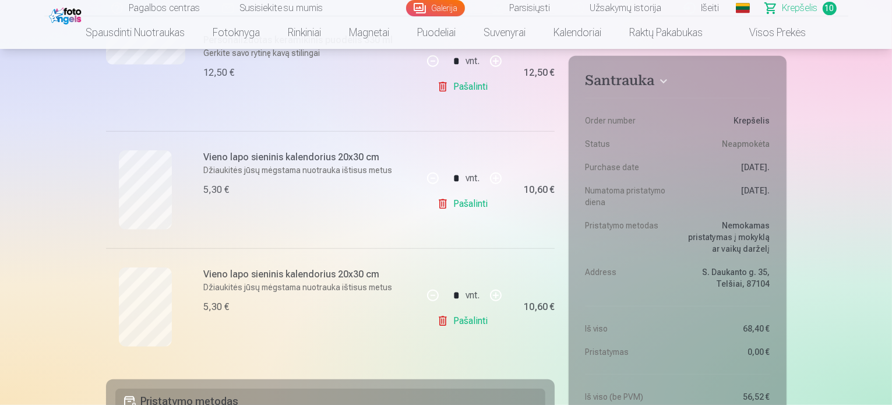
scroll to position [1108, 0]
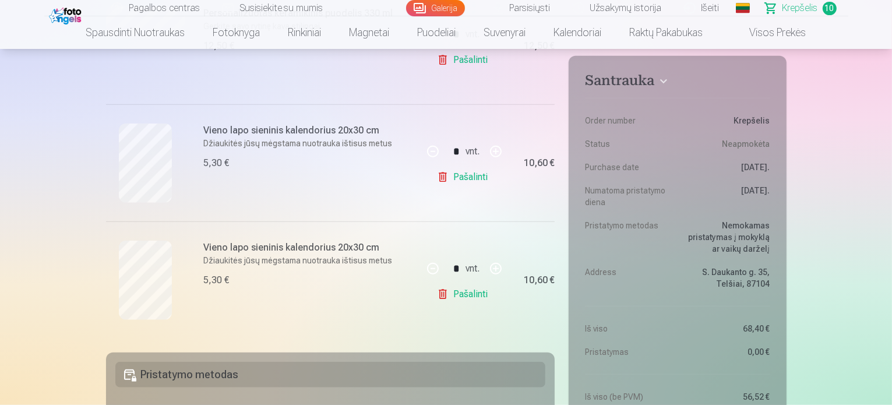
click at [475, 293] on link "Pašalinti" at bounding box center [464, 294] width 55 height 23
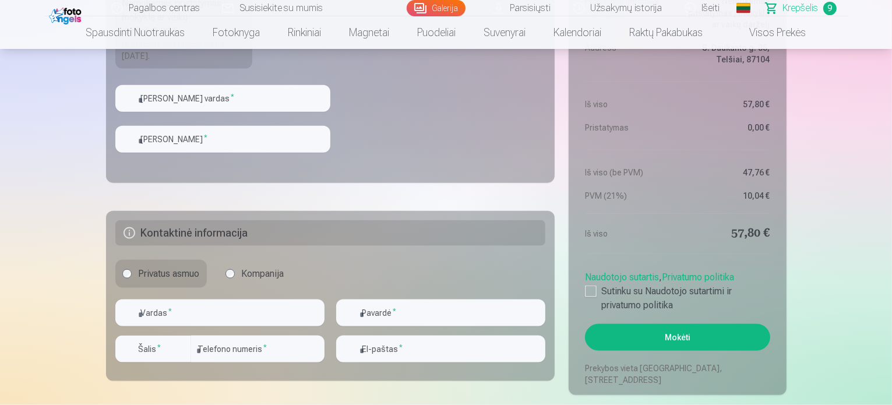
scroll to position [1458, 0]
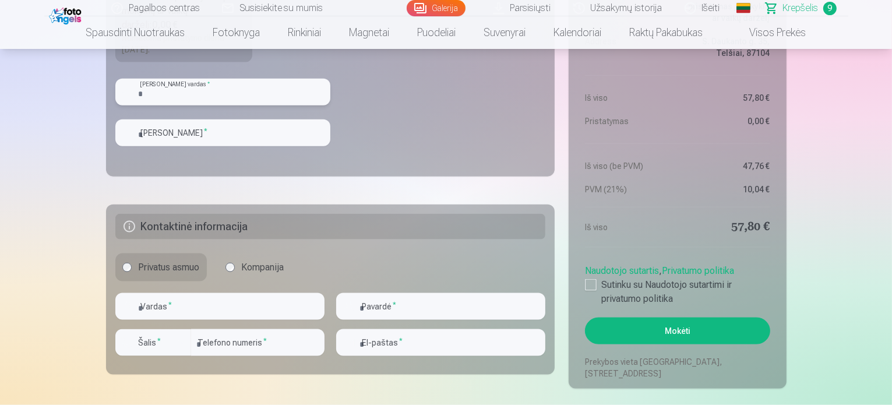
click at [186, 93] on input "text" at bounding box center [222, 92] width 215 height 27
type input "**********"
click at [203, 135] on input "text" at bounding box center [222, 132] width 215 height 27
type input "*******"
click at [262, 311] on input "text" at bounding box center [219, 306] width 209 height 27
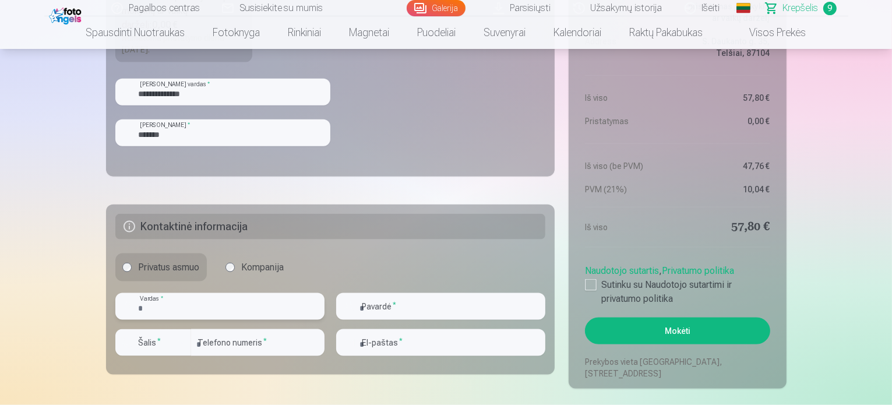
type input "******"
click at [424, 309] on input "text" at bounding box center [440, 306] width 209 height 27
type input "********"
click at [421, 342] on input "email" at bounding box center [440, 342] width 209 height 27
type input "**********"
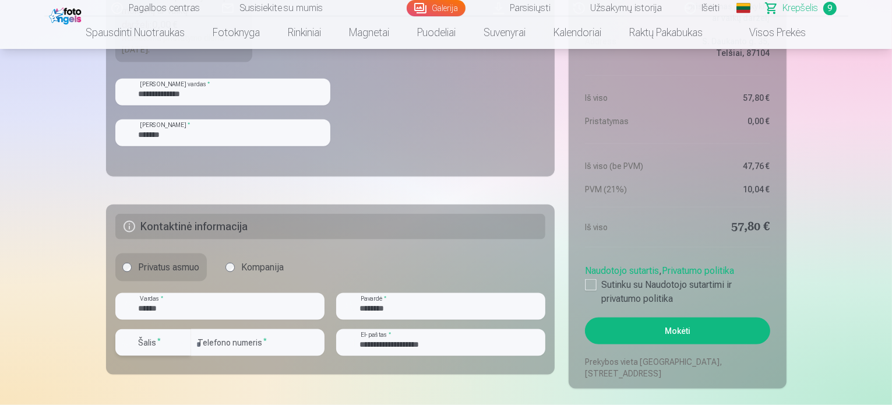
click at [153, 346] on label "Šalis *" at bounding box center [150, 343] width 32 height 12
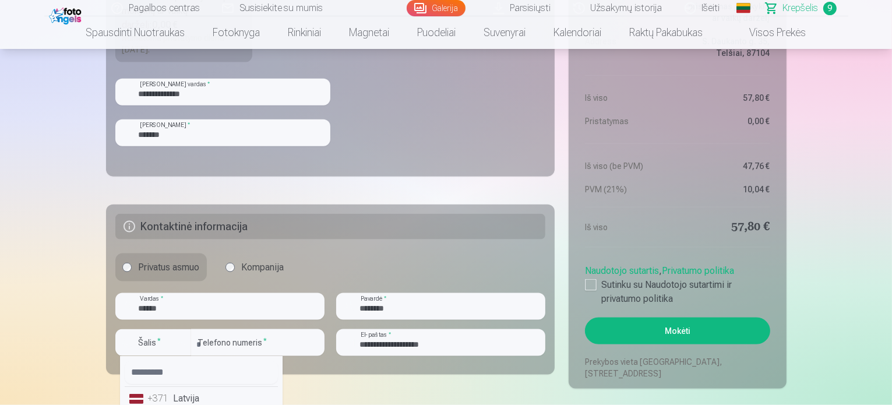
drag, startPoint x: 261, startPoint y: 366, endPoint x: 261, endPoint y: 375, distance: 9.3
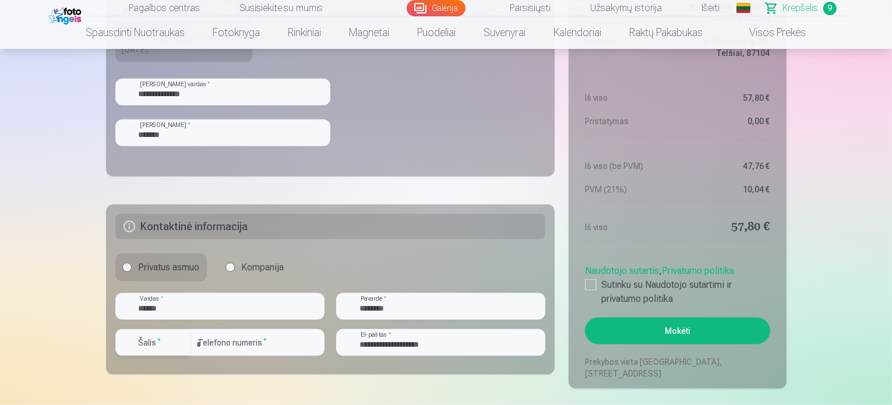
click at [147, 340] on label "Šalis *" at bounding box center [150, 343] width 32 height 12
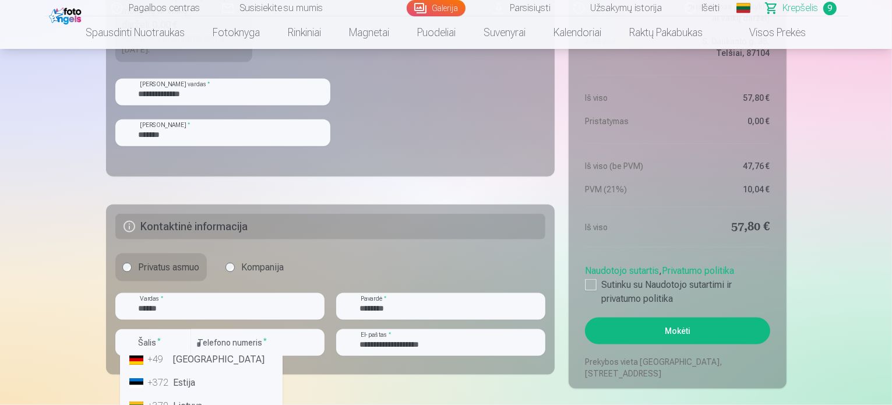
scroll to position [69, 0]
click at [186, 400] on li "+370 Lietuva" at bounding box center [201, 399] width 153 height 23
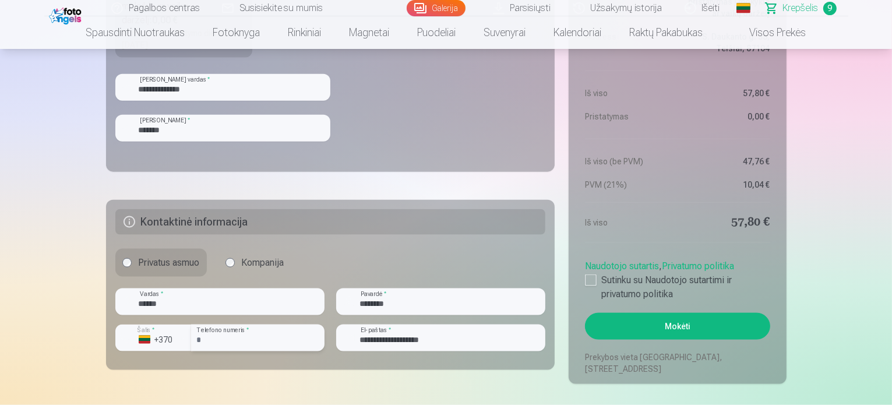
click at [256, 333] on input "number" at bounding box center [257, 338] width 133 height 27
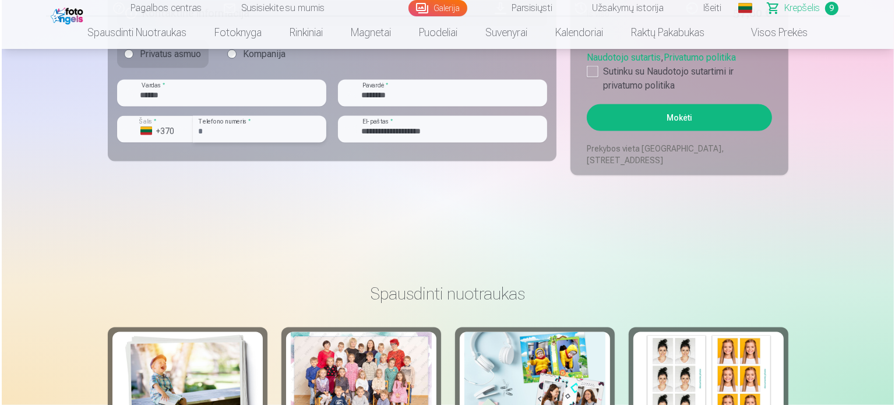
scroll to position [1692, 0]
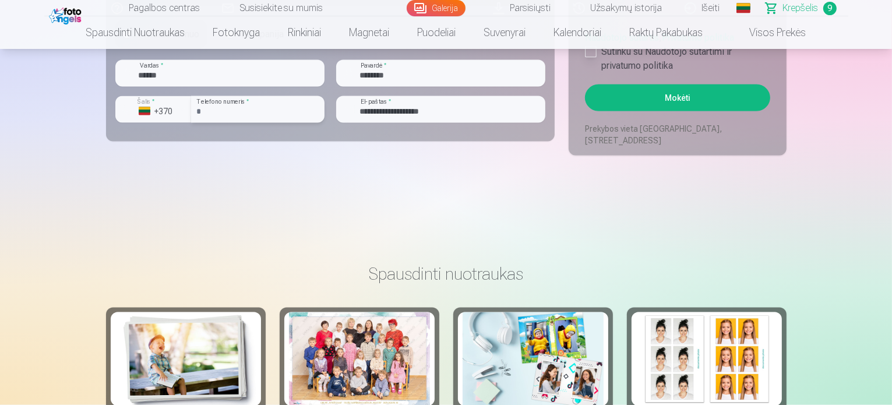
type input "*********"
click at [594, 53] on div at bounding box center [591, 52] width 12 height 12
click at [660, 98] on button "Mokėti" at bounding box center [677, 98] width 185 height 27
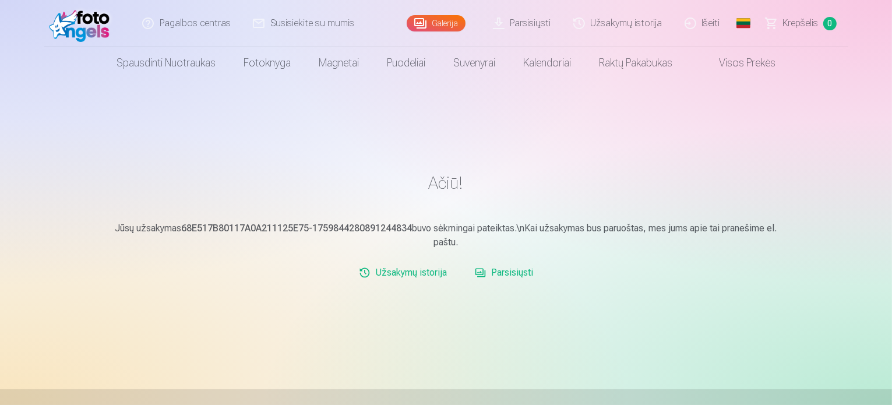
click at [519, 275] on link "Parsisiųsti" at bounding box center [504, 272] width 68 height 23
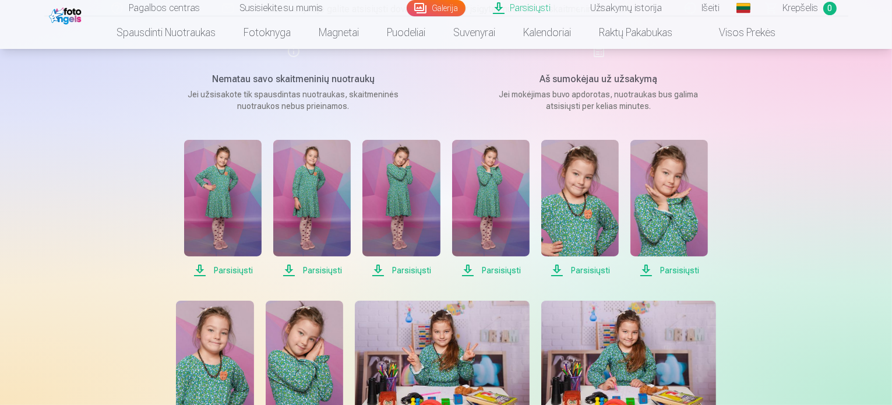
scroll to position [156, 0]
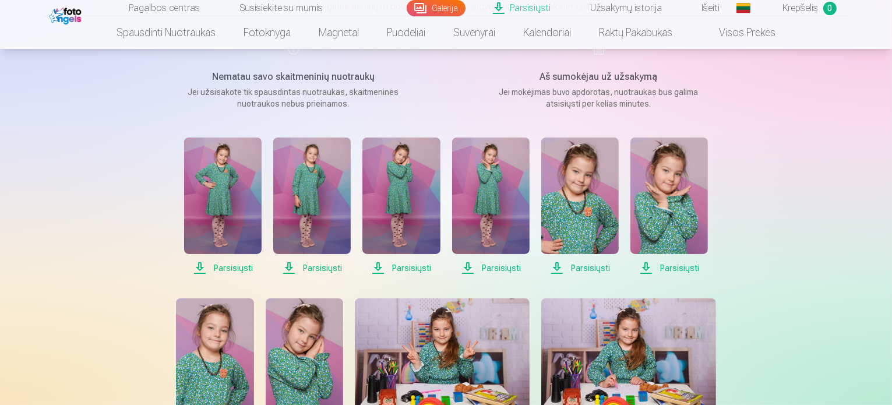
click at [223, 269] on span "Parsisiųsti" at bounding box center [223, 268] width 78 height 14
click at [315, 269] on span "Parsisiųsti" at bounding box center [312, 268] width 78 height 14
click at [410, 266] on span "Parsisiųsti" at bounding box center [402, 268] width 78 height 14
click at [507, 268] on span "Parsisiųsti" at bounding box center [491, 268] width 78 height 14
click at [587, 272] on span "Parsisiųsti" at bounding box center [581, 268] width 78 height 14
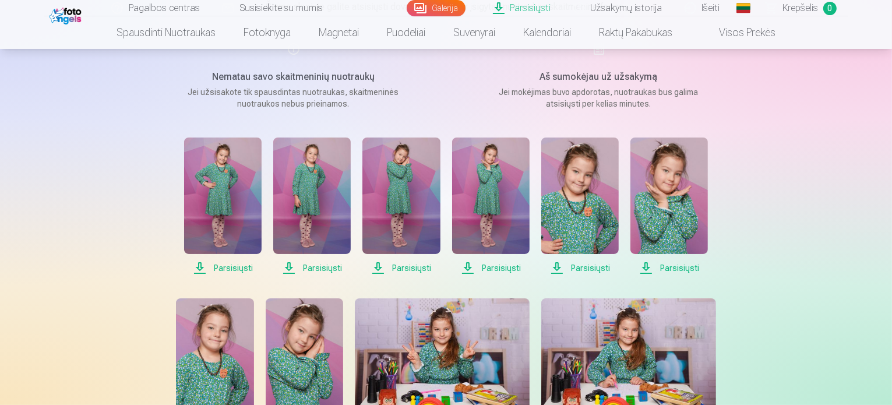
click at [585, 272] on span "Parsisiųsti" at bounding box center [581, 268] width 78 height 14
click at [590, 269] on span "Parsisiųsti" at bounding box center [581, 268] width 78 height 14
click at [672, 269] on span "Parsisiųsti" at bounding box center [670, 268] width 78 height 14
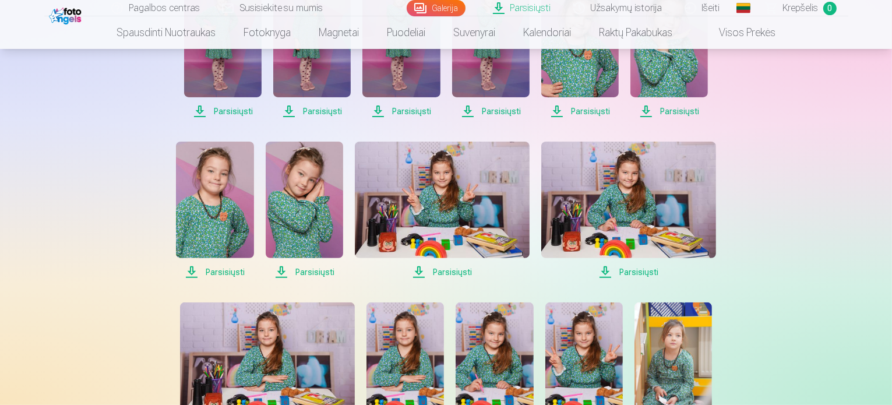
scroll to position [315, 0]
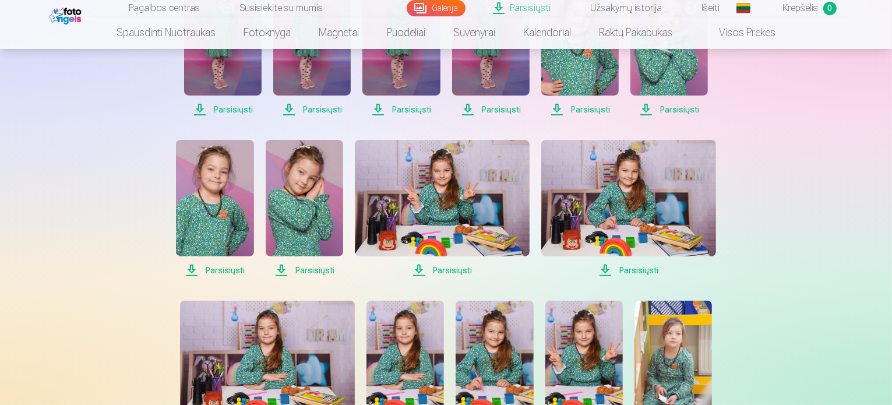
click at [228, 270] on span "Parsisiųsti" at bounding box center [215, 270] width 78 height 14
click at [318, 268] on span "Parsisiųsti" at bounding box center [305, 270] width 78 height 14
click at [446, 270] on span "Parsisiųsti" at bounding box center [442, 270] width 175 height 14
click at [637, 269] on span "Parsisiųsti" at bounding box center [629, 270] width 175 height 14
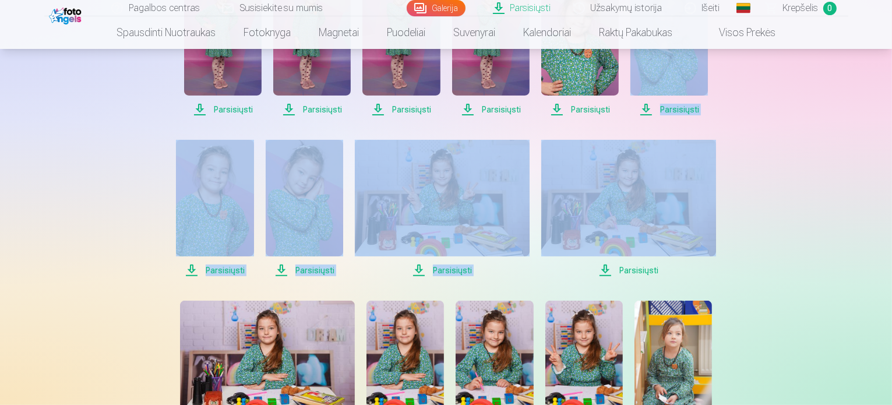
drag, startPoint x: 892, startPoint y: 85, endPoint x: 895, endPoint y: 135, distance: 50.2
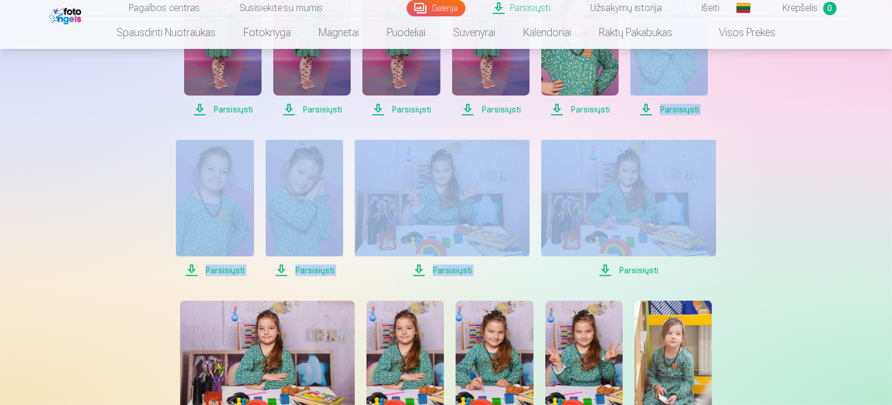
drag, startPoint x: 891, startPoint y: 81, endPoint x: 894, endPoint y: 117, distance: 36.3
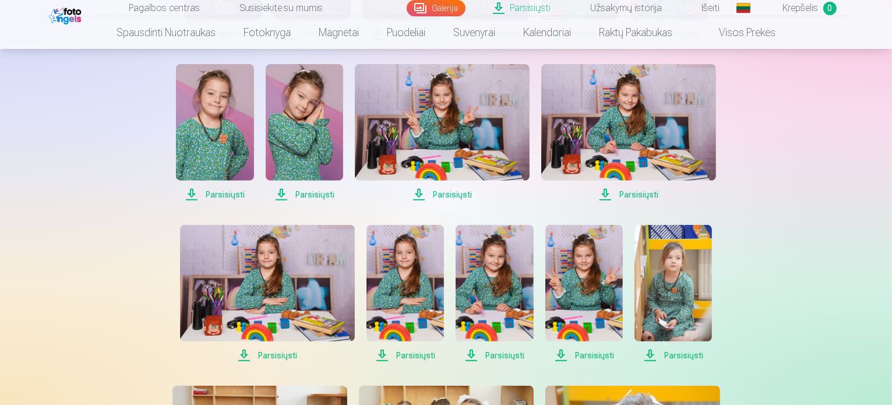
scroll to position [551, 0]
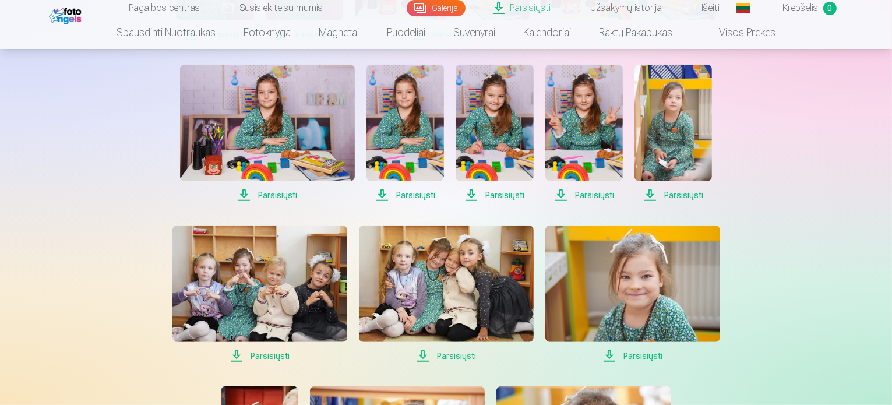
click at [242, 198] on span "Parsisiųsti" at bounding box center [267, 195] width 175 height 14
click at [401, 195] on span "Parsisiųsti" at bounding box center [406, 195] width 78 height 14
click at [501, 197] on span "Parsisiųsti" at bounding box center [495, 195] width 78 height 14
click at [589, 199] on span "Parsisiųsti" at bounding box center [585, 195] width 78 height 14
click at [857, 75] on div "Pagalbos centras Susisiekite su mumis Galerija Parsisiųsti Užsakymų istorija Iš…" at bounding box center [446, 277] width 892 height 1657
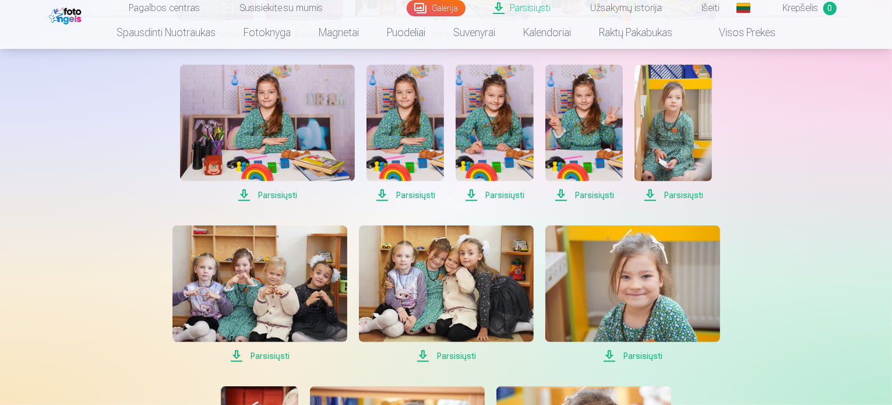
click at [681, 200] on span "Parsisiųsti" at bounding box center [674, 195] width 78 height 14
click at [270, 351] on span "Parsisiųsti" at bounding box center [260, 356] width 175 height 14
click at [464, 353] on span "Parsisiųsti" at bounding box center [446, 356] width 175 height 14
click at [637, 356] on span "Parsisiųsti" at bounding box center [633, 356] width 175 height 14
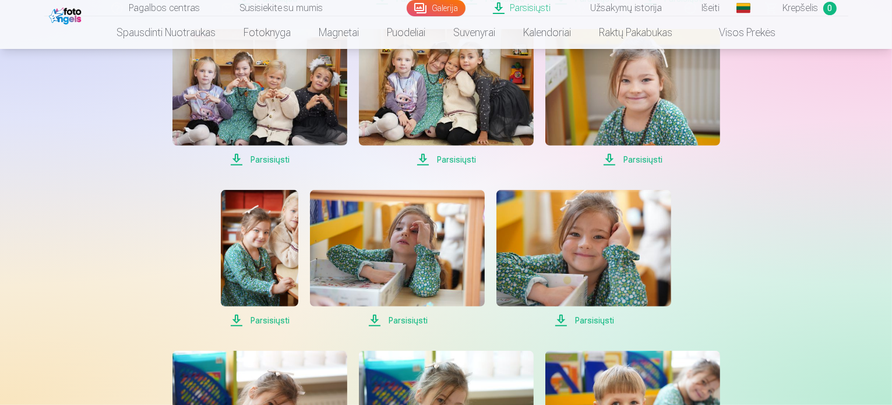
scroll to position [758, 0]
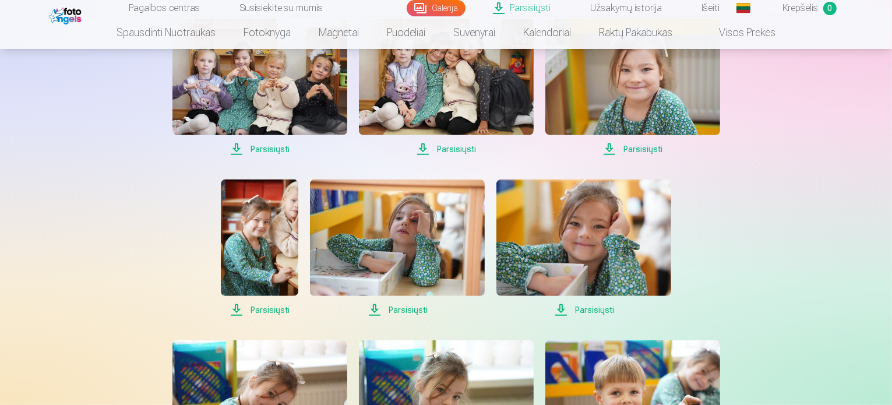
click at [268, 304] on span "Parsisiųsti" at bounding box center [260, 310] width 78 height 14
click at [401, 308] on span "Parsisiųsti" at bounding box center [397, 310] width 175 height 14
click at [602, 305] on span "Parsisiųsti" at bounding box center [584, 310] width 175 height 14
drag, startPoint x: 891, startPoint y: 181, endPoint x: 895, endPoint y: 233, distance: 51.5
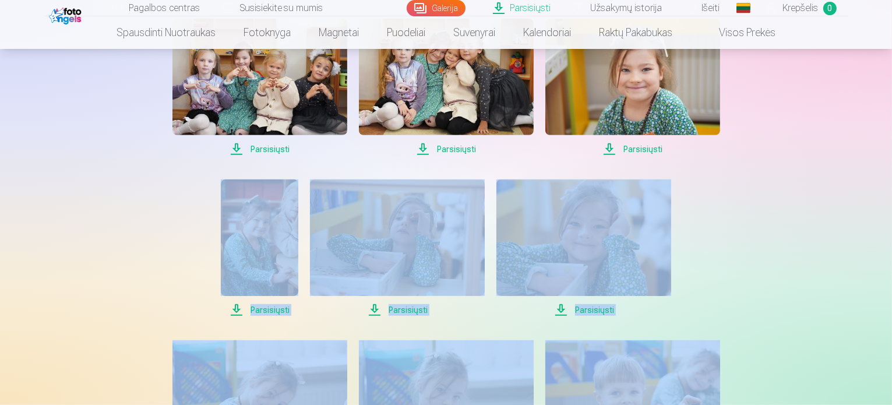
drag, startPoint x: 891, startPoint y: 200, endPoint x: 895, endPoint y: 274, distance: 74.1
click at [787, 242] on div "Parsisiųsti Šiame skyriuje galite atsisiųsti dovanų nuotrauką ir įsigytas nuotr…" at bounding box center [446, 70] width 699 height 1657
drag, startPoint x: 891, startPoint y: 209, endPoint x: 895, endPoint y: 272, distance: 62.5
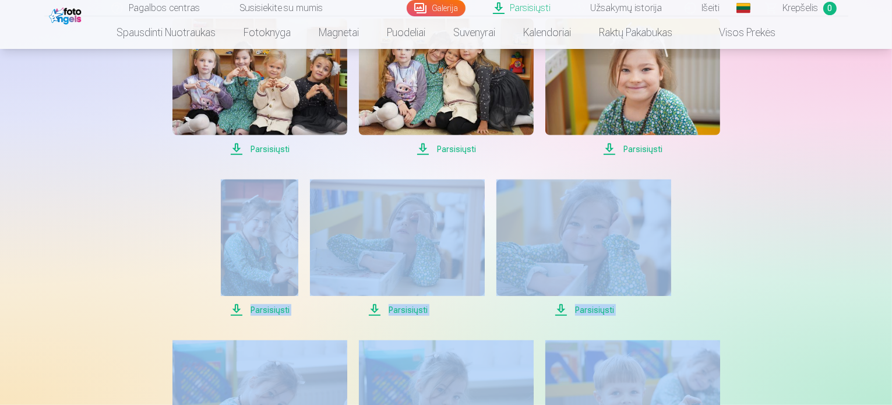
click at [819, 256] on div "Pagalbos centras Susisiekite su mumis Galerija Parsisiųsti Užsakymų istorija Iš…" at bounding box center [446, 70] width 892 height 1657
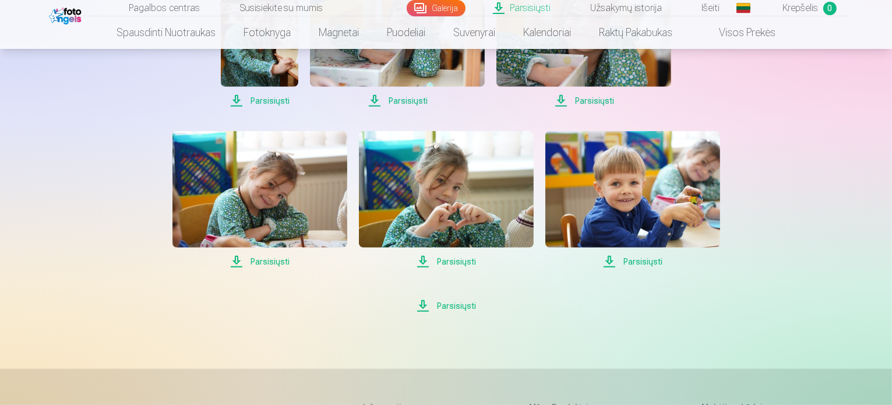
scroll to position [977, 0]
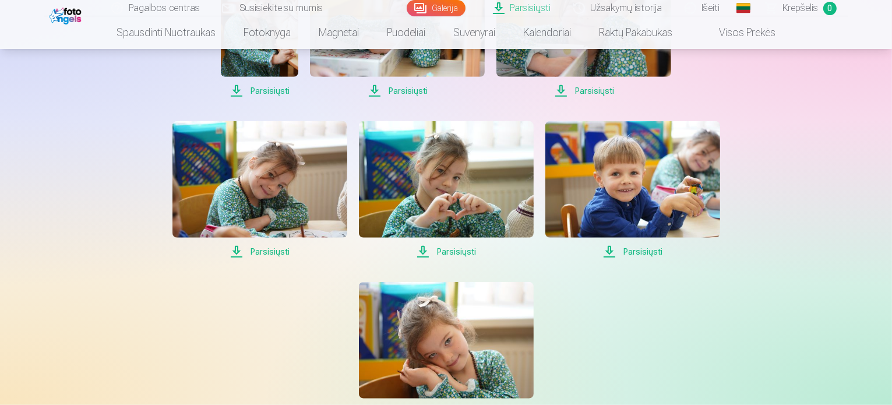
click at [269, 247] on span "Parsisiųsti" at bounding box center [260, 252] width 175 height 14
click at [456, 253] on span "Parsisiųsti" at bounding box center [446, 252] width 175 height 14
click at [618, 256] on span "Parsisiųsti" at bounding box center [633, 252] width 175 height 14
click at [504, 355] on img at bounding box center [446, 340] width 175 height 117
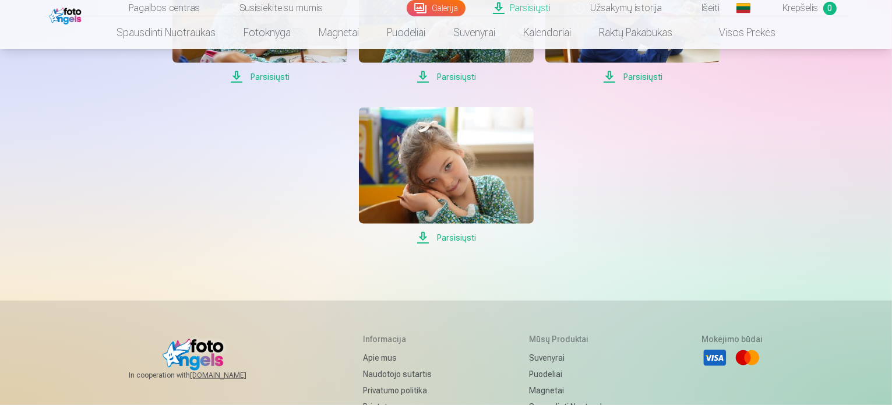
click at [455, 240] on span "Parsisiųsti" at bounding box center [446, 238] width 175 height 14
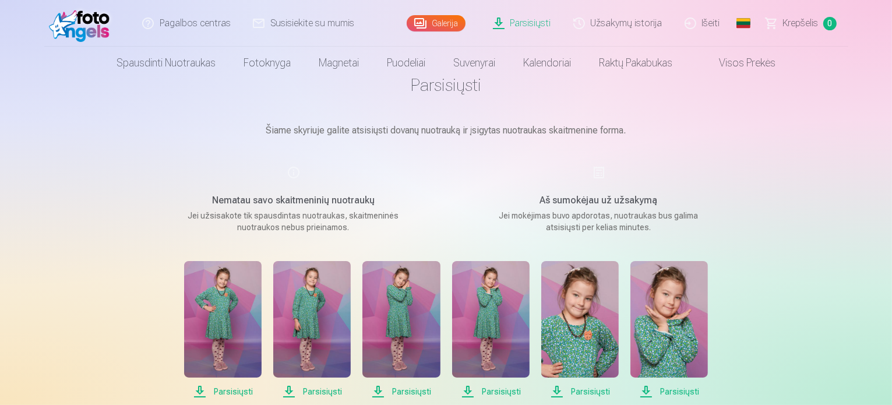
scroll to position [0, 0]
